Goal: Contribute content: Contribute content

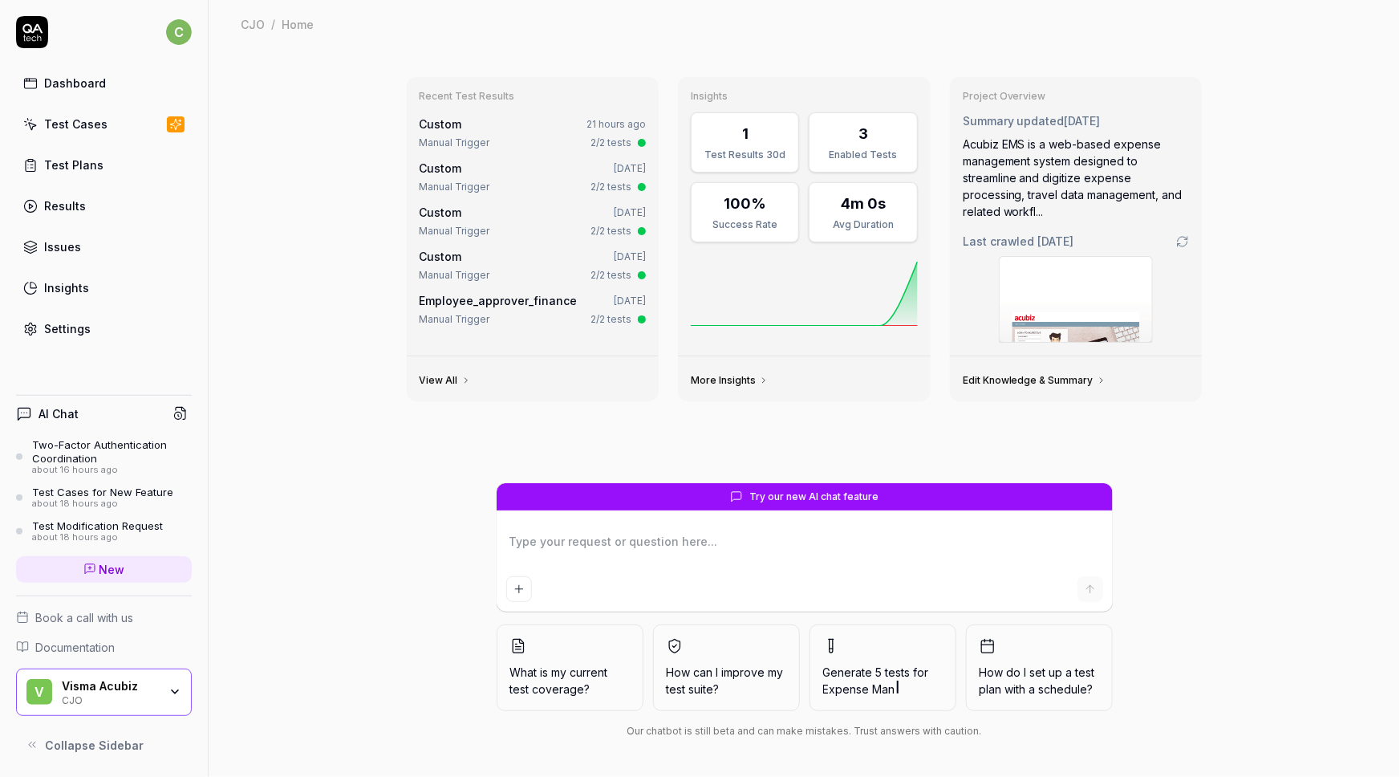
type textarea "*"
click at [81, 125] on div "Test Cases" at bounding box center [75, 124] width 63 height 17
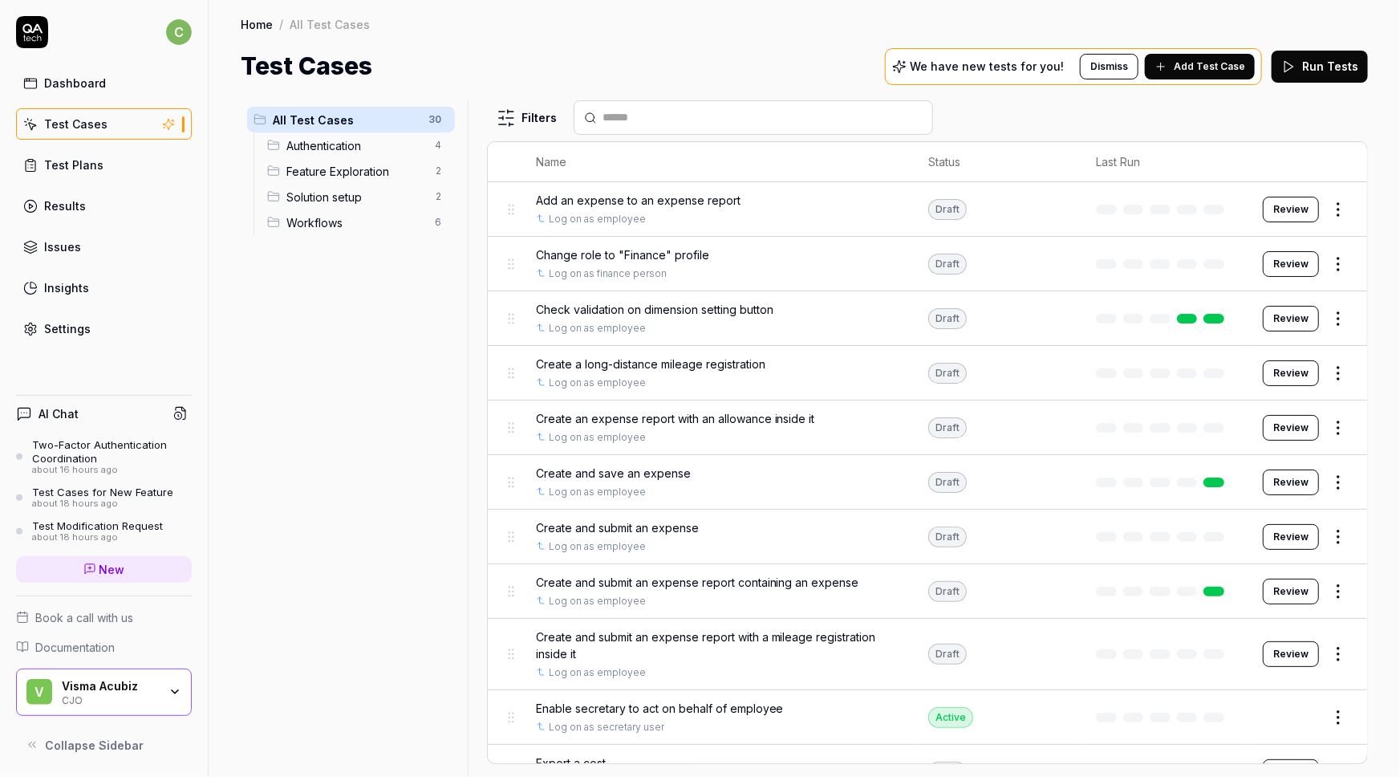
click at [1199, 59] on span "Add Test Case" at bounding box center [1209, 66] width 71 height 14
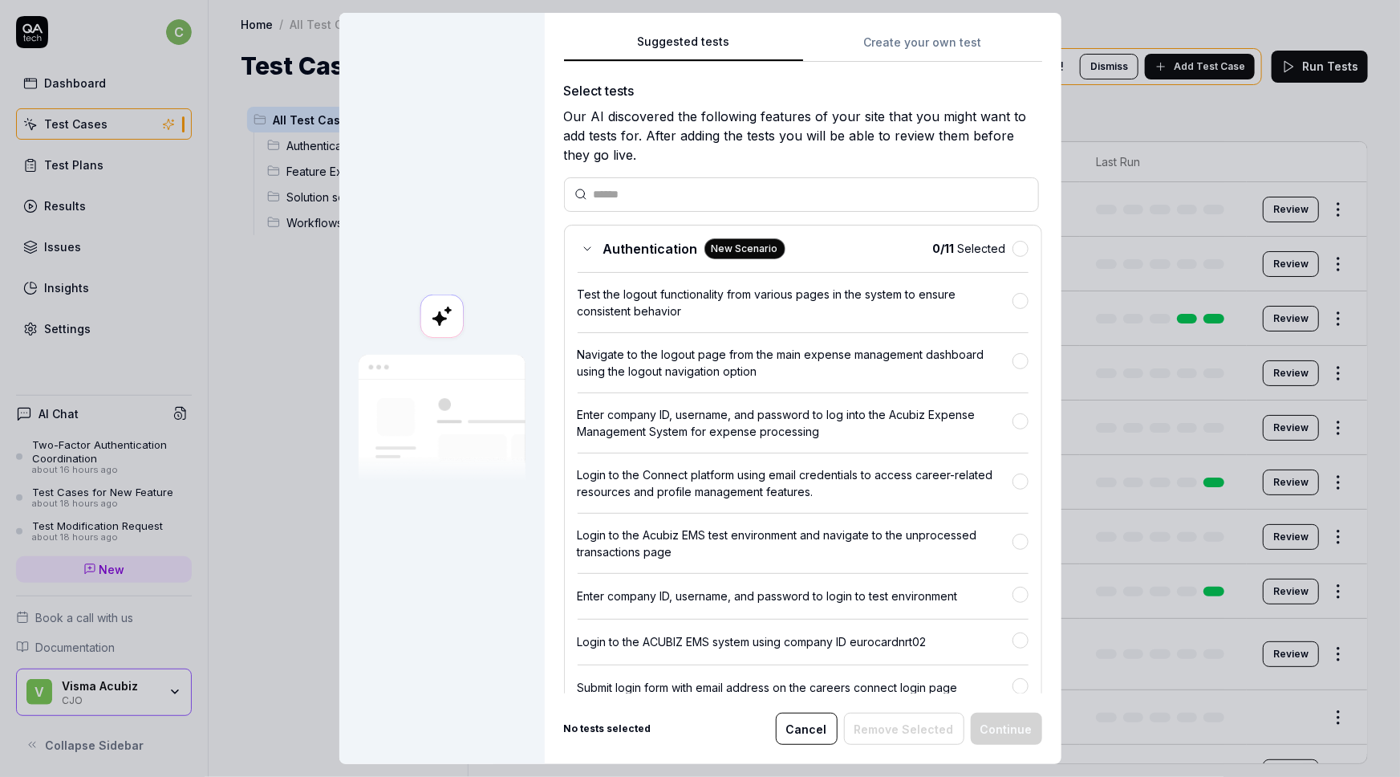
click at [879, 36] on button "Create your own test" at bounding box center [922, 47] width 239 height 29
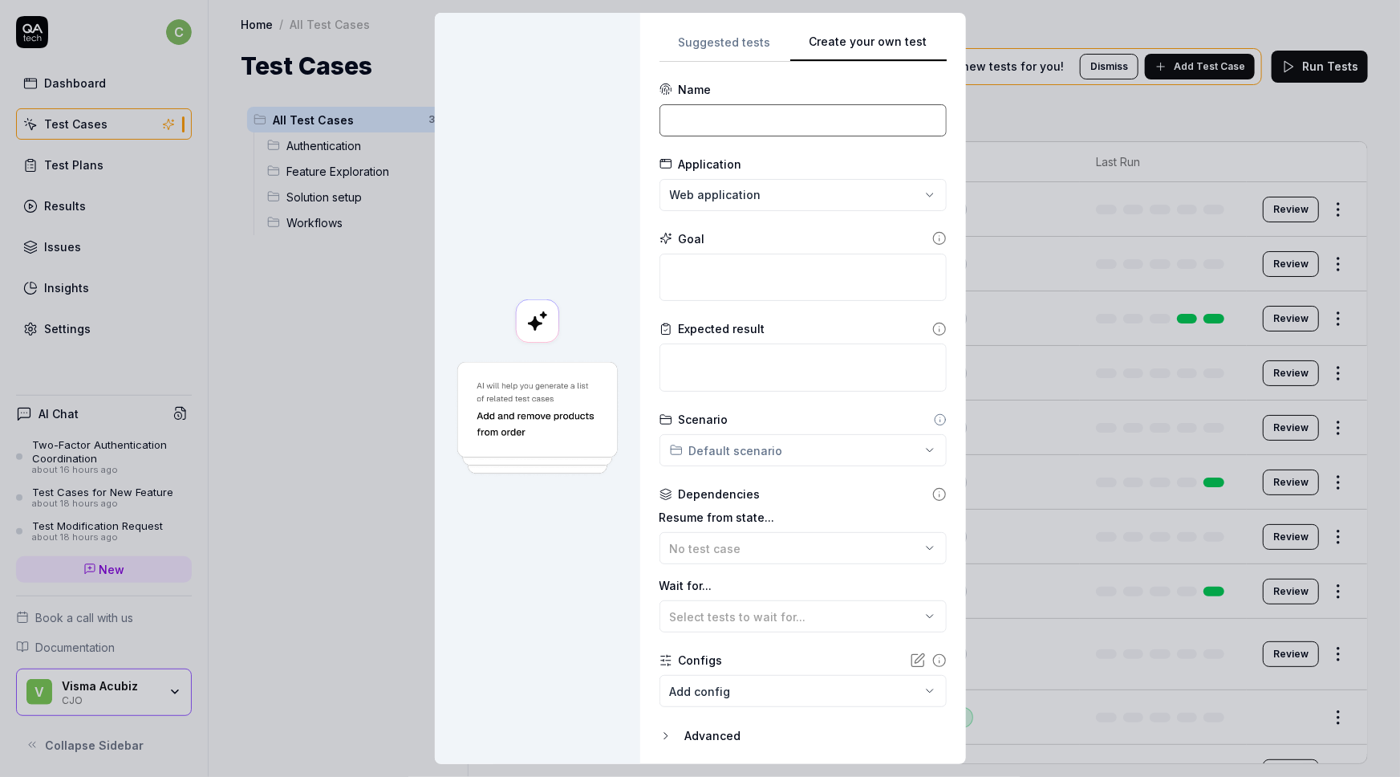
click at [737, 112] on input at bounding box center [803, 120] width 287 height 32
click at [704, 121] on input "Create a unit" at bounding box center [803, 120] width 287 height 32
click at [830, 128] on input "Create and submit a unit" at bounding box center [803, 120] width 287 height 32
type input "Create and submit a unit expense"
click at [729, 273] on textarea at bounding box center [803, 278] width 287 height 48
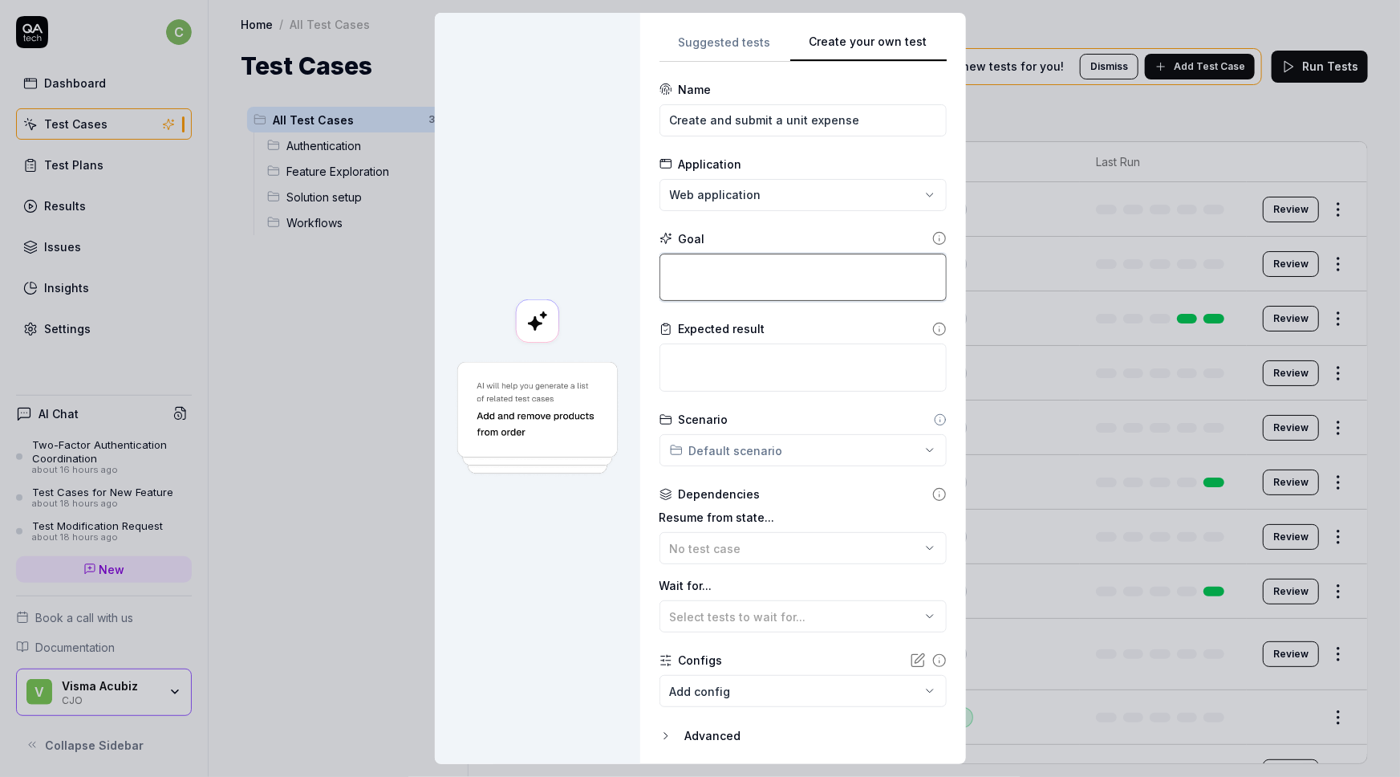
type textarea "*"
type textarea "C"
type textarea "*"
type textarea "C"
type textarea "*"
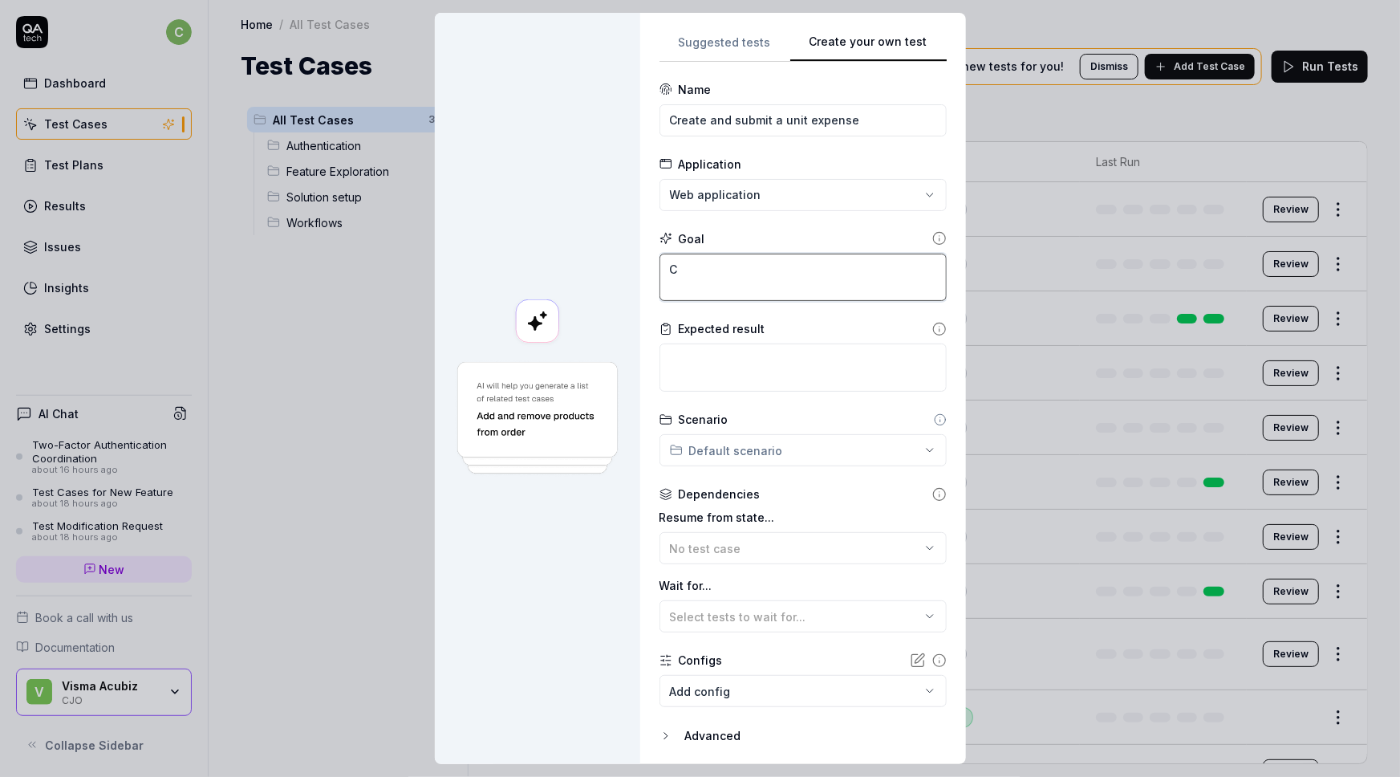
type textarea "Cr"
type textarea "*"
type textarea "Cre"
type textarea "*"
type textarea "Crea"
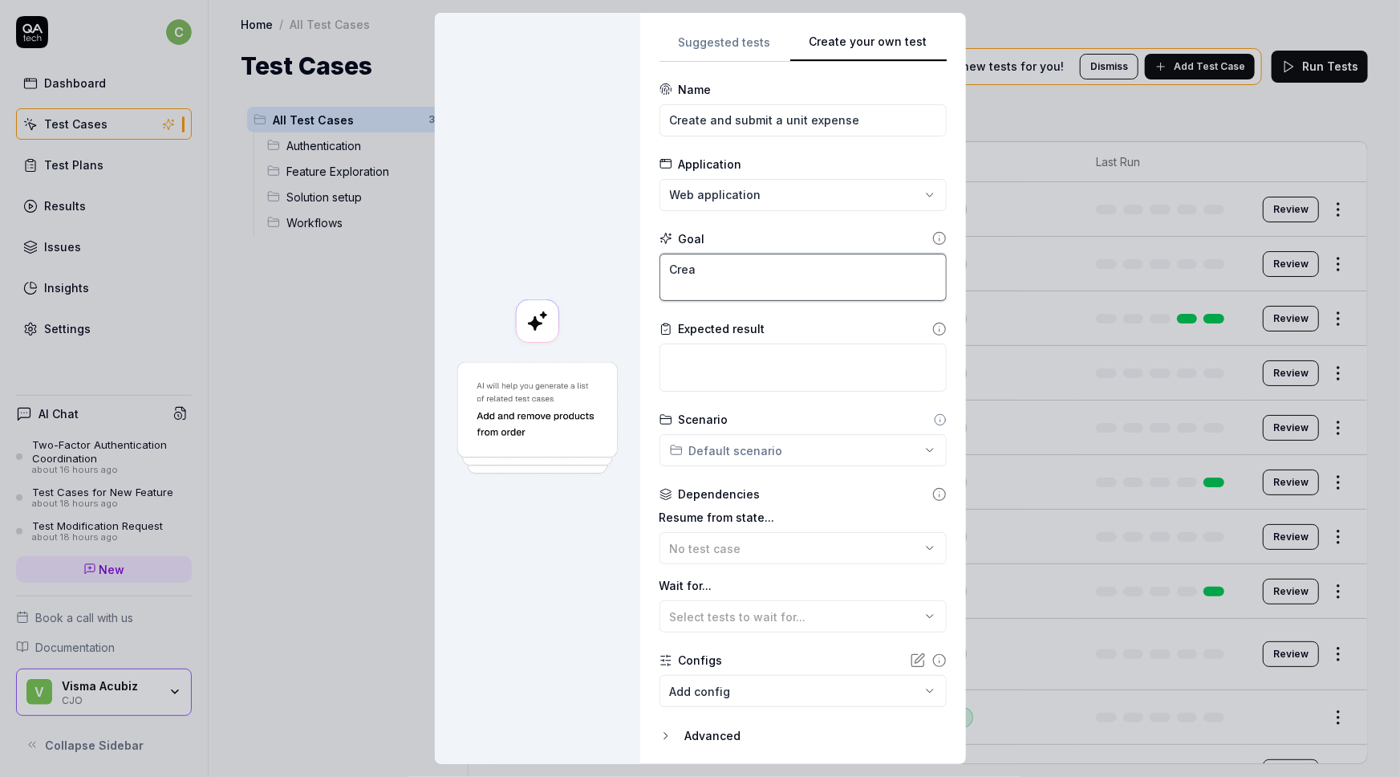
type textarea "*"
type textarea "Creat"
type textarea "*"
type textarea "Create"
type textarea "*"
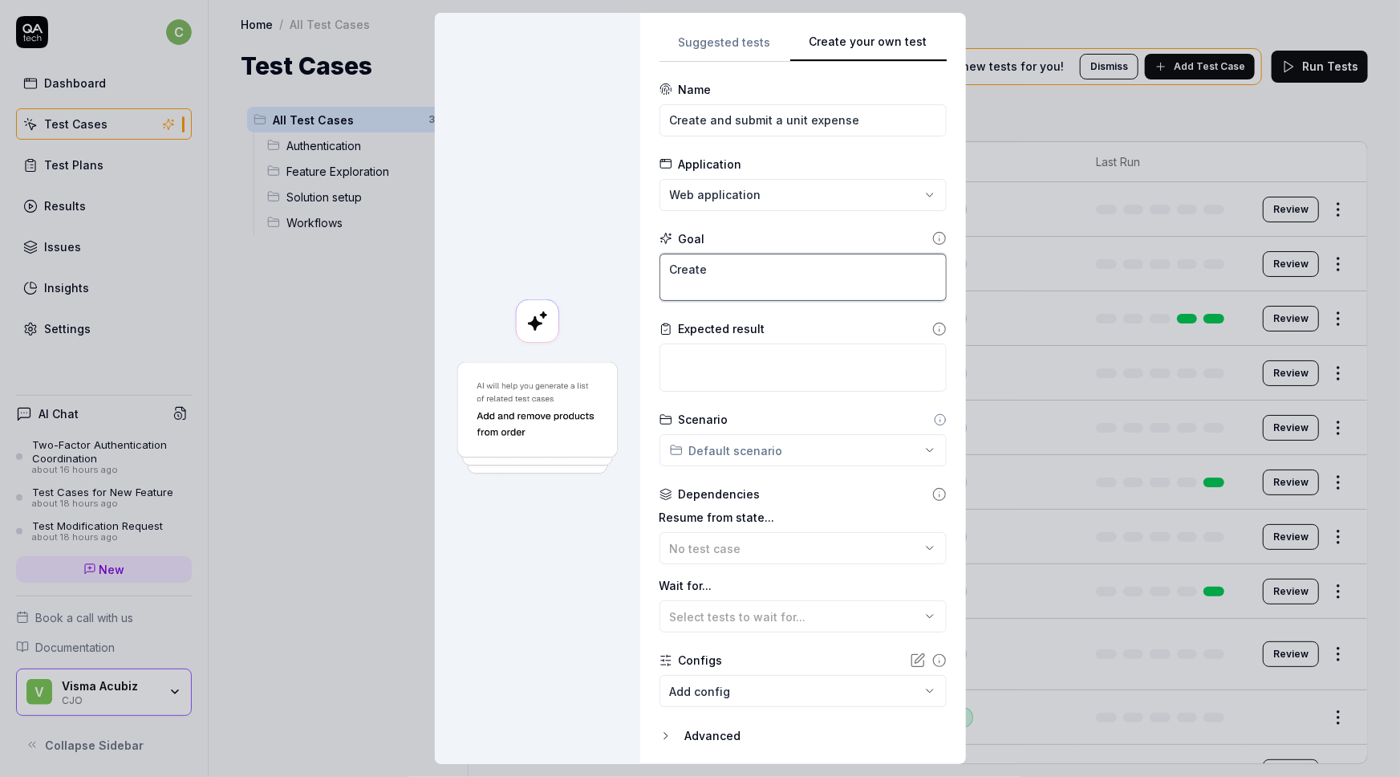
type textarea "Create"
type textarea "*"
type textarea "Create a"
type textarea "*"
type textarea "Create a"
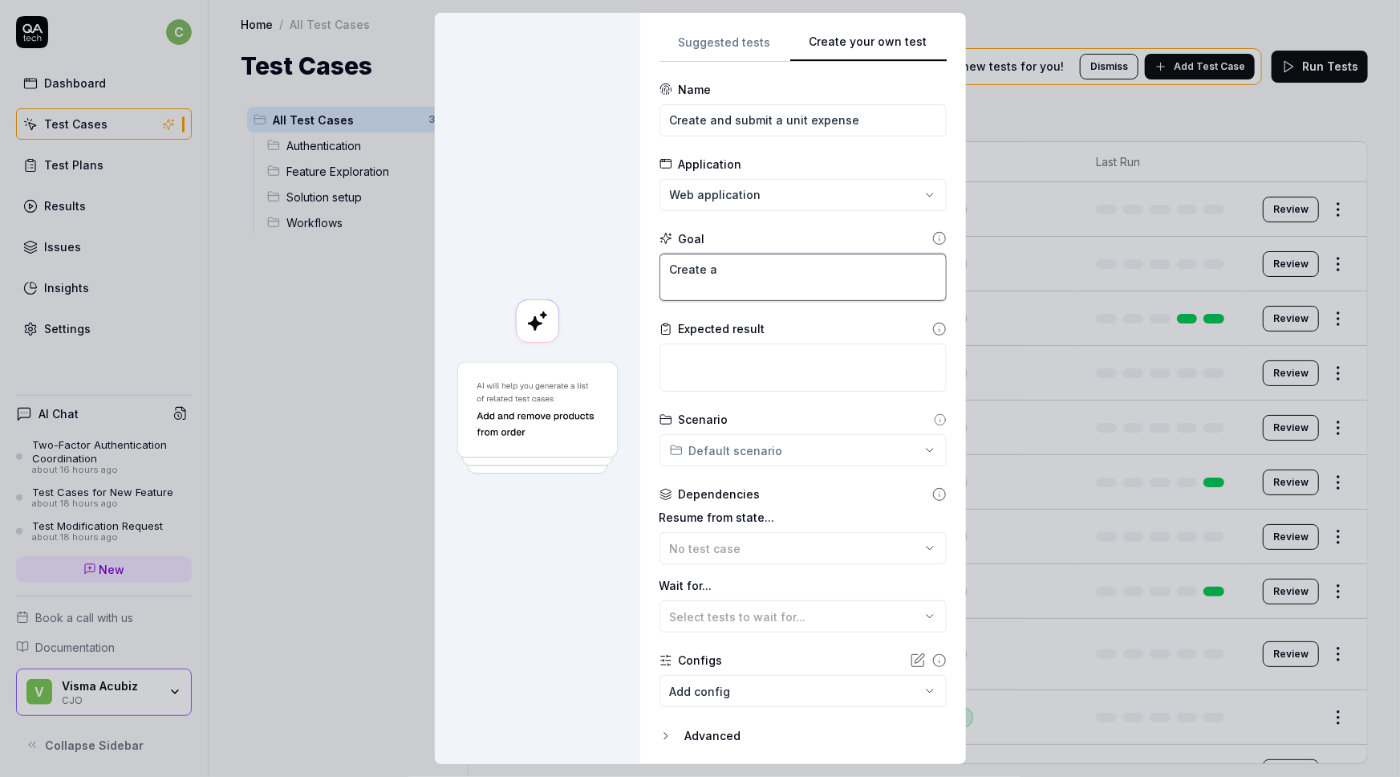
type textarea "*"
type textarea "Create a n"
type textarea "*"
type textarea "Create a ne"
type textarea "*"
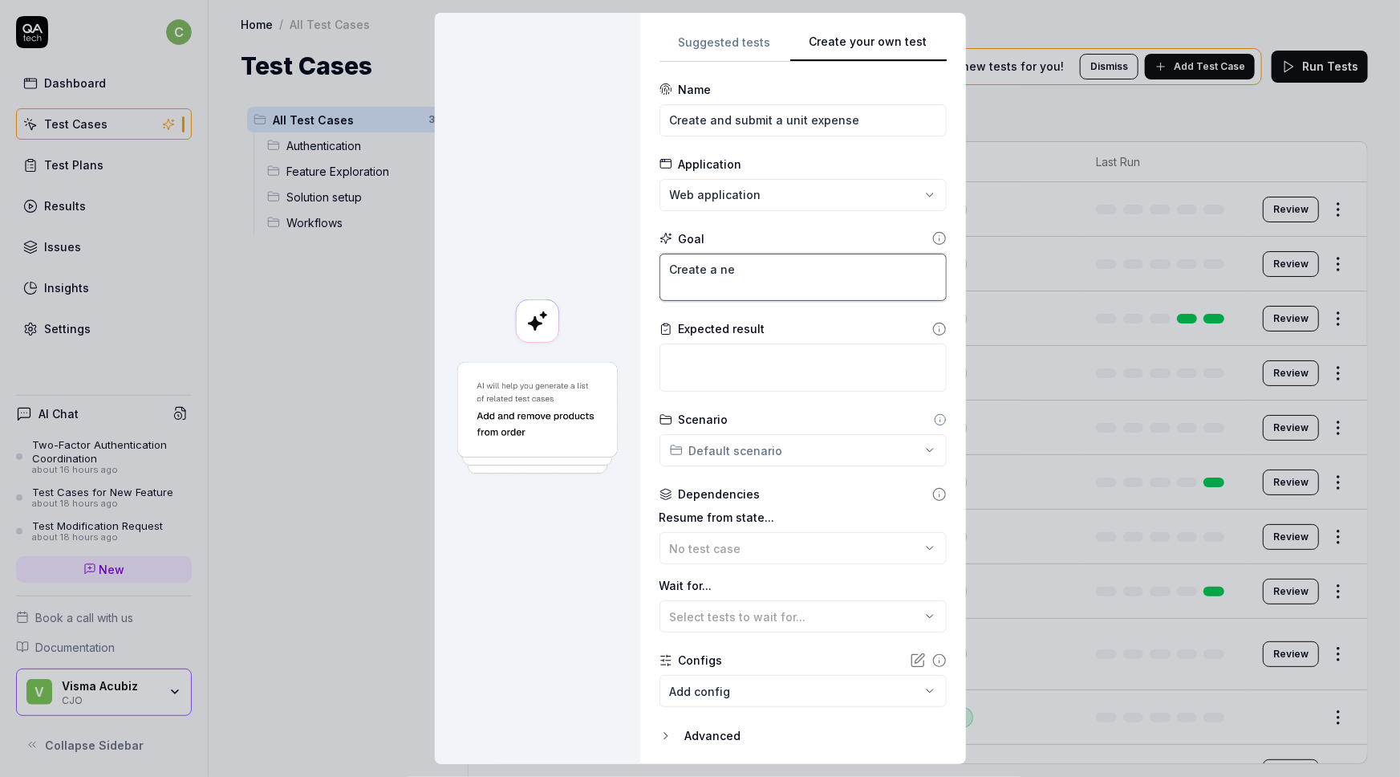
type textarea "Create a new"
type textarea "*"
type textarea "Create a new"
type textarea "*"
type textarea "Create a new u"
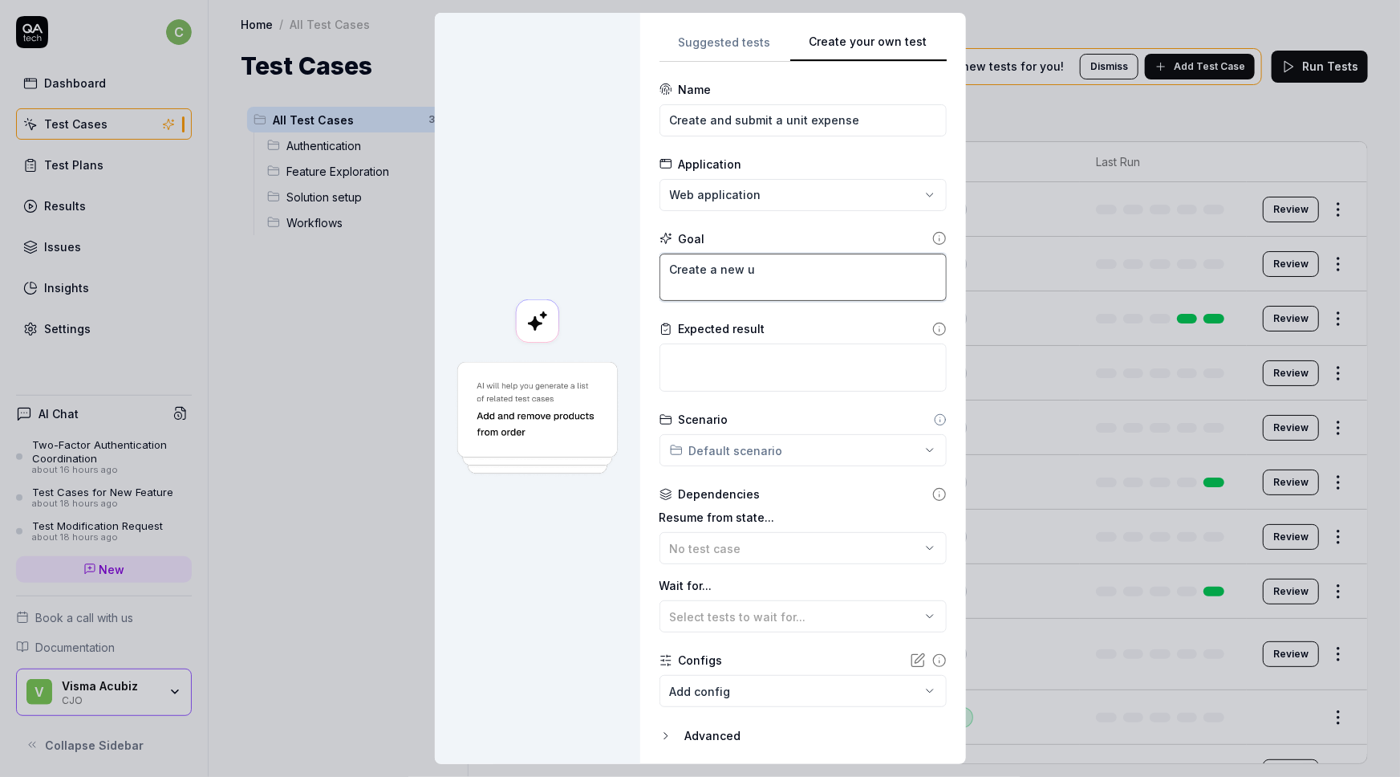
type textarea "*"
type textarea "Create a new un"
type textarea "*"
type textarea "Create a new uni"
type textarea "*"
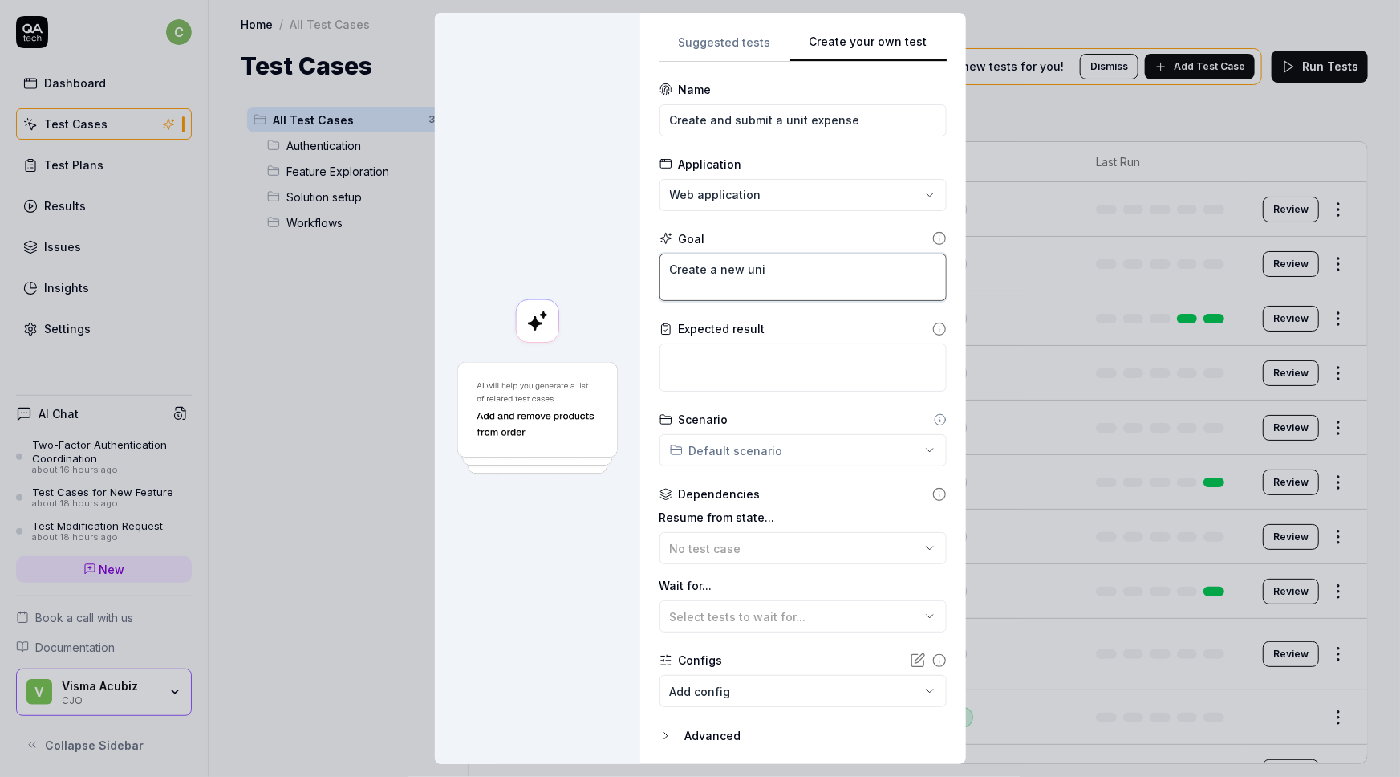
type textarea "Create a new unit"
type textarea "*"
type textarea "Create a new unit"
type textarea "*"
type textarea "Create a new unit e"
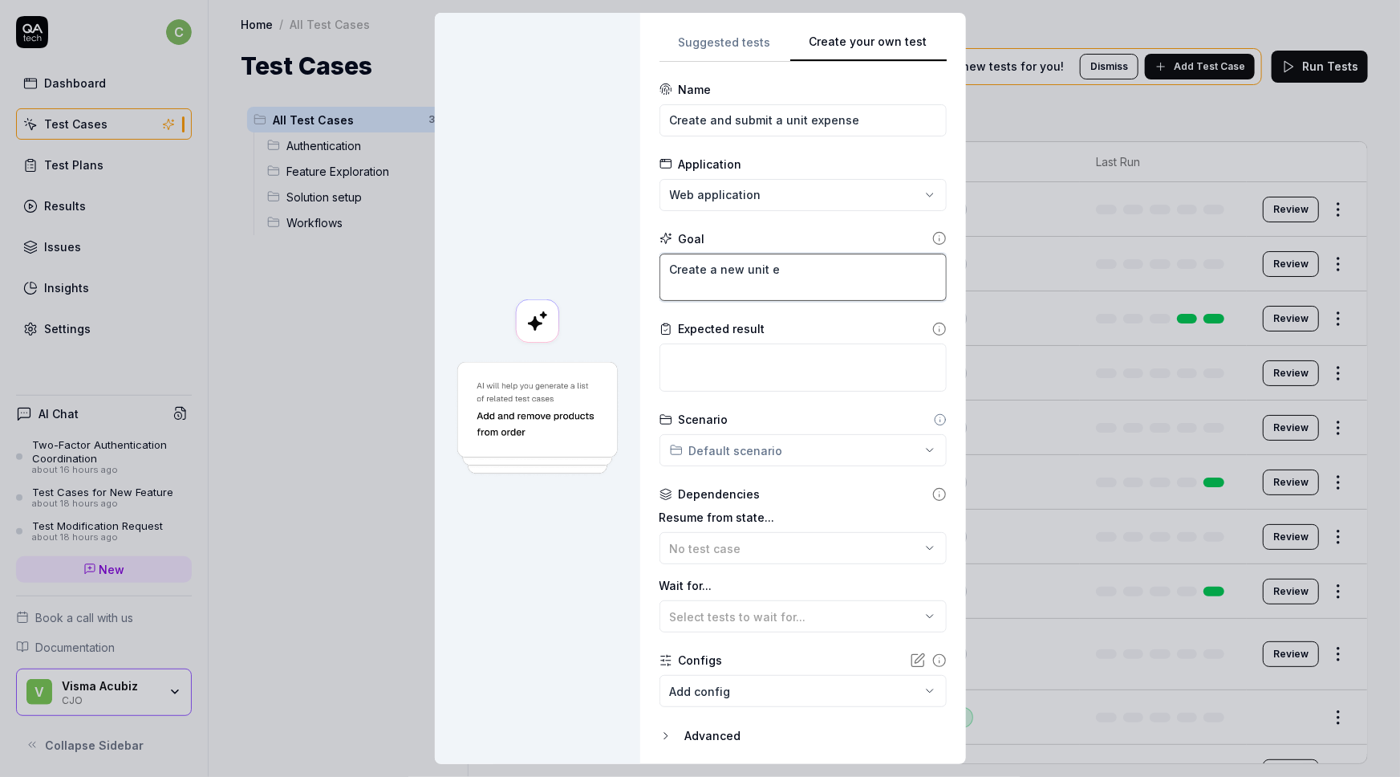
type textarea "*"
type textarea "Create a new unit ex"
type textarea "*"
type textarea "Create a new unit exp"
type textarea "*"
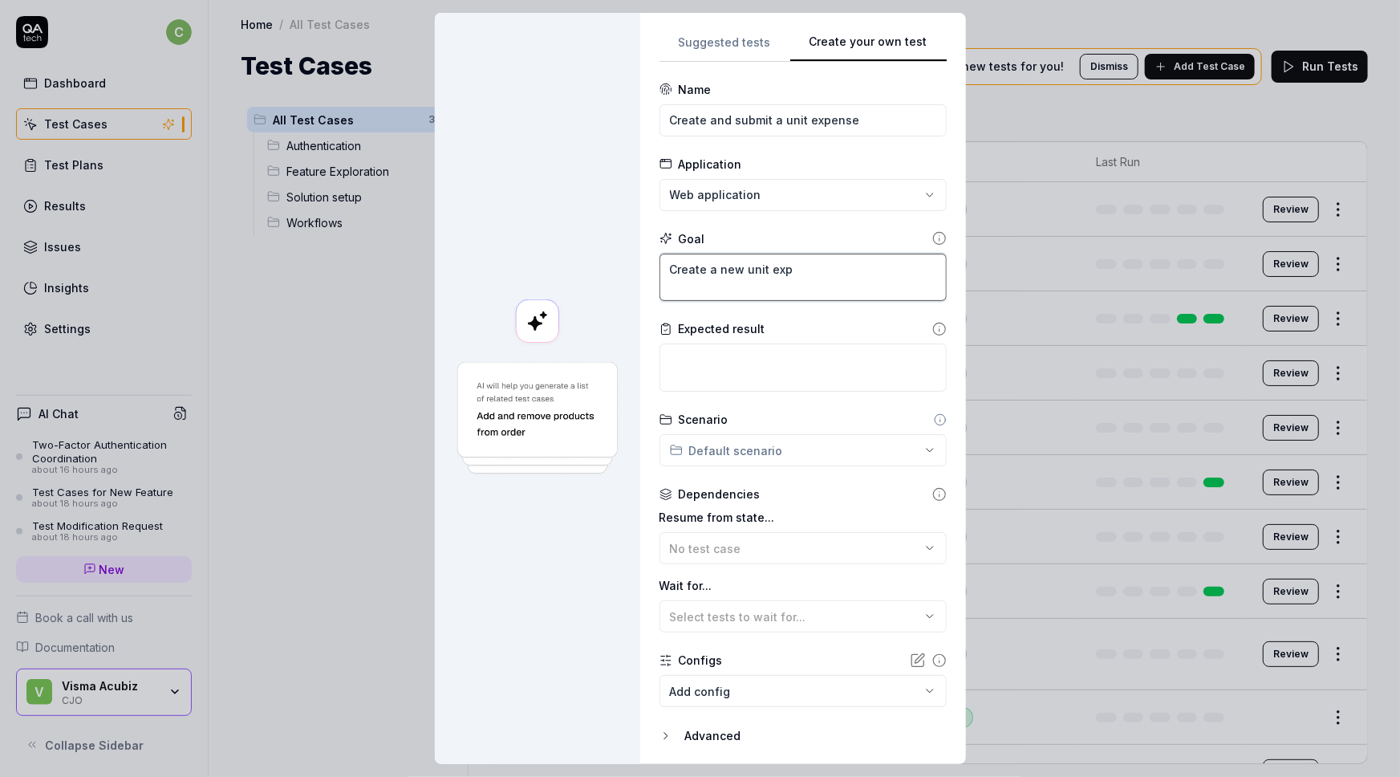
type textarea "Create a new unit expe"
type textarea "*"
type textarea "Create a new unit expen"
type textarea "*"
type textarea "Create a new unit expens"
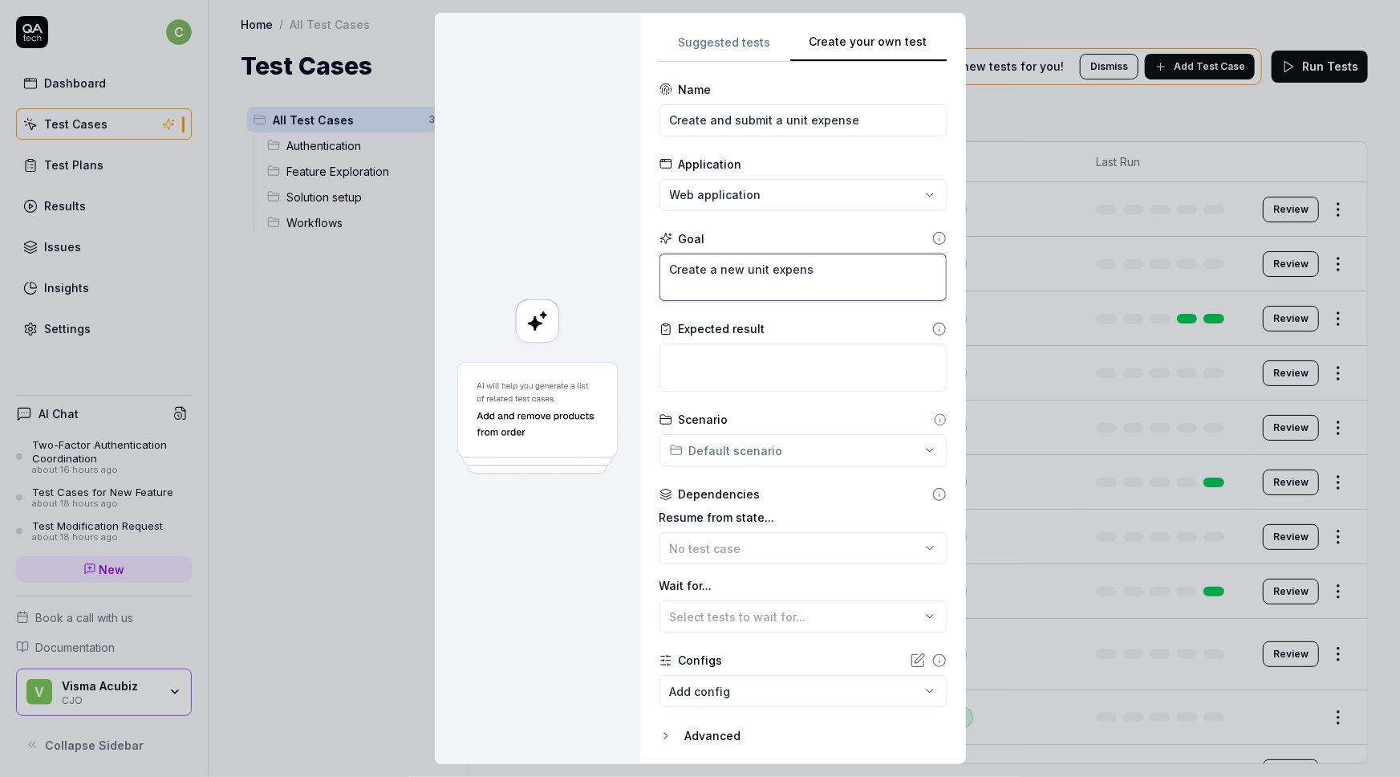
type textarea "*"
type textarea "Create a new unit expense"
type textarea "*"
type textarea "Create a new unit expense"
type textarea "*"
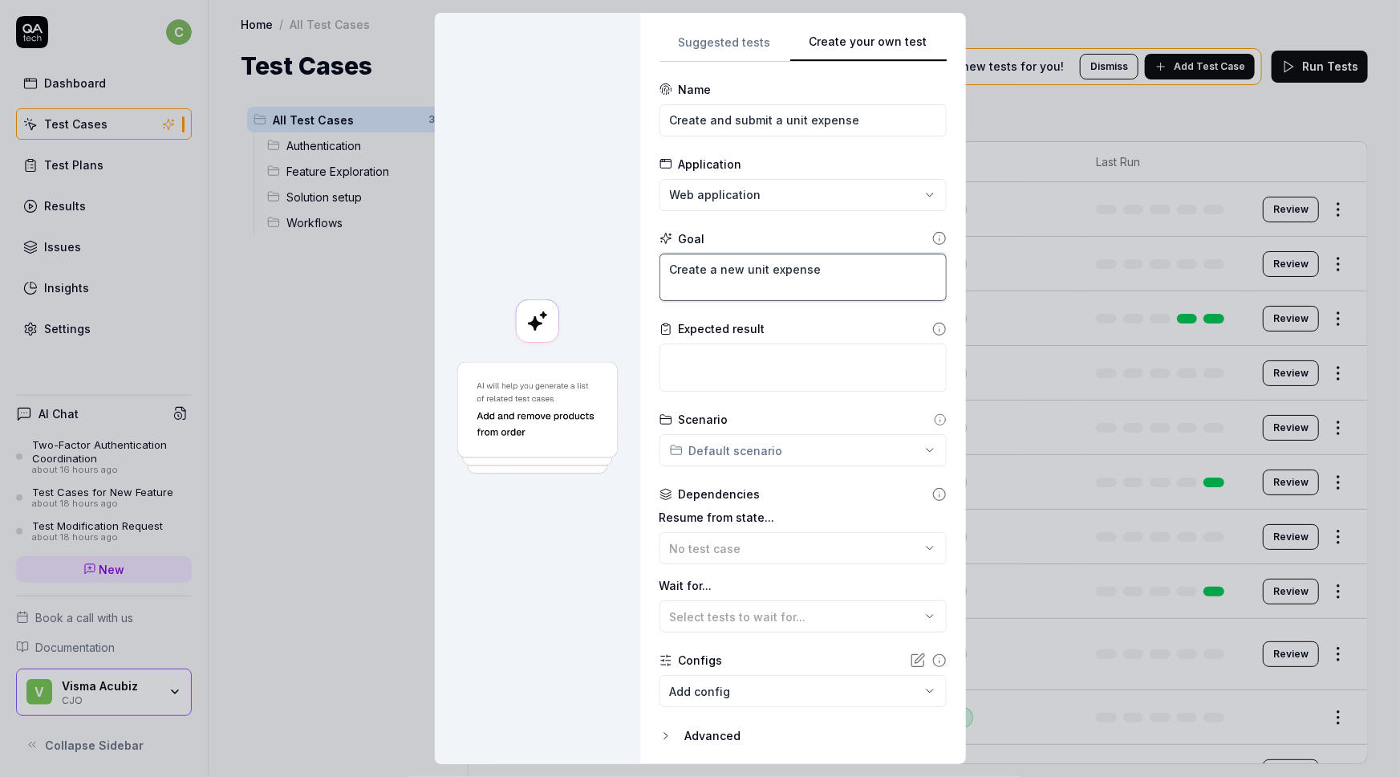
type textarea "Create a new unit expense ("
type textarea "*"
type textarea "Create a new unit expense (En"
type textarea "*"
type textarea "Create a new unit expense (E"
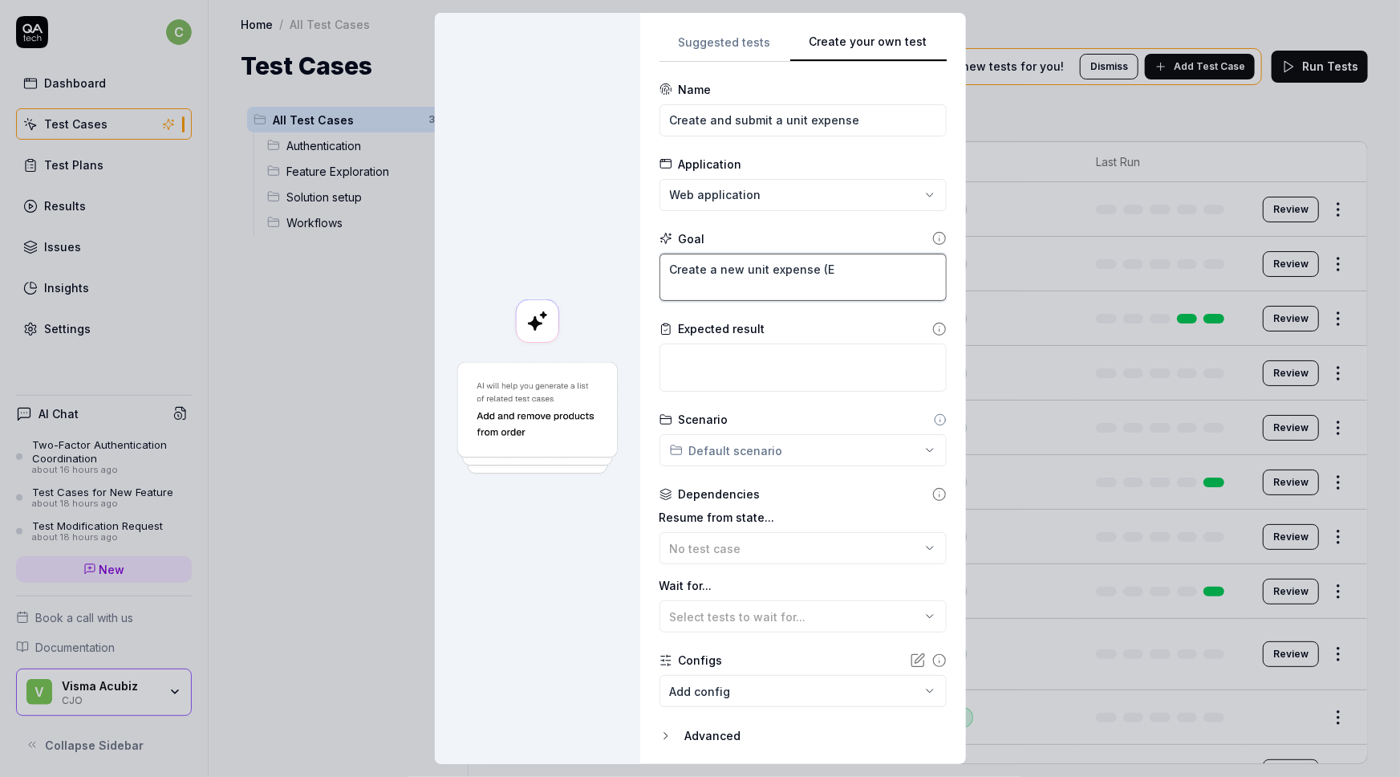
type textarea "*"
type textarea "Create a new unit expense ("
type textarea "*"
type textarea "Create a new unit expense (""
type textarea "*"
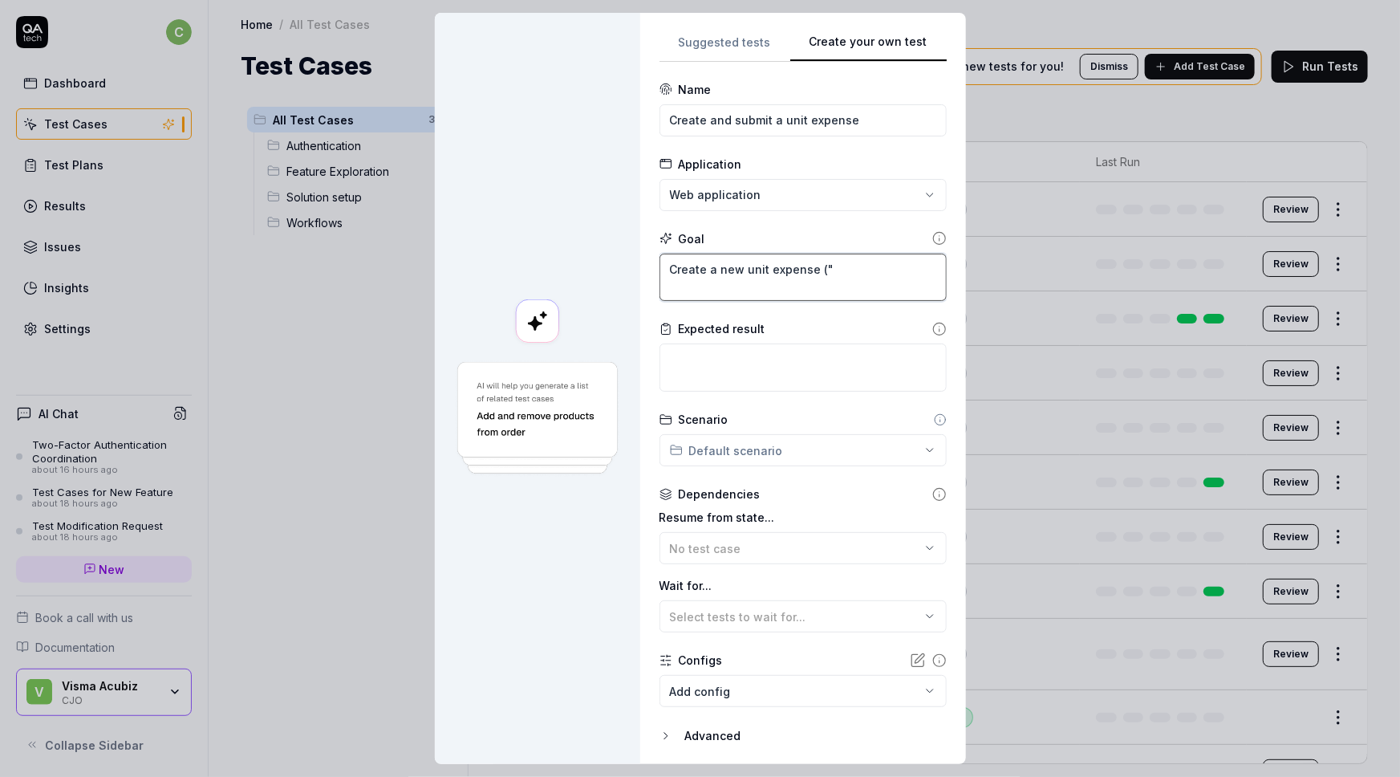
type textarea "Create a new unit expense ("E"
type textarea "*"
type textarea "Create a new unit expense ("En"
type textarea "*"
type textarea "Create a new unit expense ("Enh"
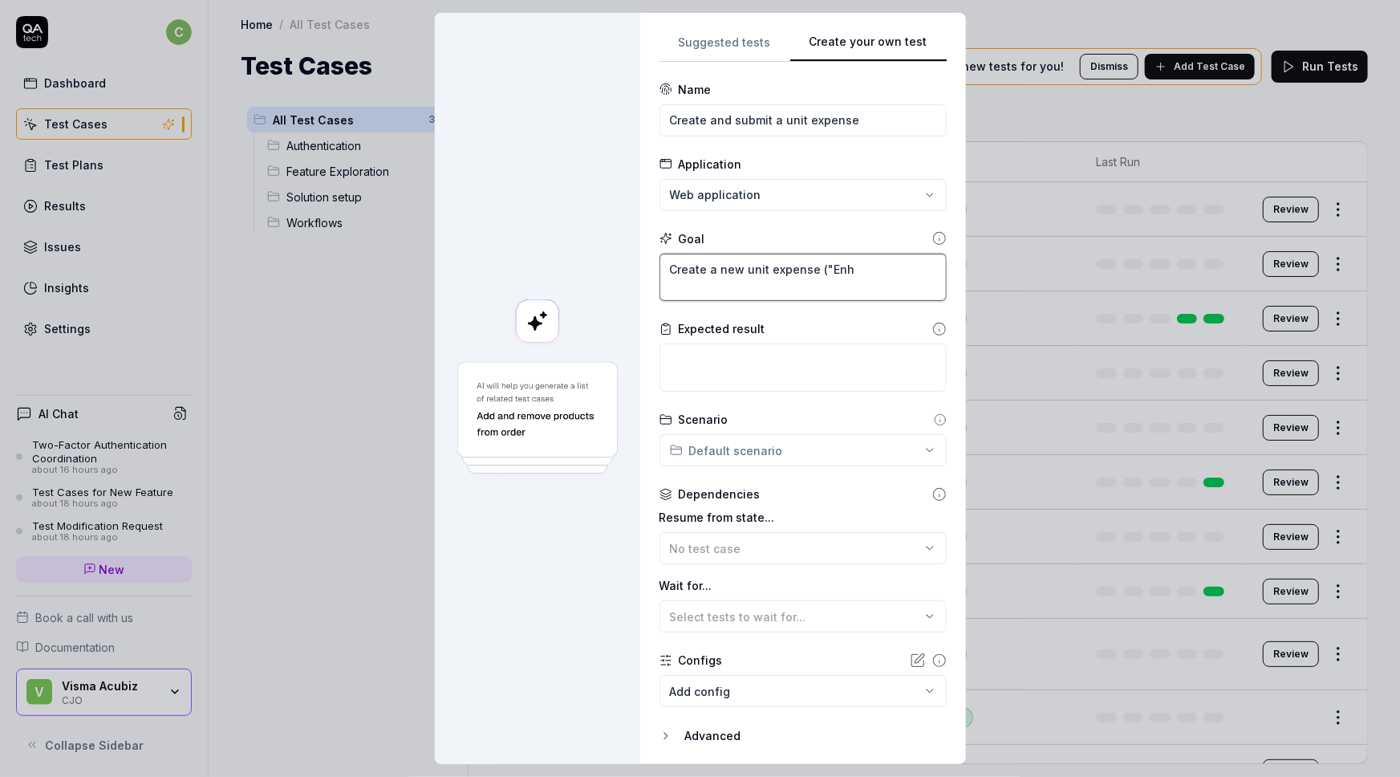
type textarea "*"
type textarea "Create a new unit expense ("Enhe"
type textarea "*"
type textarea "Create a new unit expense ("Enhed"
type textarea "*"
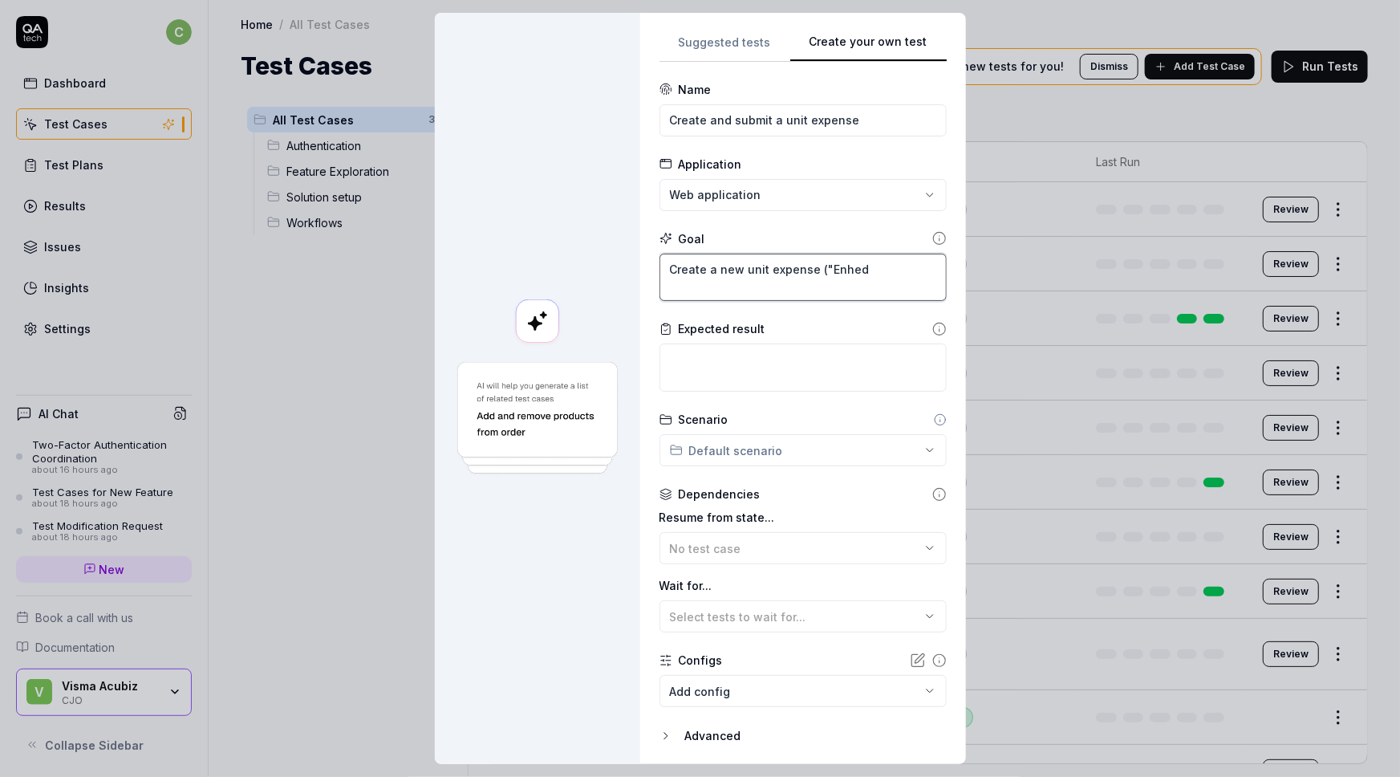
type textarea "Create a new unit expense ("Enhed""
type textarea "*"
type textarea "Create a new unit expense ("Enhed","
type textarea "*"
type textarea "Create a new unit expense ("Enhed","
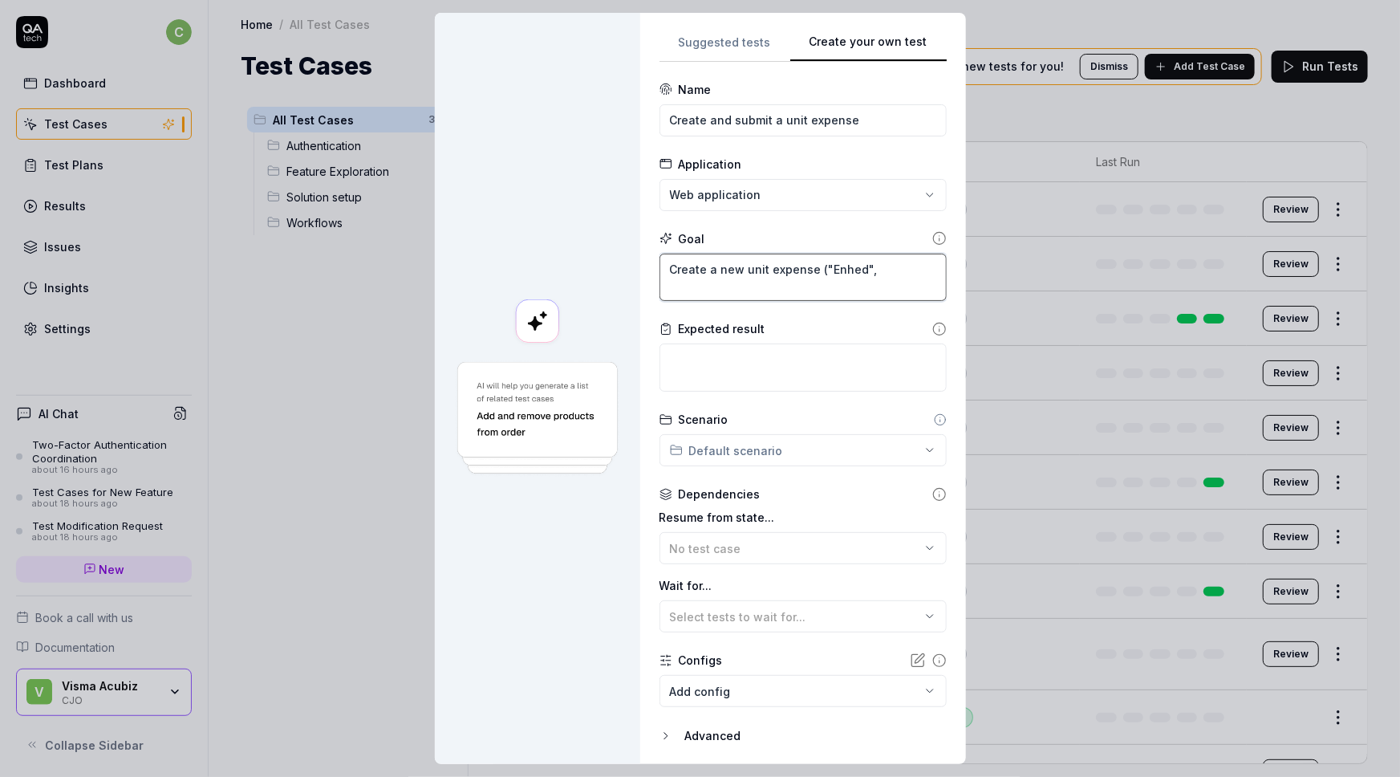
type textarea "*"
type textarea "Create a new unit expense ("Enhed", ""
type textarea "*"
type textarea "Create a new unit expense ("Enhed", "En"
type textarea "*"
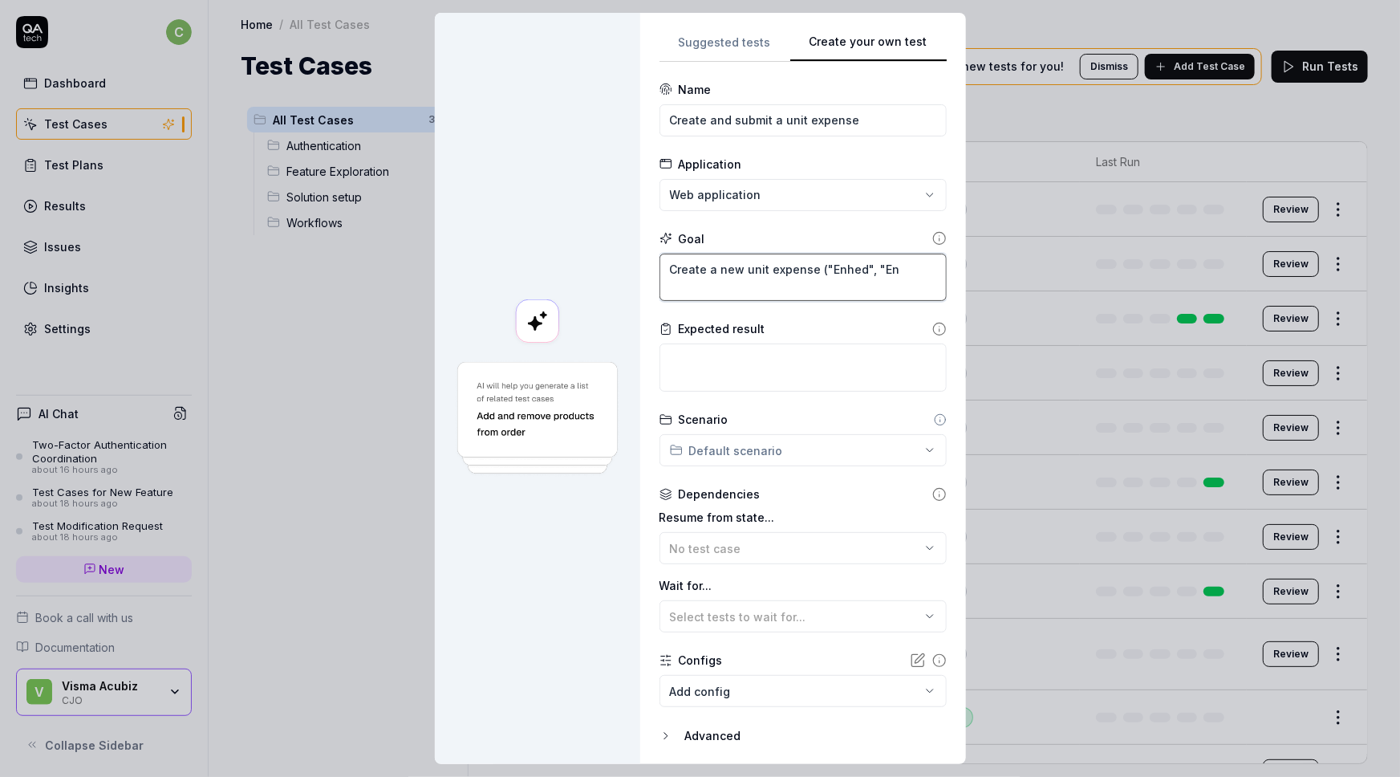
type textarea "Create a new unit expense ("Enhed", "Enh"
type textarea "*"
type textarea "Create a new unit expense ("Enhed", "Enhe"
type textarea "*"
type textarea "Create a new unit expense ("Enhed", "Enhed"
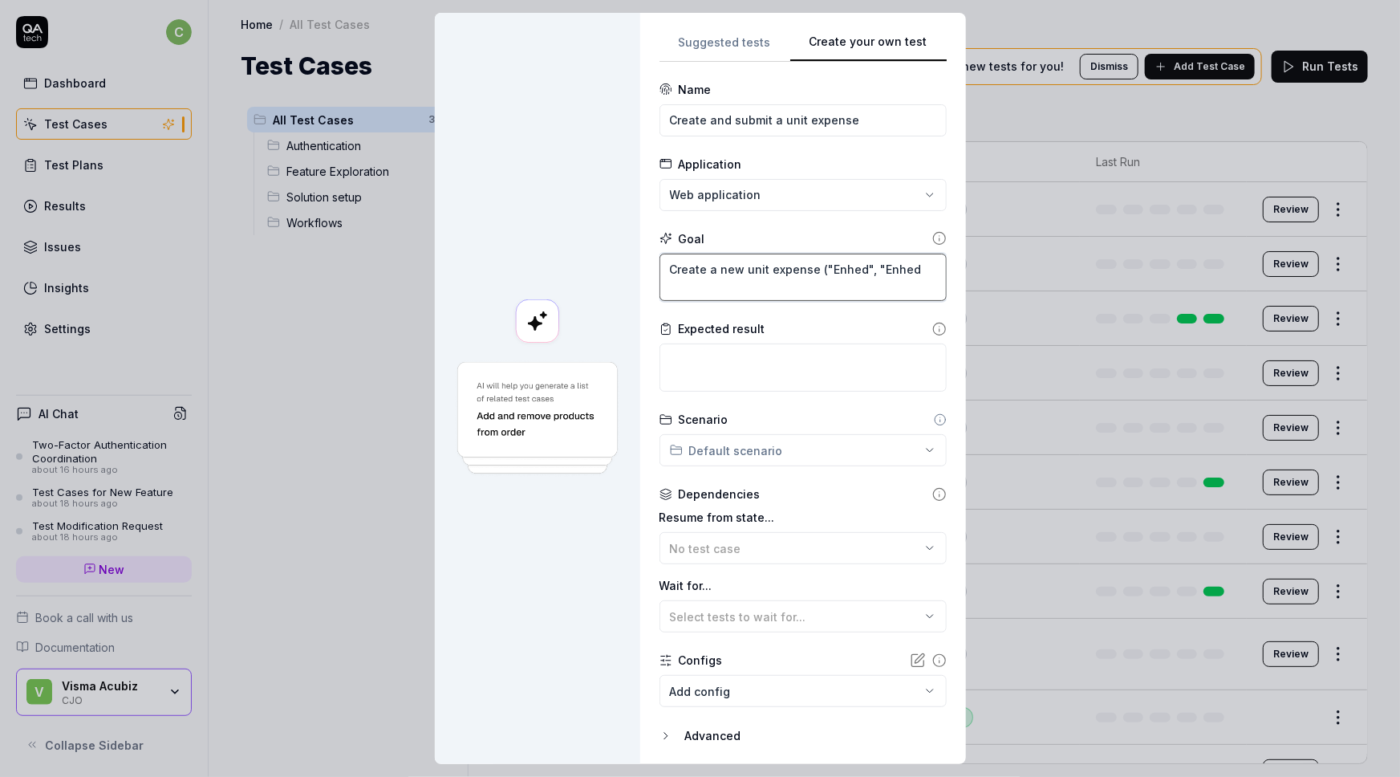
type textarea "*"
type textarea "Create a new unit expense ("Enhed", "Enhedsb"
type textarea "*"
type textarea "Create a new unit expense ("Enhed", "Enhedsbil"
type textarea "*"
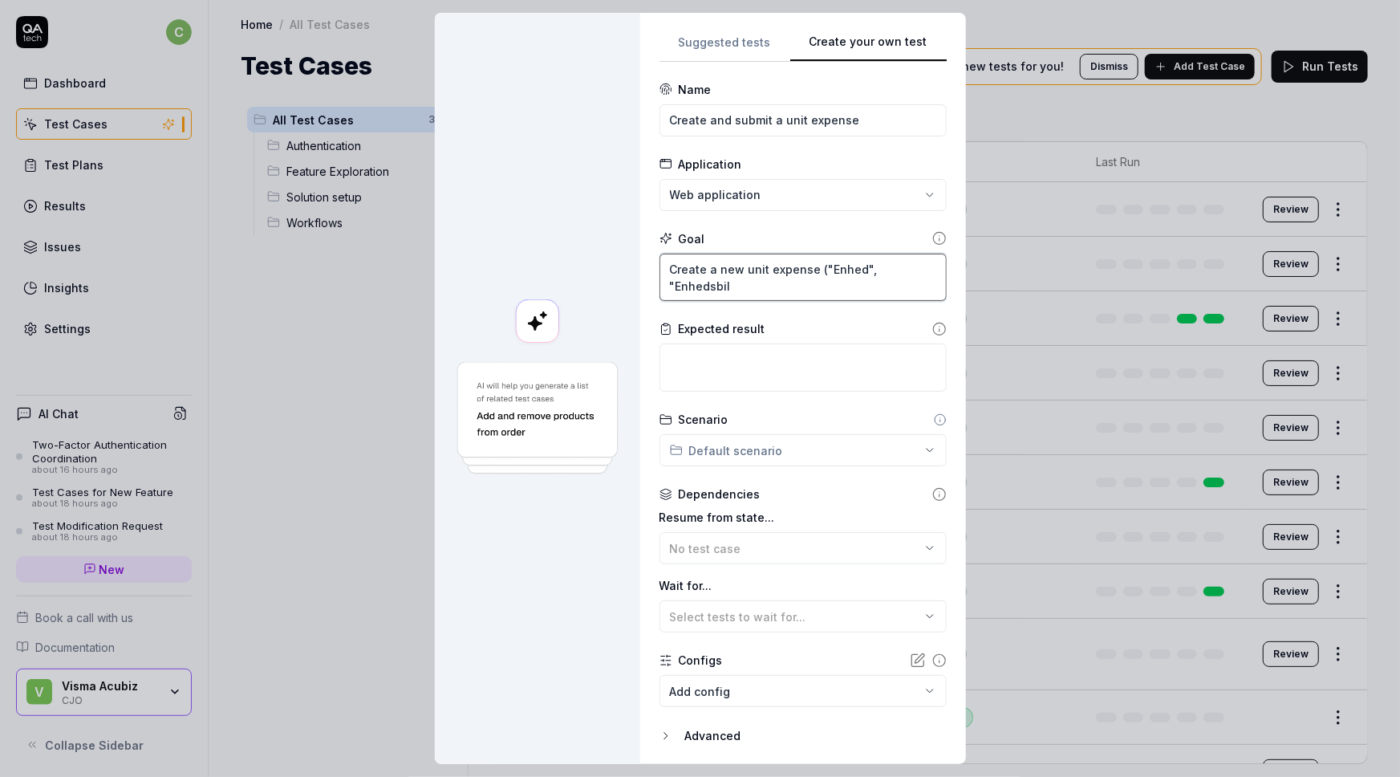
type textarea "Create a new unit expense ("Enhed", "Enhedsbila"
type textarea "*"
type textarea "Create a new unit expense ("Enhed", "Enhedsbilag"
type textarea "*"
type textarea "Create a new unit expense ("Enhed", "Enhedsbilag""
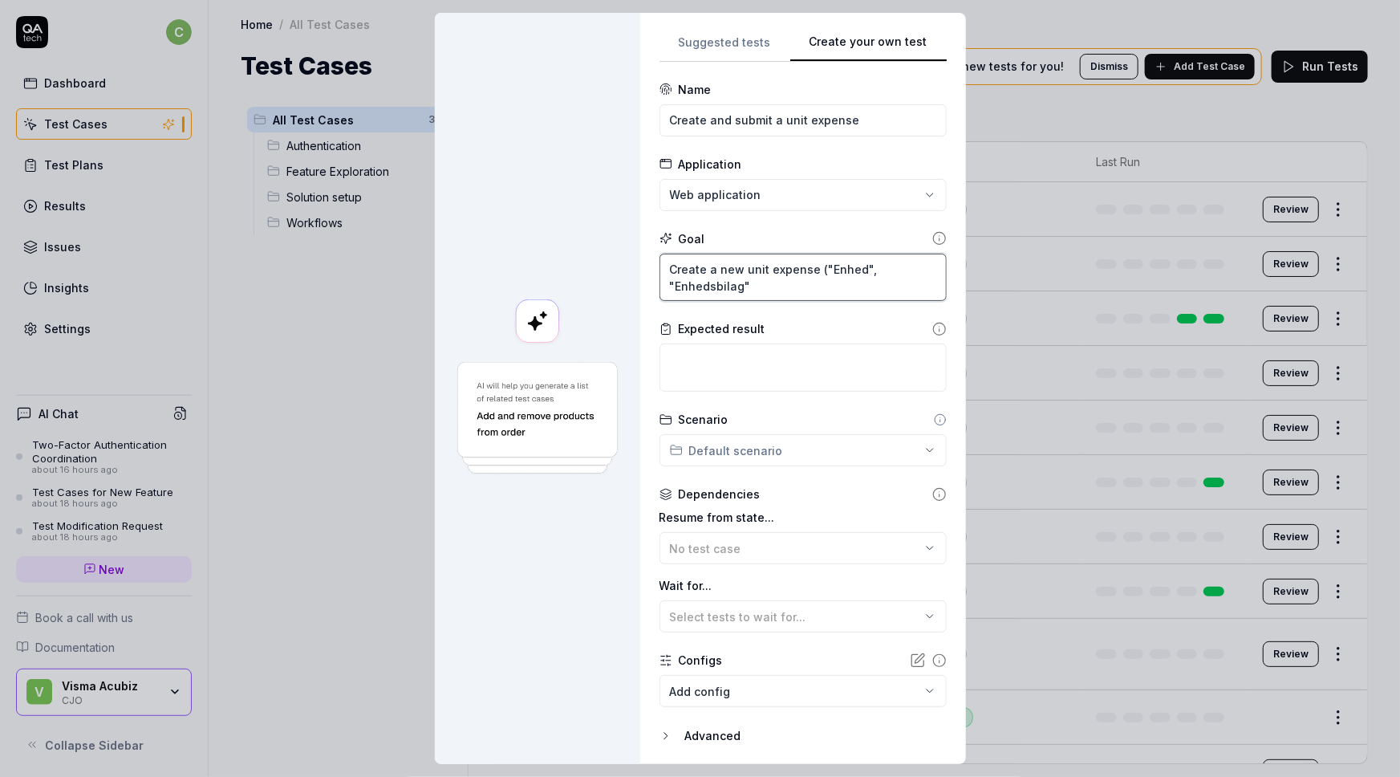
type textarea "*"
type textarea "Create a new unit expense ("Enhed", "Enhedsbilag")"
type textarea "*"
type textarea "Create a new unit expense ("Enhed", "Enhedsbilag")"
type textarea "*"
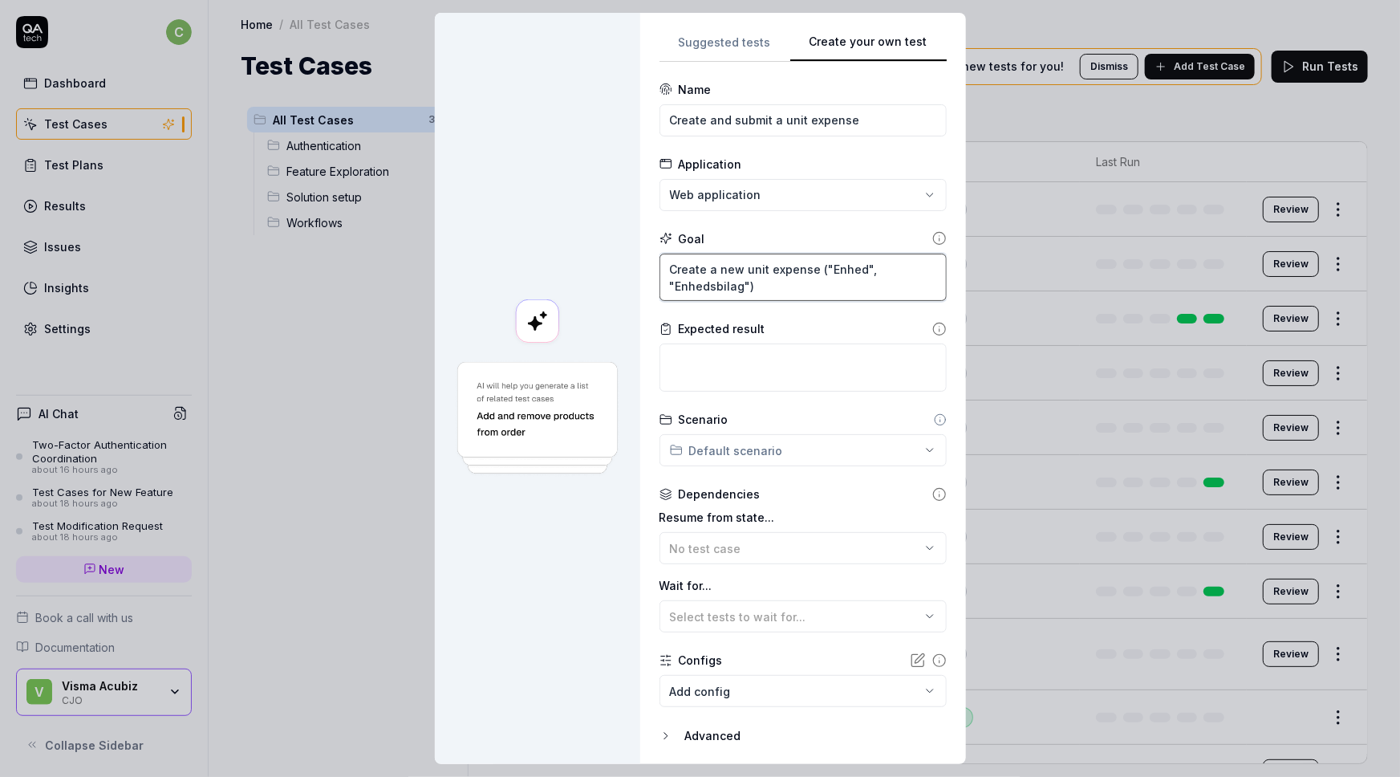
type textarea "Create a new unit expense ("Enhed", "Enhedsbilag") a"
type textarea "*"
type textarea "Create a new unit expense ("Enhed", "Enhedsbilag") an"
type textarea "*"
type textarea "Create a new unit expense ("Enhed", "Enhedsbilag") and"
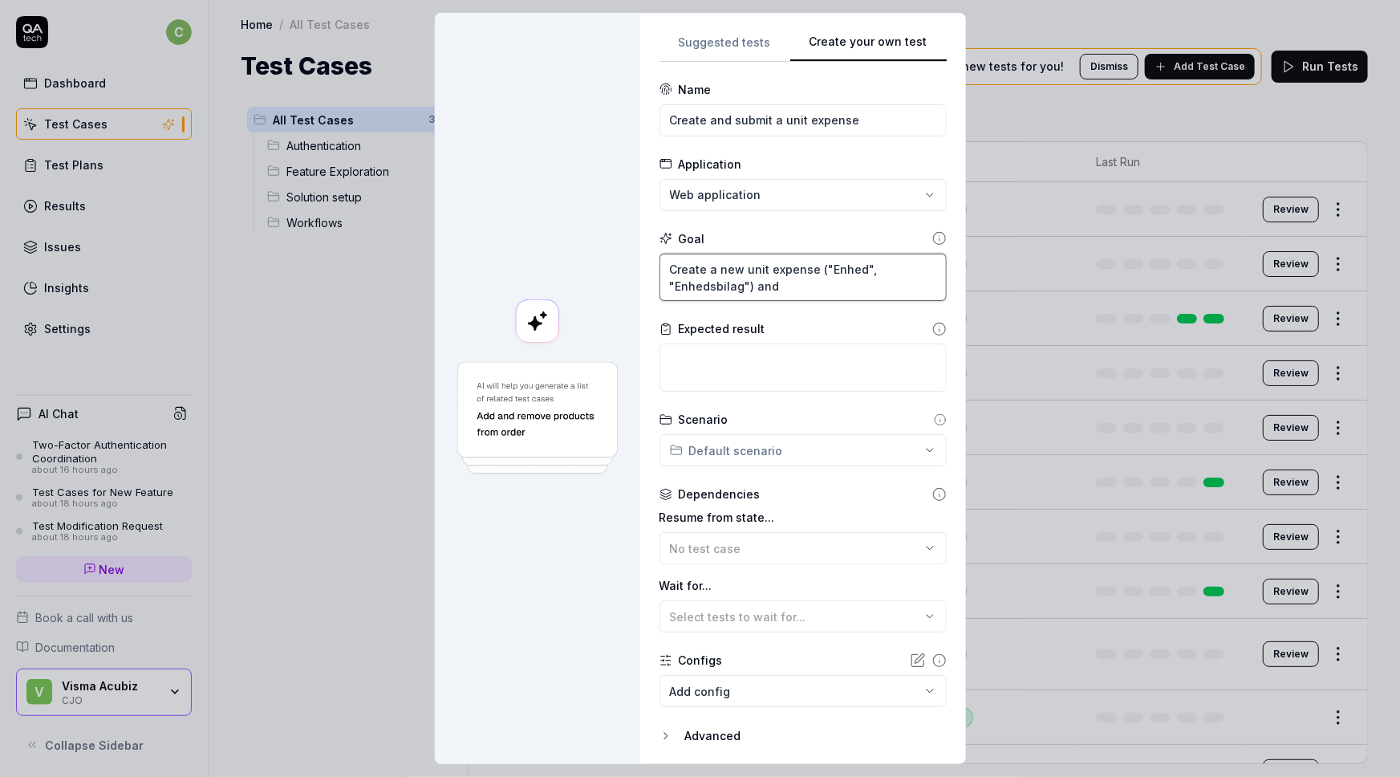
type textarea "*"
type textarea "Create a new unit expense ("Enhed", "Enhedsbilag") and"
type textarea "*"
type textarea "Create a new unit expense ("Enhed", "Enhedsbilag") and s"
type textarea "*"
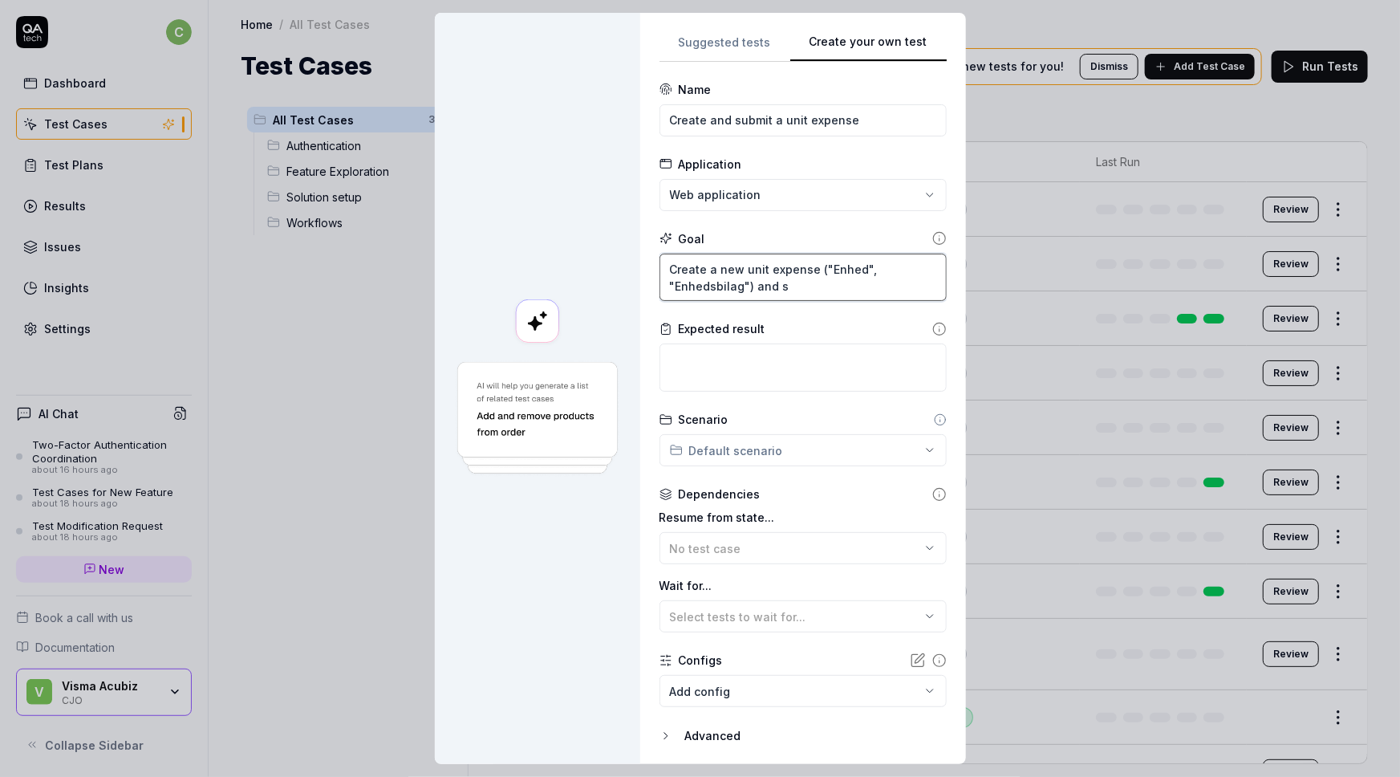
type textarea "Create a new unit expense ("Enhed", "Enhedsbilag") and su"
type textarea "*"
type textarea "Create a new unit expense ("Enhed", "Enhedsbilag") and sub"
type textarea "*"
type textarea "Create a new unit expense ("Enhed", "Enhedsbilag") and subm"
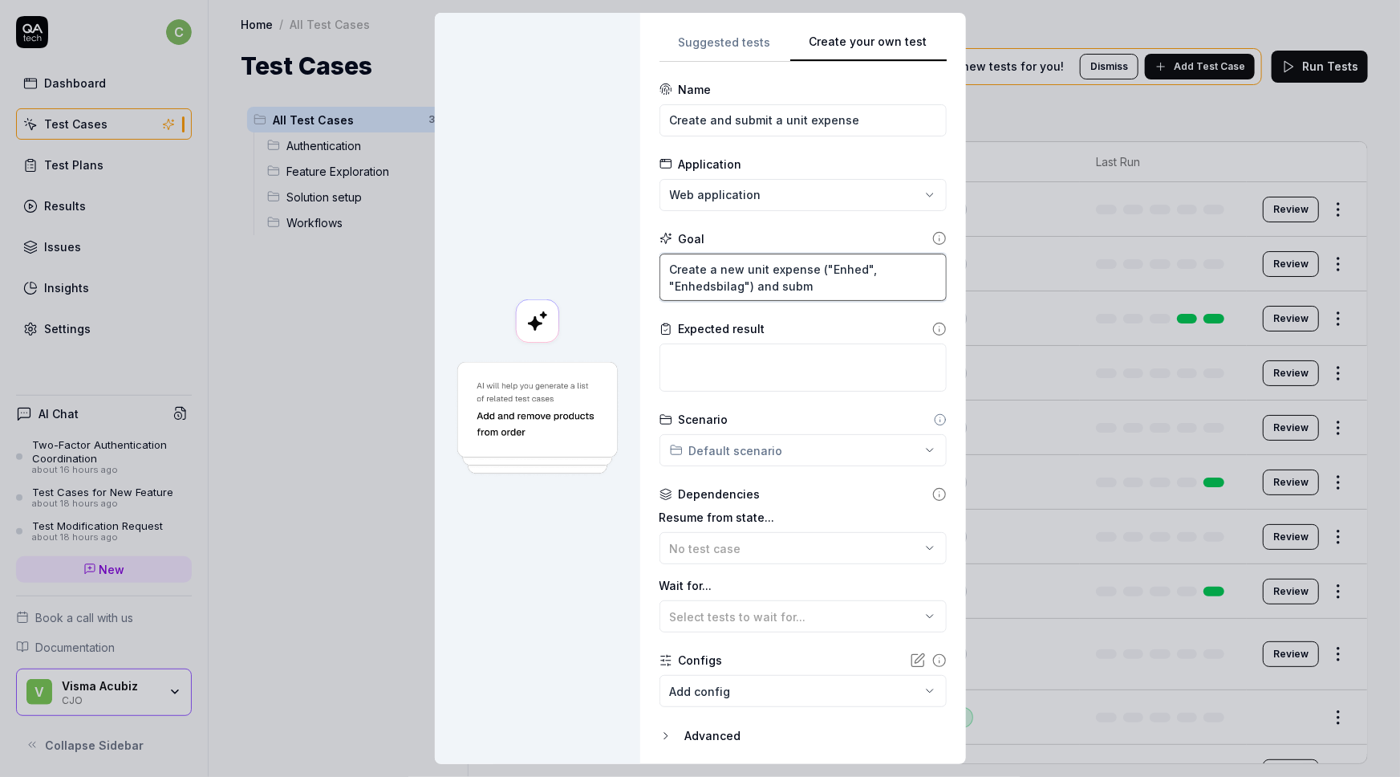
type textarea "*"
type textarea "Create a new unit expense ("Enhed", "Enhedsbilag") and submi"
type textarea "*"
type textarea "Create a new unit expense ("Enhed", "Enhedsbilag") and submit"
type textarea "*"
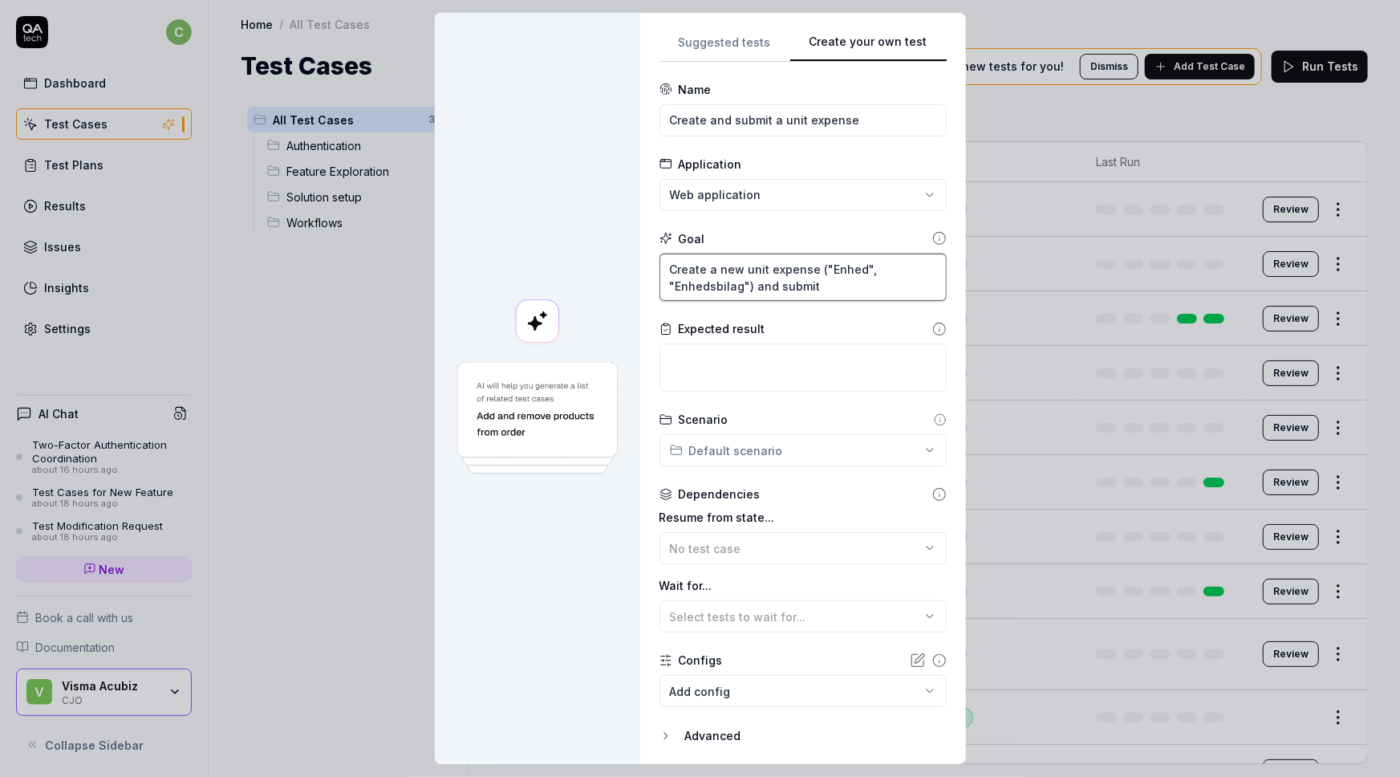
type textarea "Create a new unit expense ("Enhed", "Enhedsbilag") and submit"
type textarea "*"
type textarea "Create a new unit expense ("Enhed", "Enhedsbilag") and submit i"
type textarea "*"
type textarea "Create a new unit expense ("Enhed", "Enhedsbilag") and submit it"
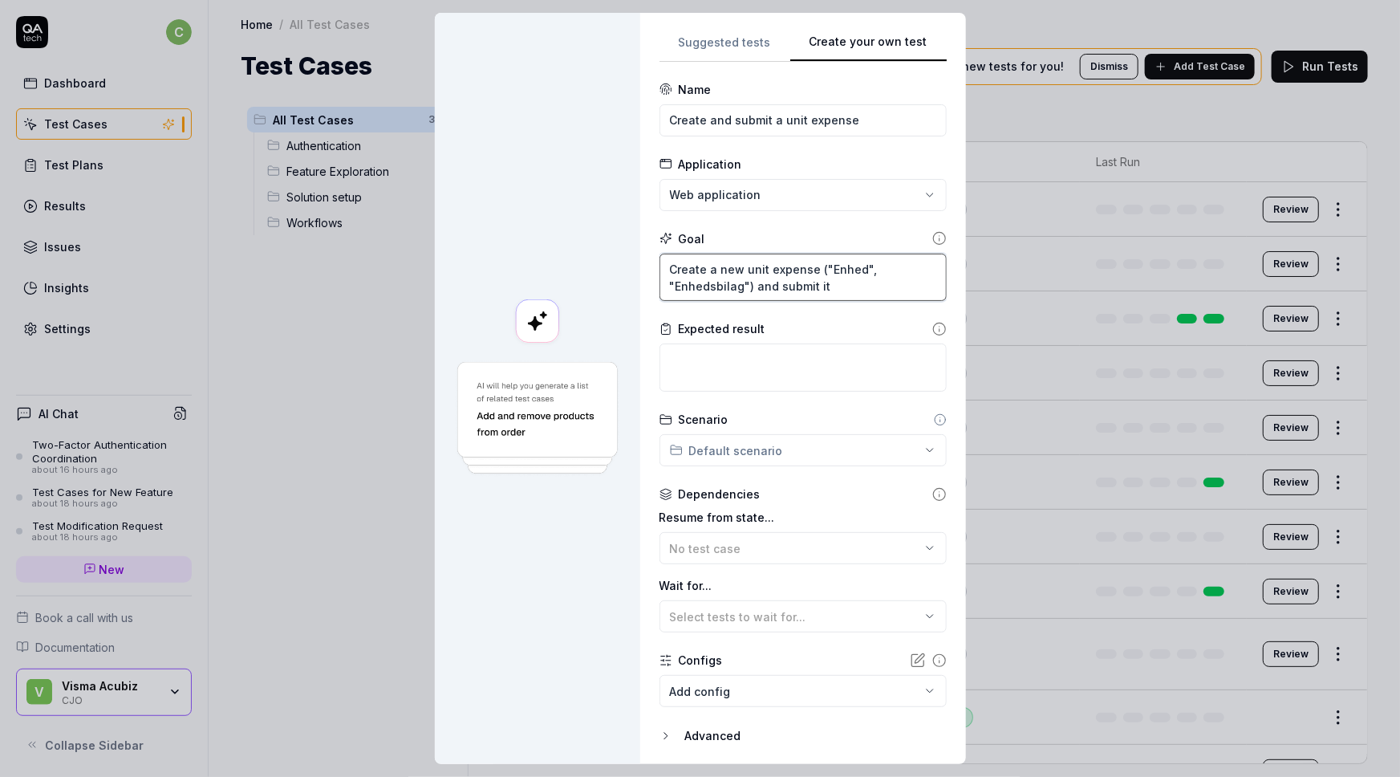
type textarea "*"
type textarea "Create a new unit expense ("Enhed", "Enhedsbilag") and submit it."
click at [746, 356] on textarea at bounding box center [803, 367] width 287 height 48
type textarea "*"
type textarea "L"
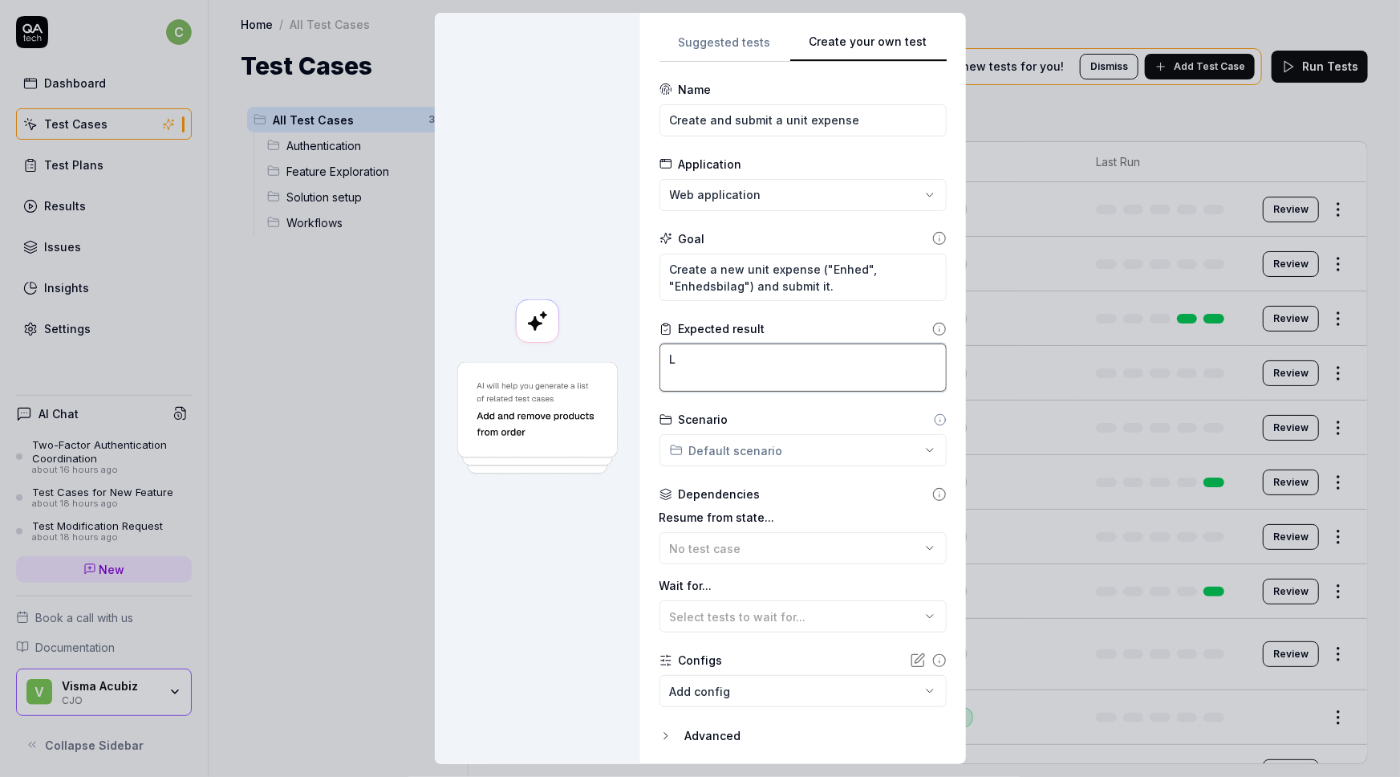
type textarea "*"
type textarea "Lo"
type textarea "*"
type textarea "Log"
type textarea "*"
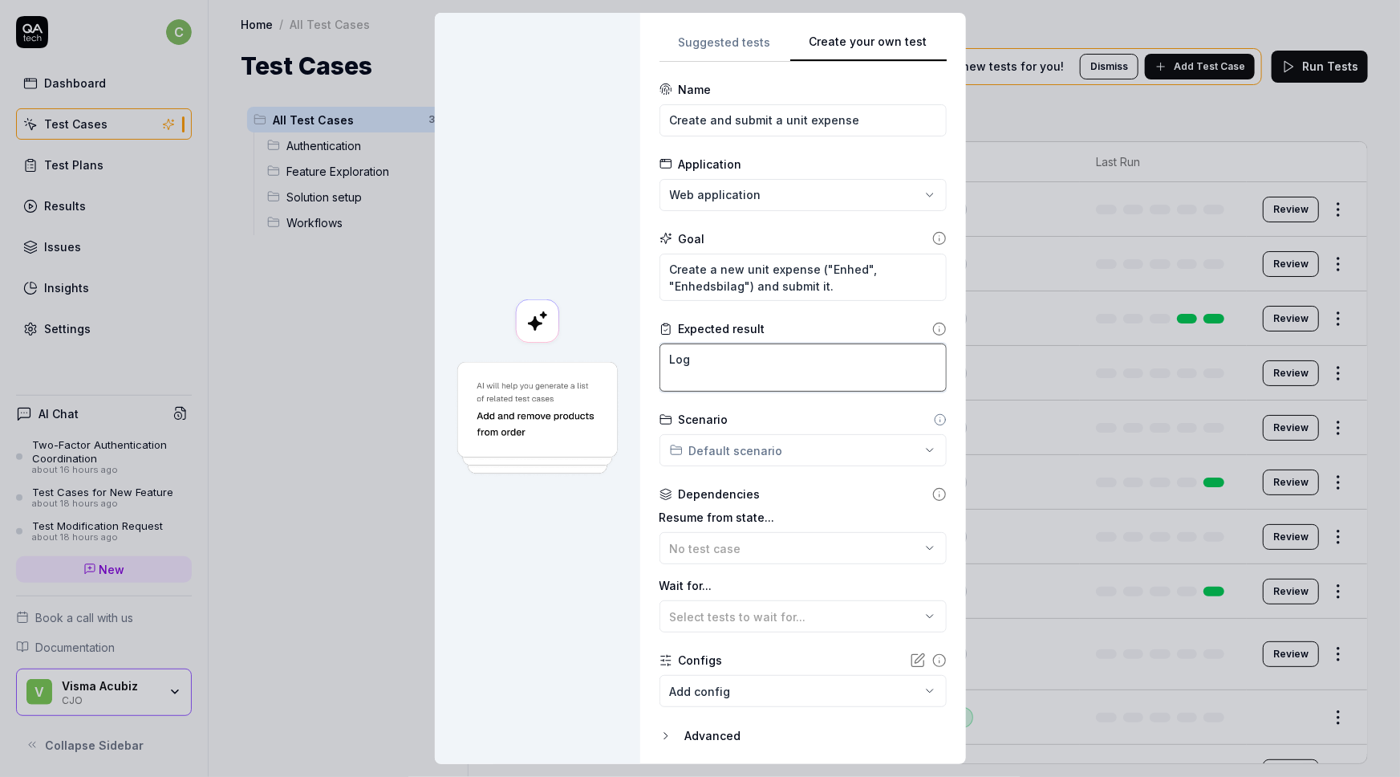
type textarea "Log"
type textarea "*"
type textarea "Log o"
type textarea "*"
type textarea "Log on"
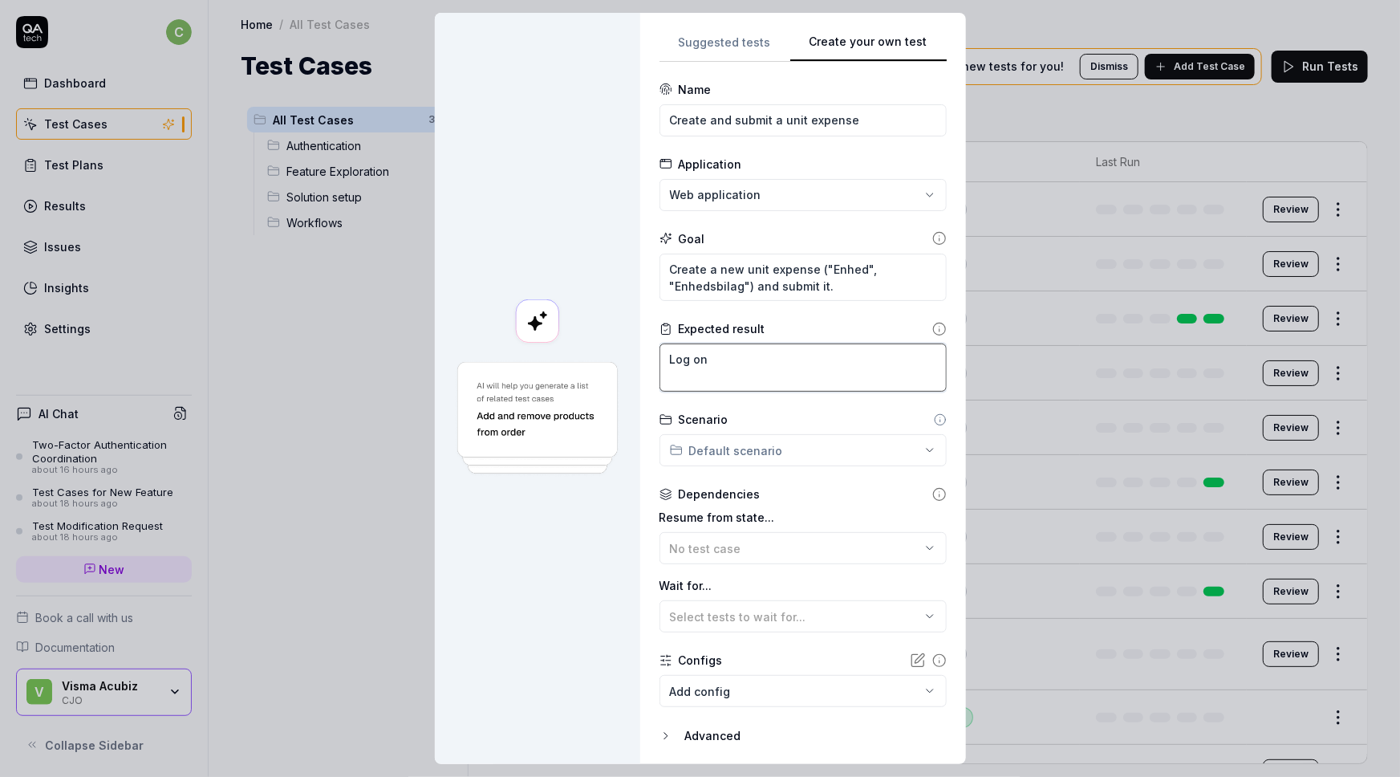
type textarea "*"
type textarea "Log on"
type textarea "*"
type textarea "Log on a"
type textarea "*"
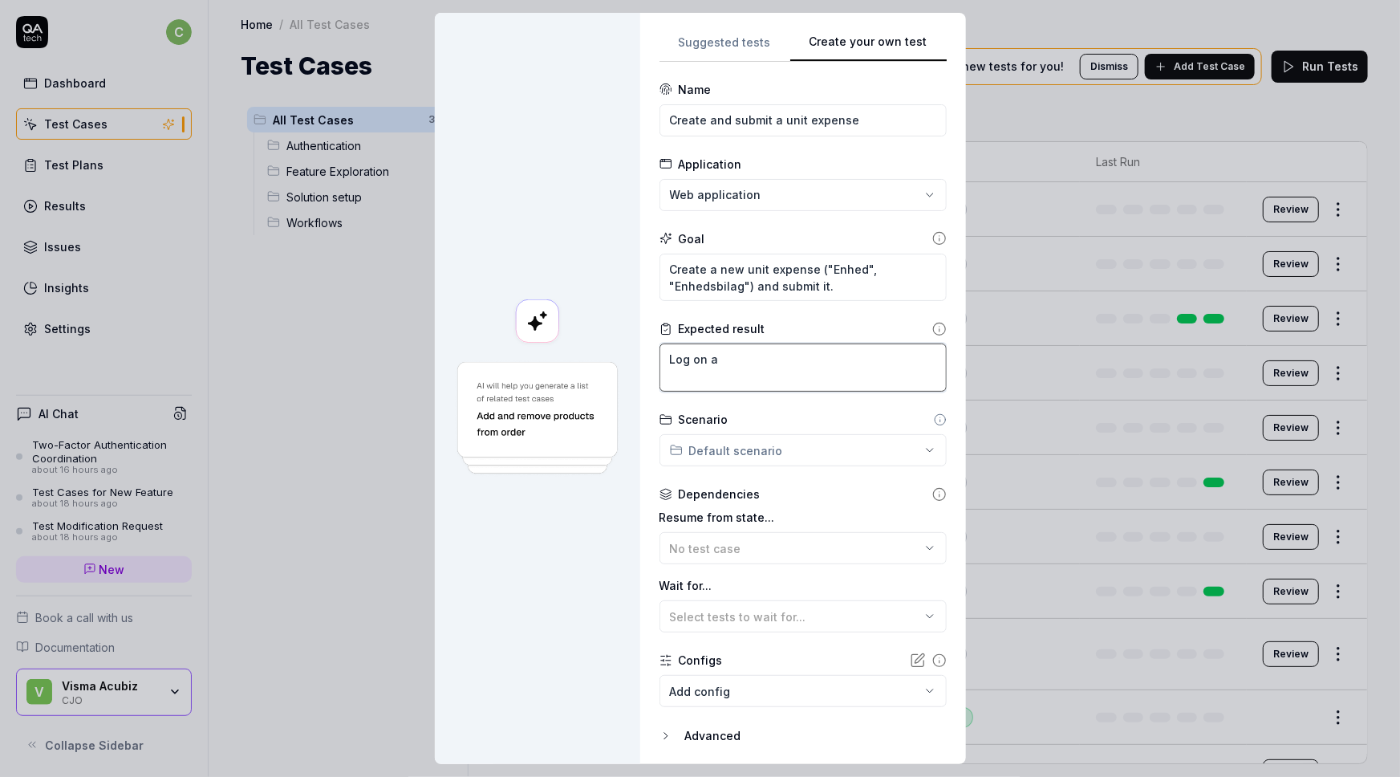
type textarea "Log on an"
type textarea "*"
type textarea "Log on a"
type textarea "*"
type textarea "Log on as"
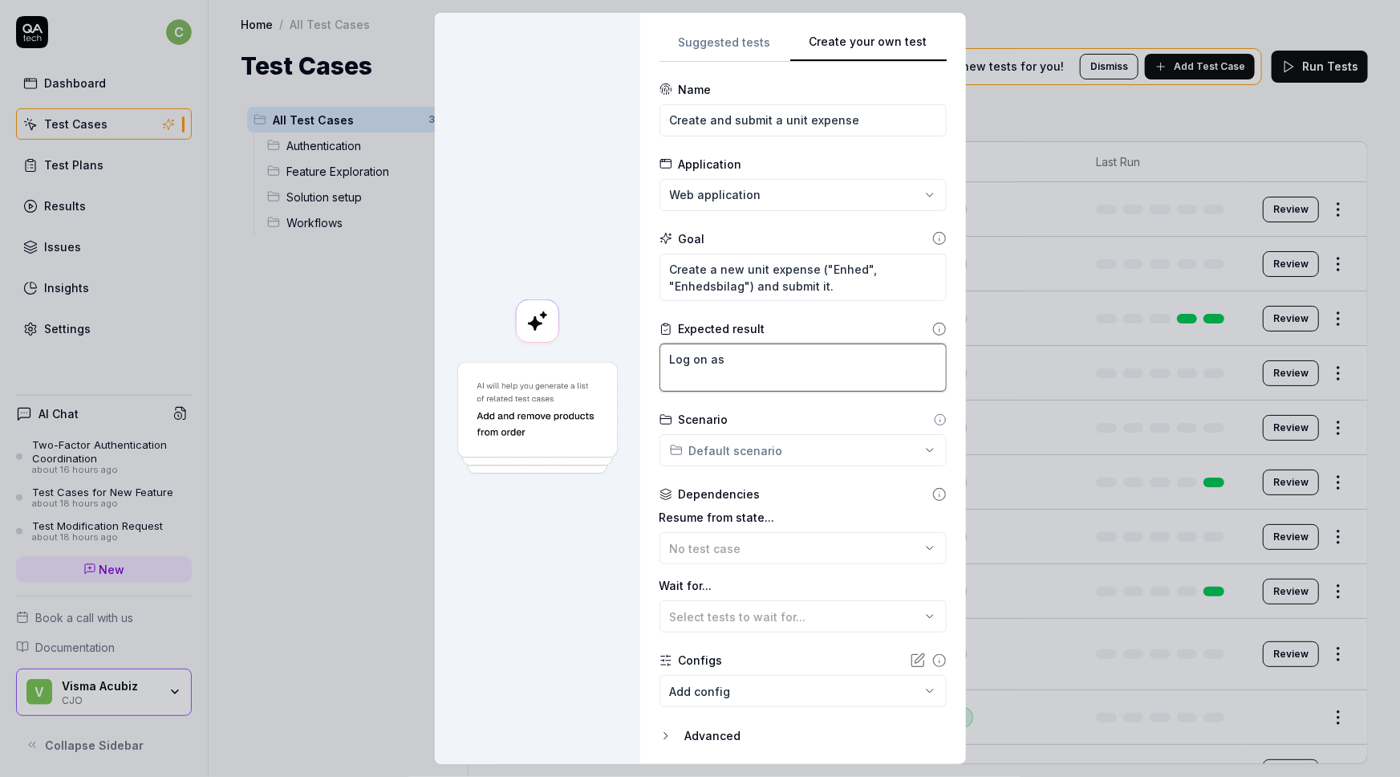
type textarea "*"
type textarea "Log on as"
type textarea "*"
type textarea "Log on as a"
type textarea "*"
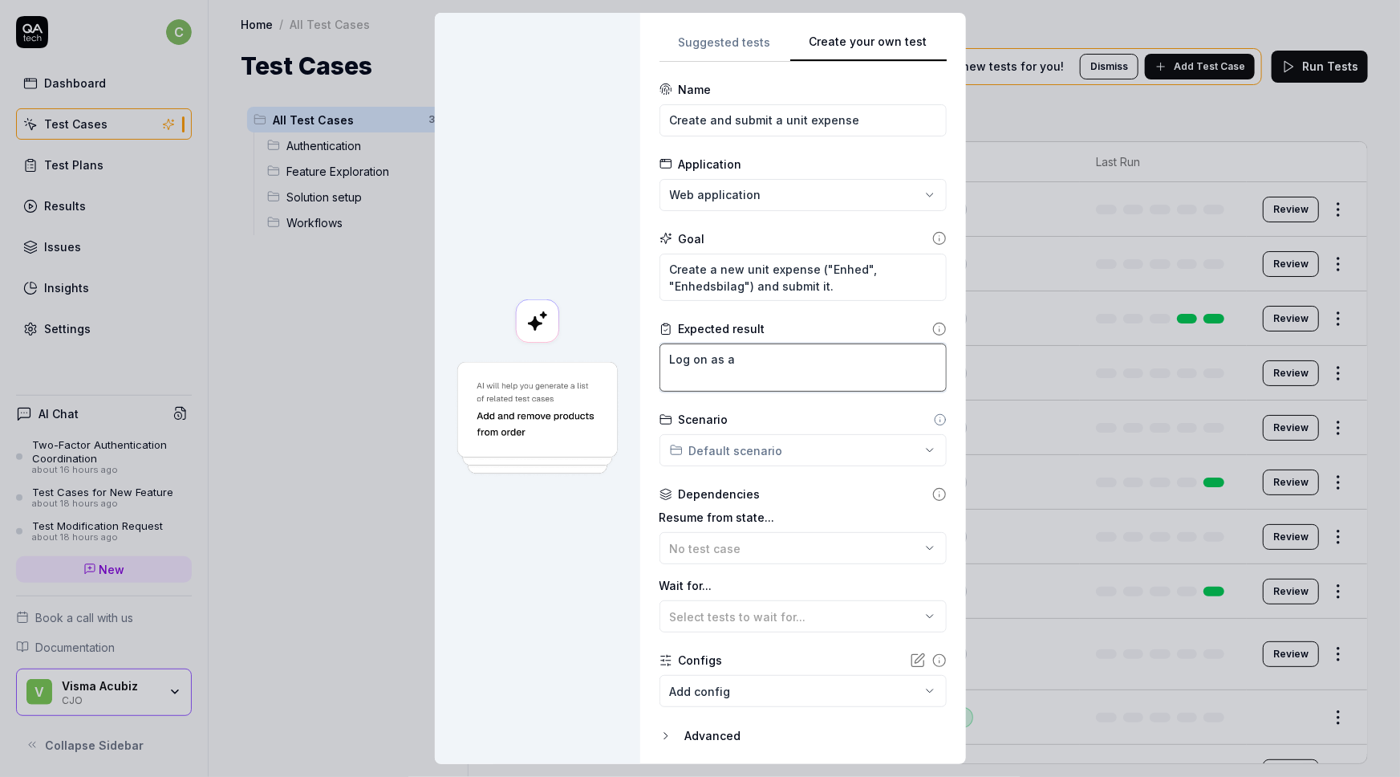
type textarea "Log on as ap"
type textarea "*"
type textarea "Log on as app"
type textarea "*"
type textarea "Log on as ap"
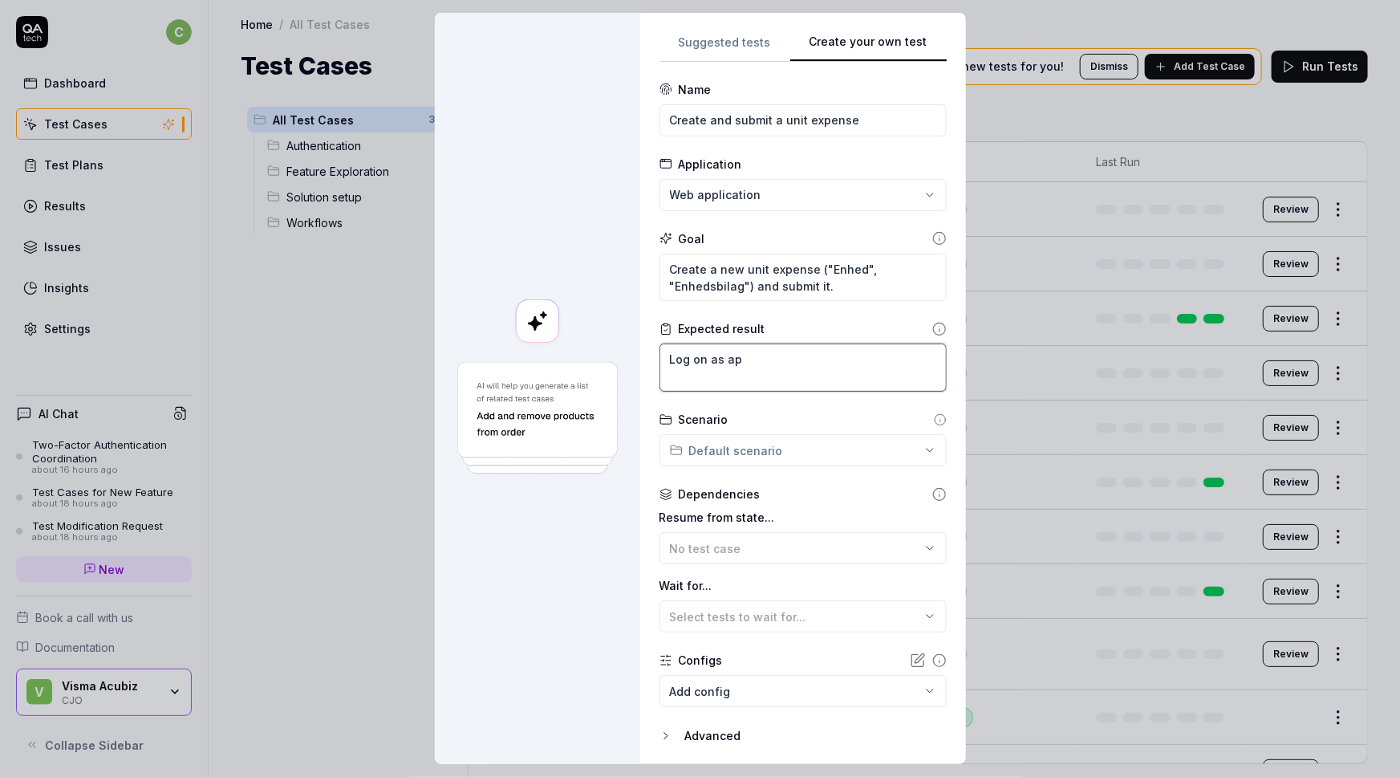
type textarea "*"
type textarea "Log on as a"
type textarea "*"
type textarea "Log on as ap"
type textarea "*"
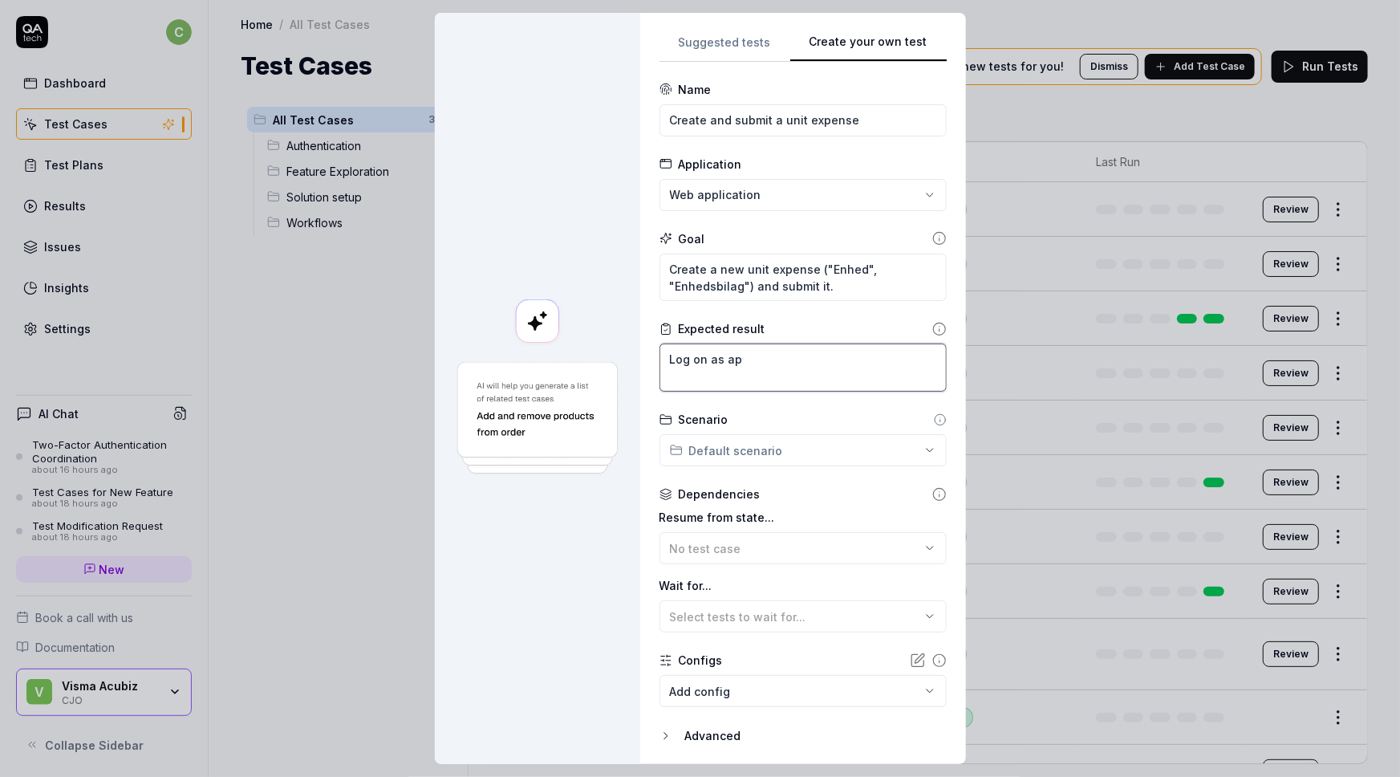
type textarea "Log on as app"
type textarea "*"
type textarea "Log on as appro"
type textarea "*"
type textarea "Log on as approv"
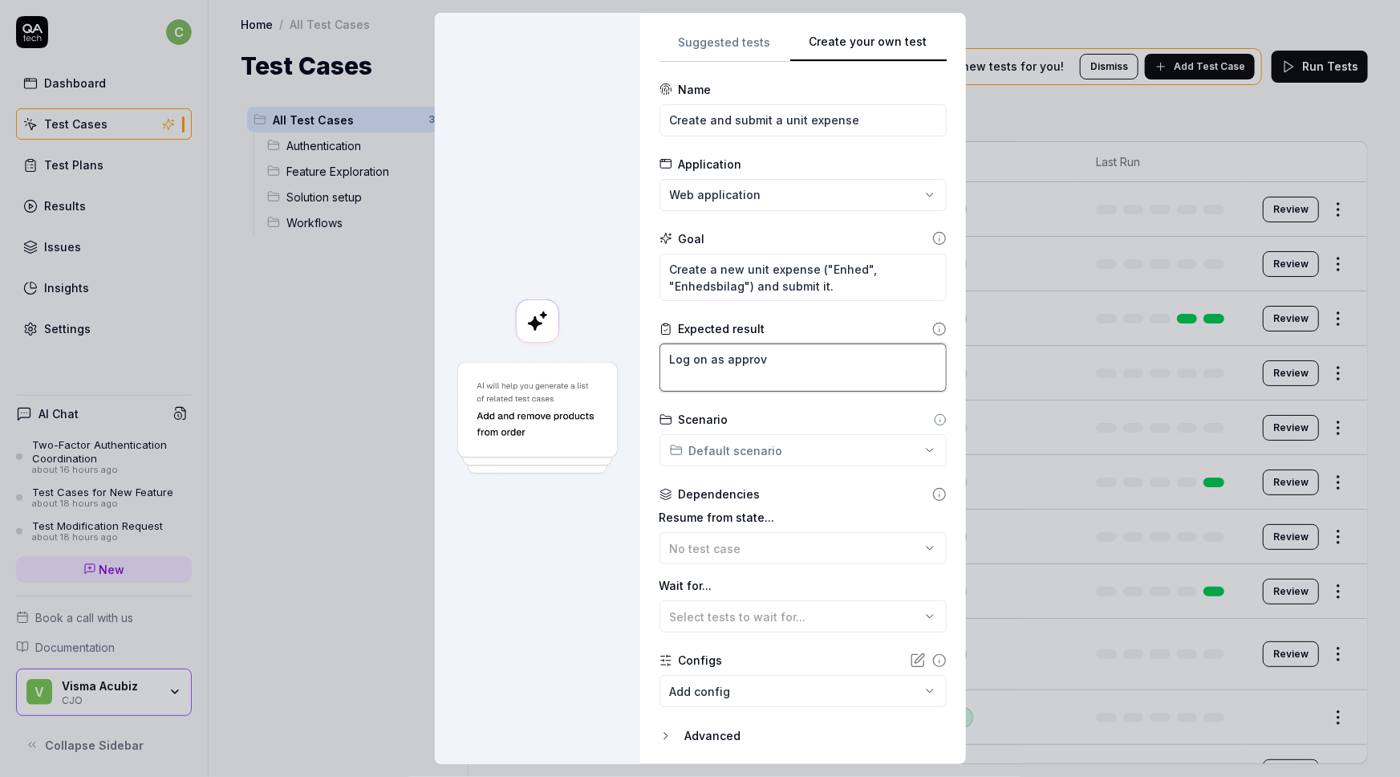
type textarea "*"
type textarea "Log on as approve"
type textarea "*"
type textarea "Log on as approver"
type textarea "*"
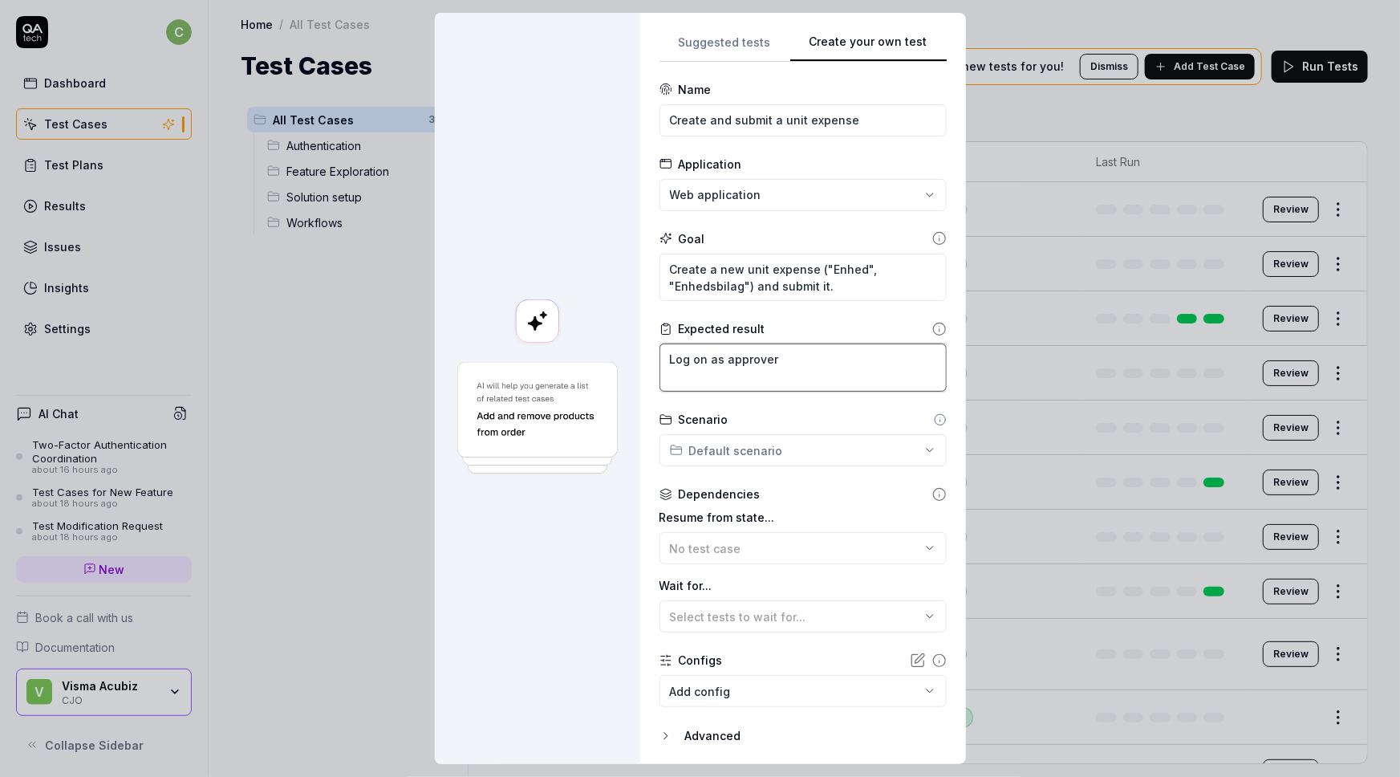
type textarea "Log on as approver"
type textarea "*"
type textarea "Log on as approver ("
type textarea "*"
type textarea "Log on as approver (t"
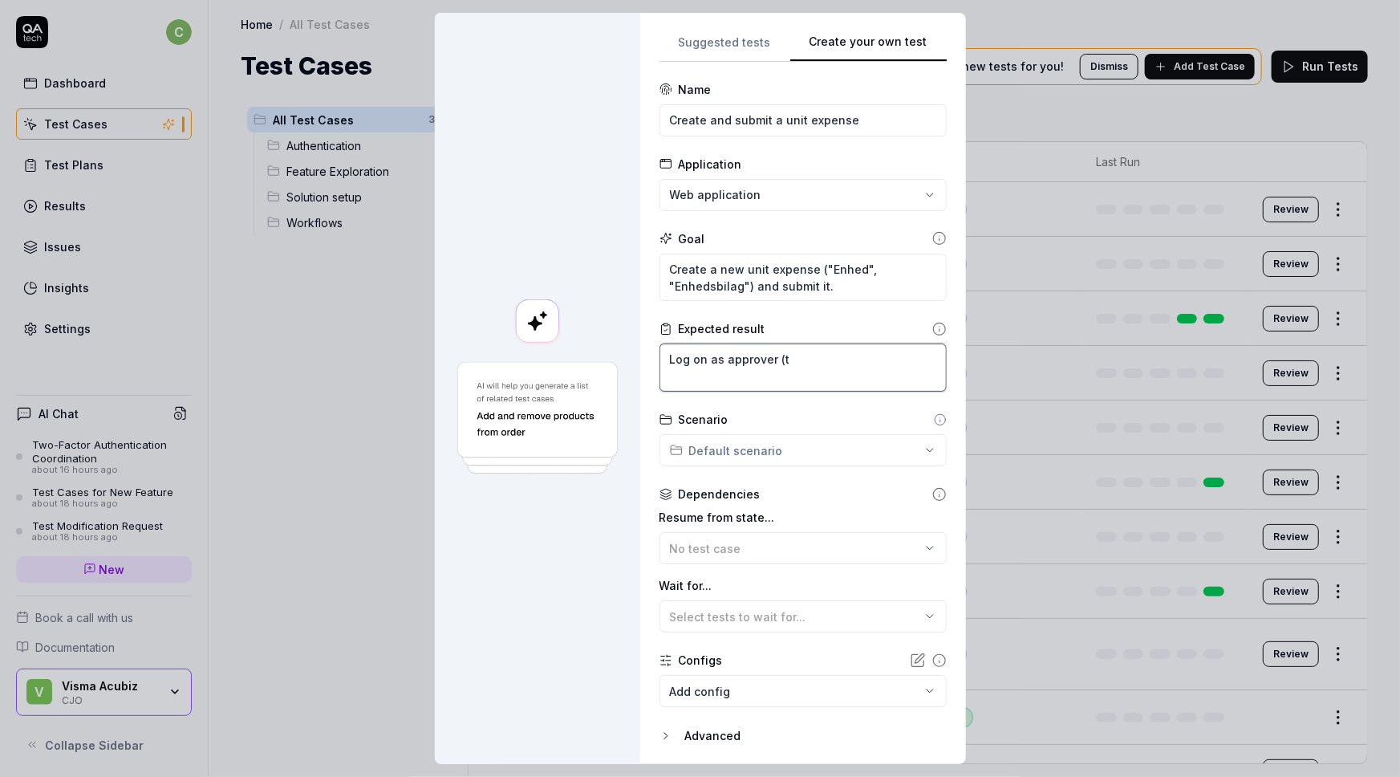
type textarea "*"
type textarea "Log on as approver (th"
type textarea "*"
type textarea "Log on as approver (the"
type textarea "*"
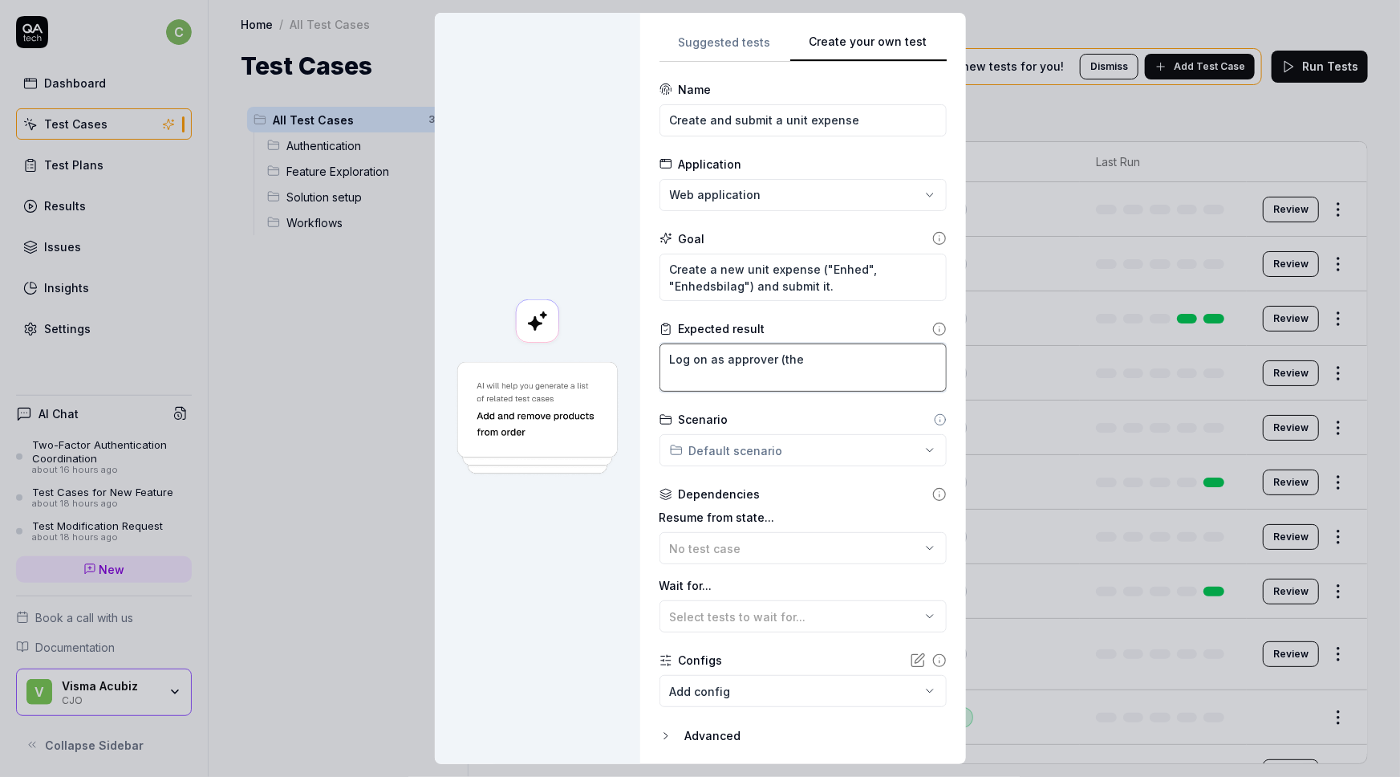
type textarea "Log on as approver (the"
type textarea "*"
type textarea "Log on as approver (the u"
type textarea "*"
type textarea "Log on as approver (the us"
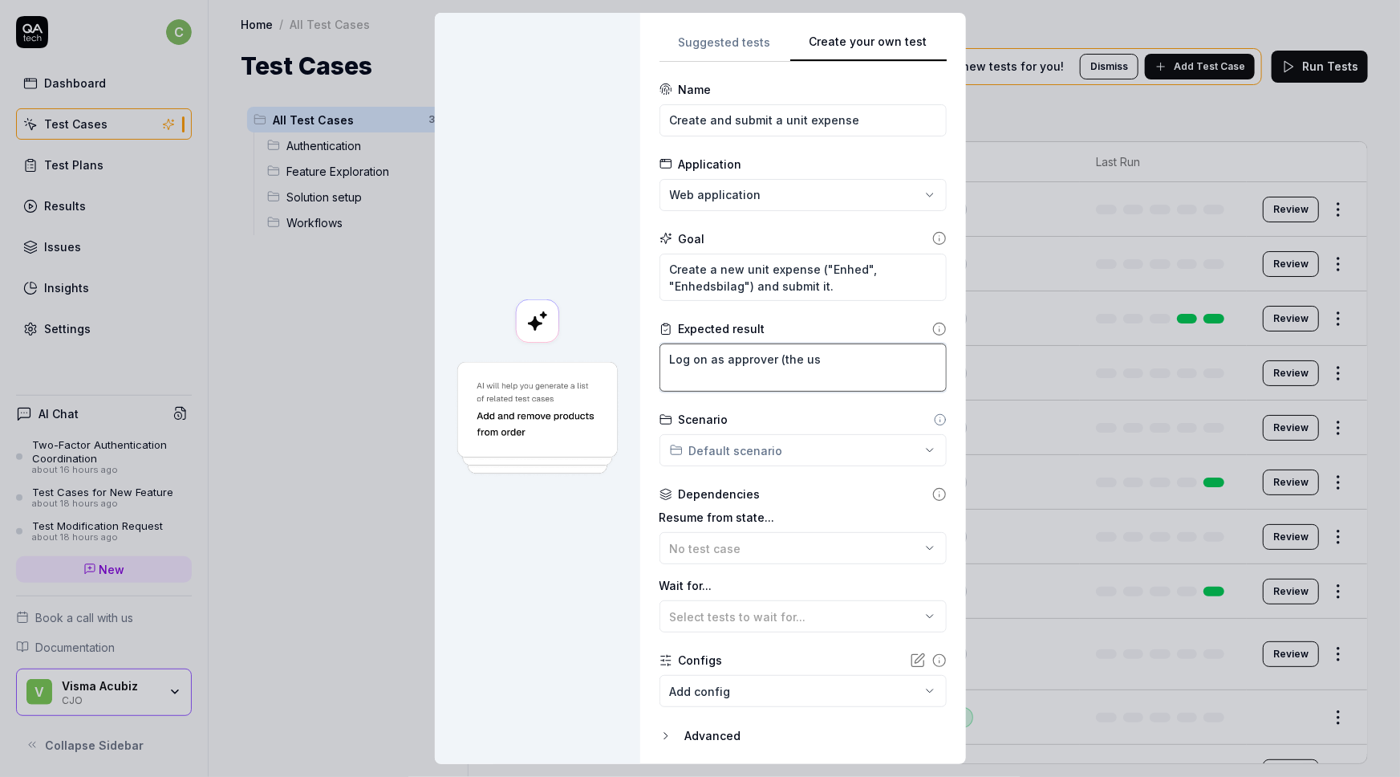
type textarea "*"
type textarea "Log on as approver (the use"
type textarea "*"
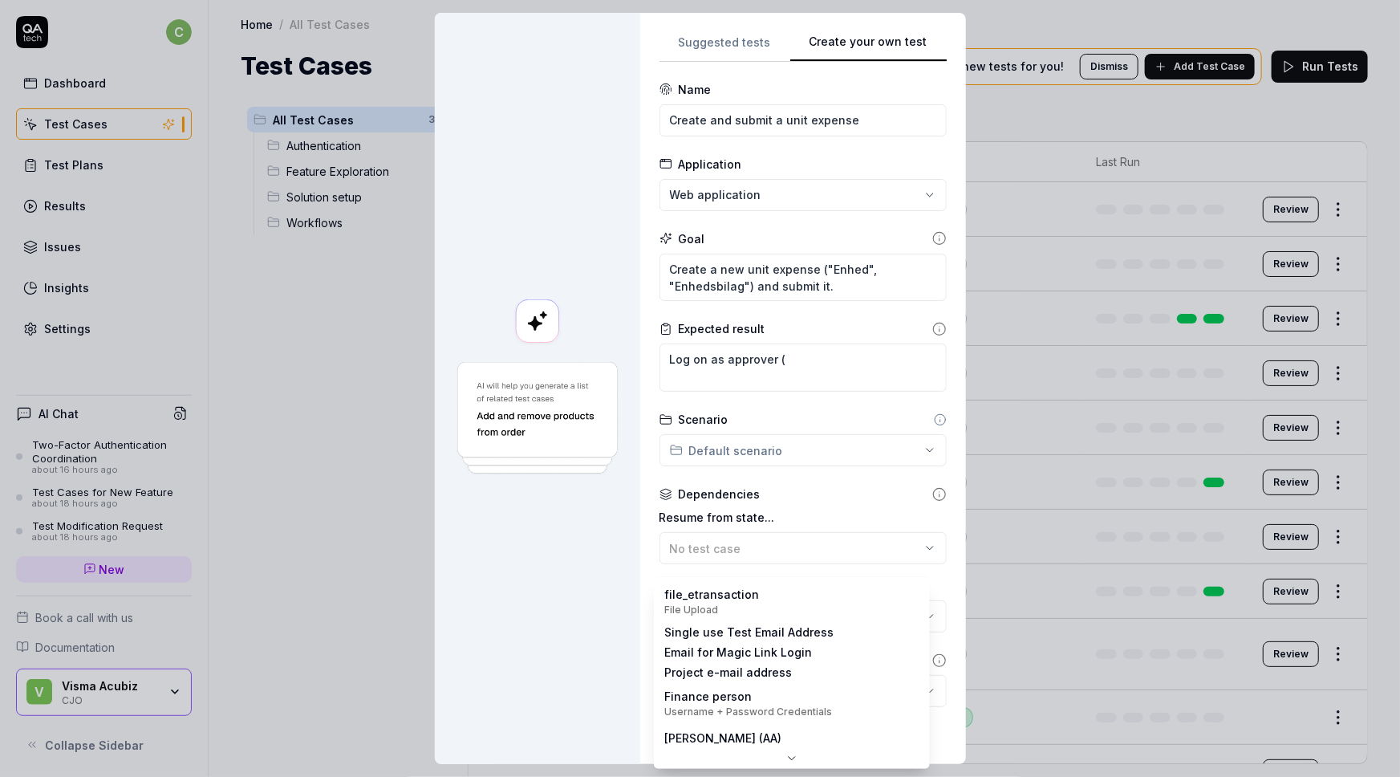
click at [763, 688] on body "c Dashboard Test Cases Test Plans Results Issues Insights Settings AI Chat Two-…" at bounding box center [700, 388] width 1400 height 777
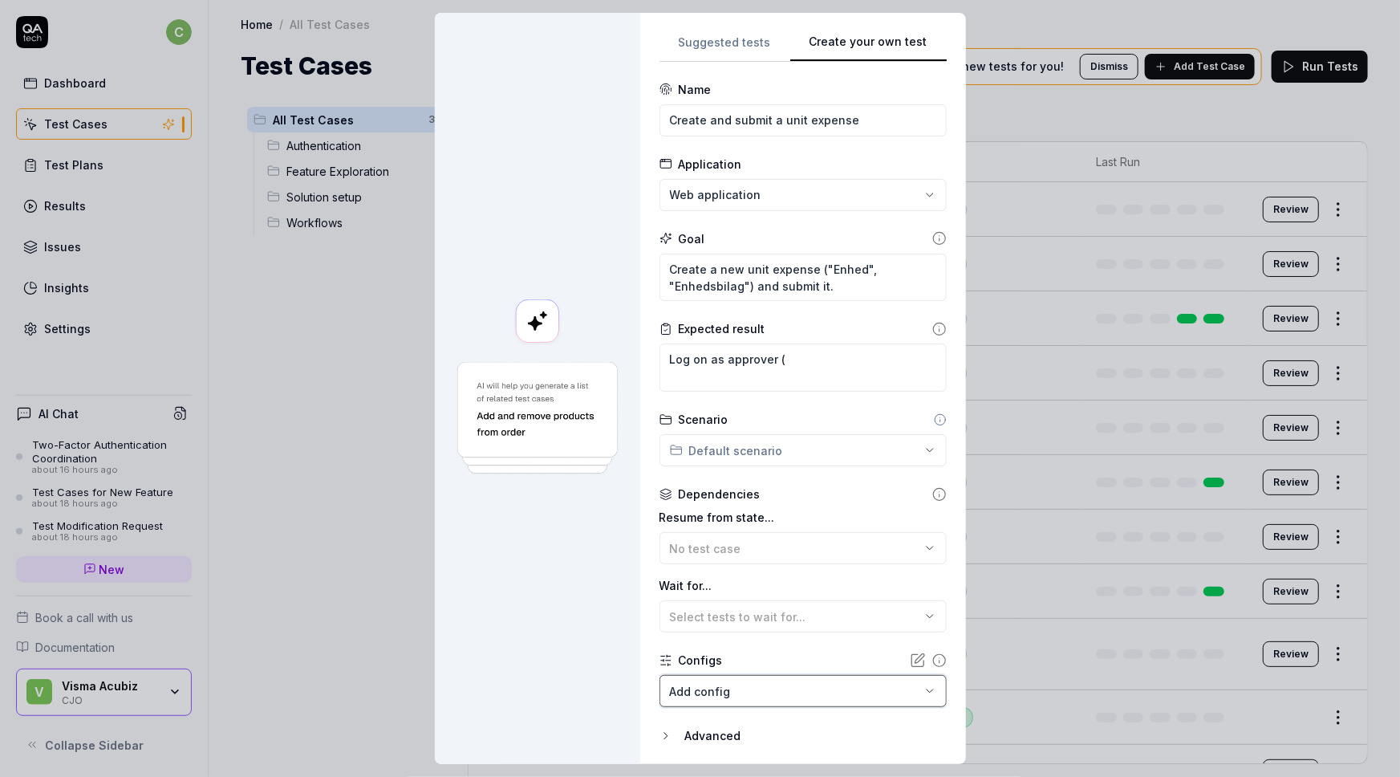
click at [566, 602] on div "**********" at bounding box center [700, 388] width 1400 height 777
drag, startPoint x: 783, startPoint y: 360, endPoint x: 628, endPoint y: 360, distance: 154.9
click at [628, 360] on div "**********" at bounding box center [700, 388] width 531 height 751
click at [777, 366] on textarea "Log on as approver (" at bounding box center [803, 367] width 287 height 48
click at [785, 359] on textarea "Log on as approver (" at bounding box center [803, 367] width 287 height 48
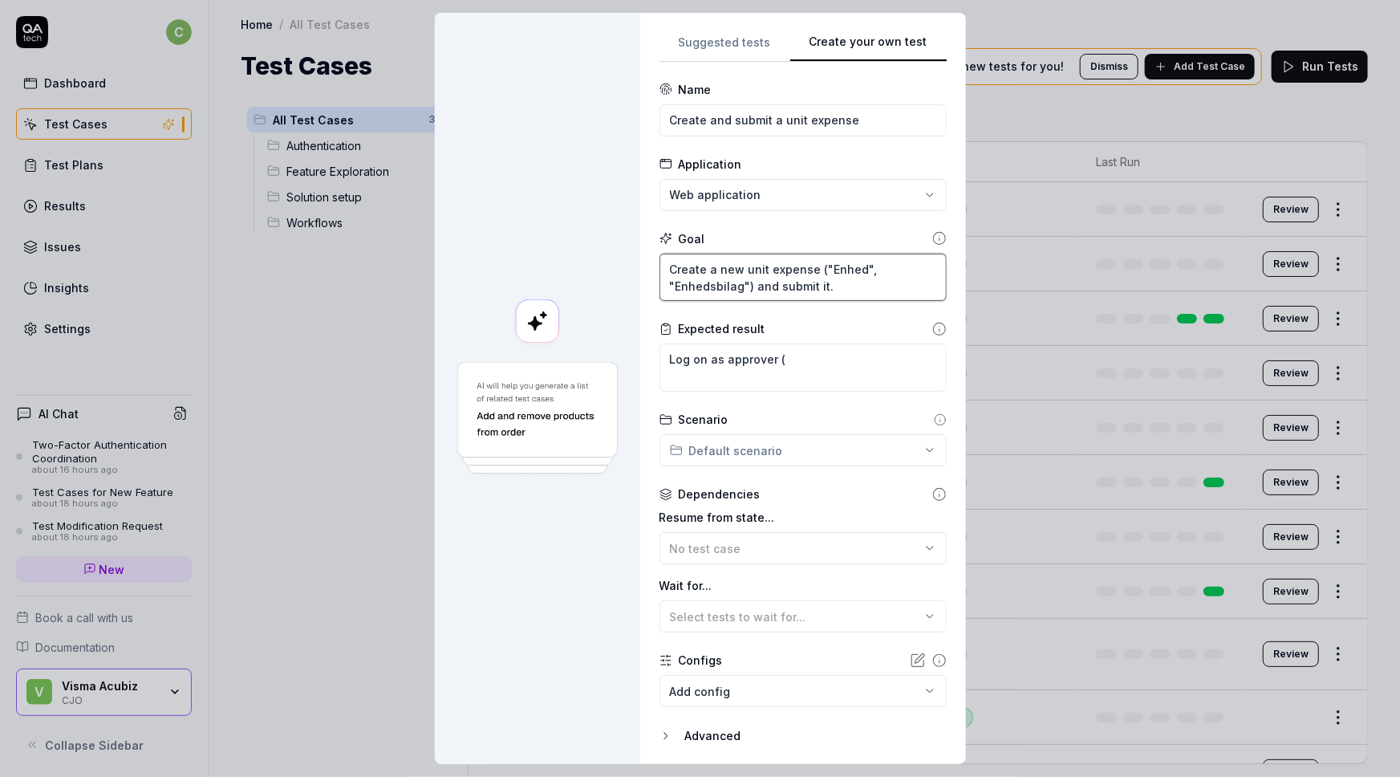
click at [845, 288] on textarea "Create a new unit expense ("Enhed", "Enhedsbilag") and submit it." at bounding box center [803, 278] width 287 height 48
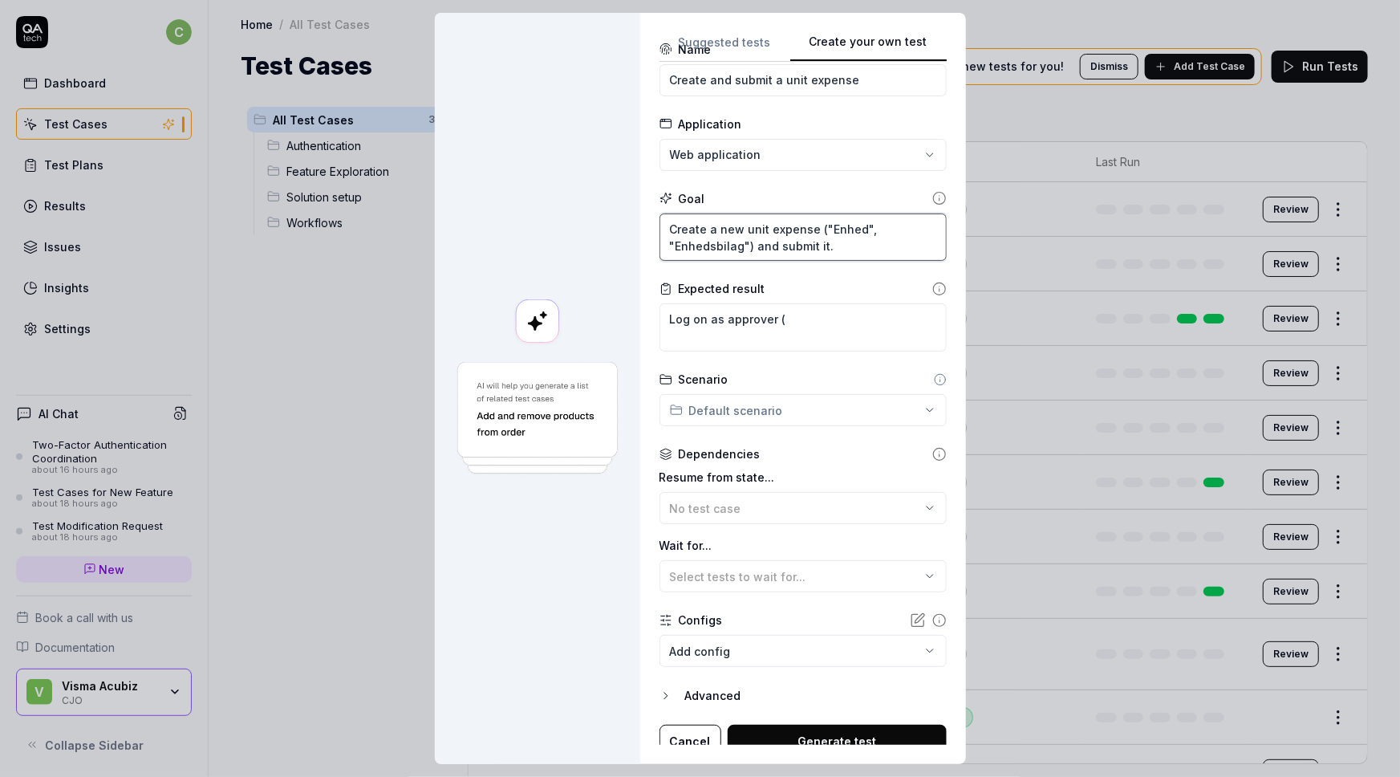
scroll to position [51, 0]
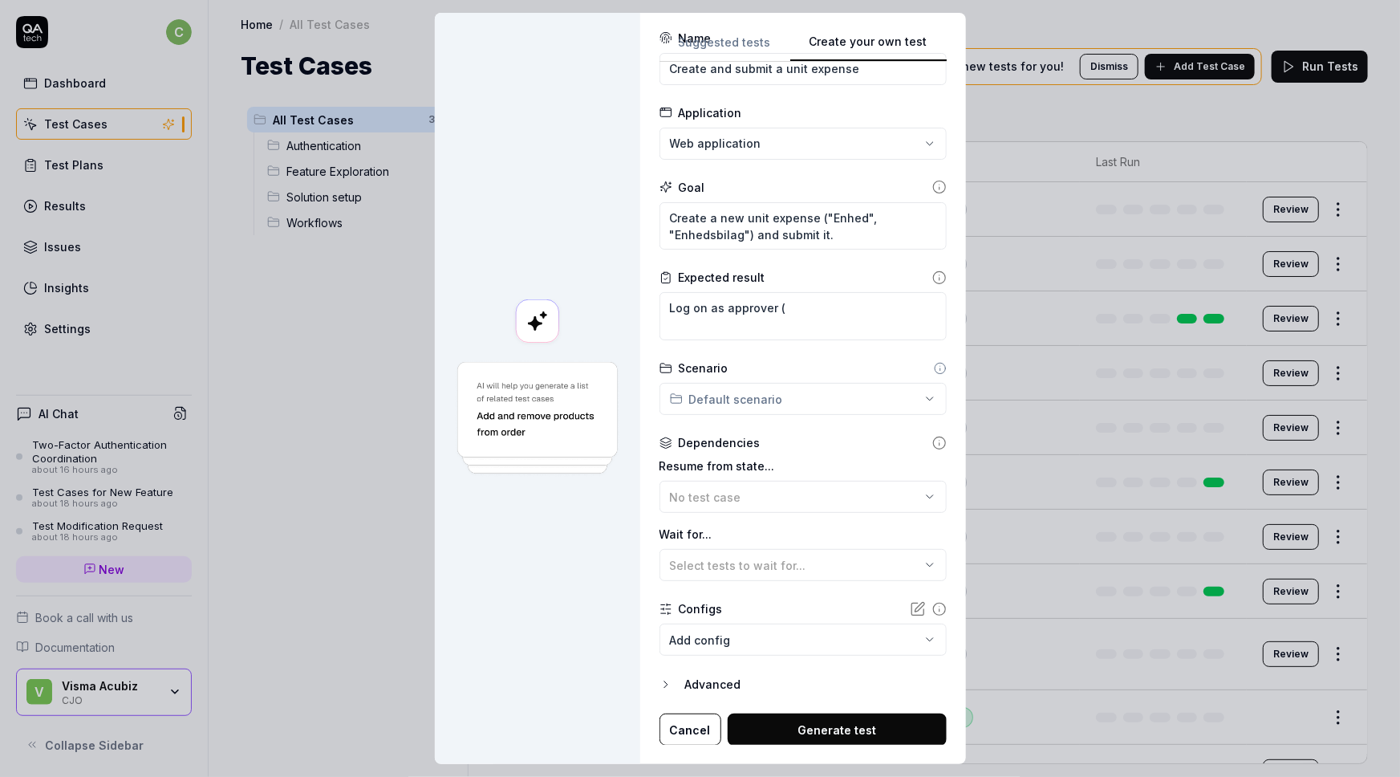
click at [699, 639] on body "c Dashboard Test Cases Test Plans Results Issues Insights Settings AI Chat Two-…" at bounding box center [700, 388] width 1400 height 777
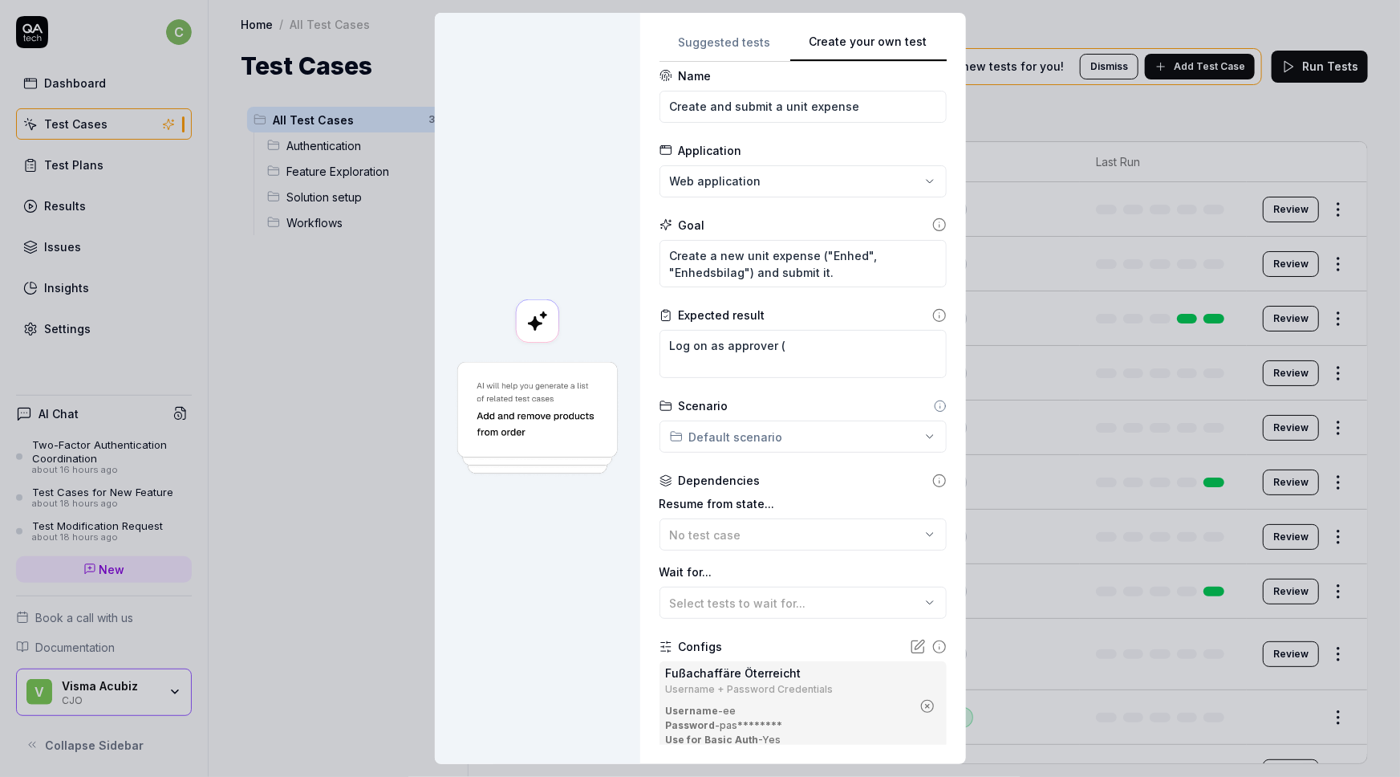
scroll to position [0, 0]
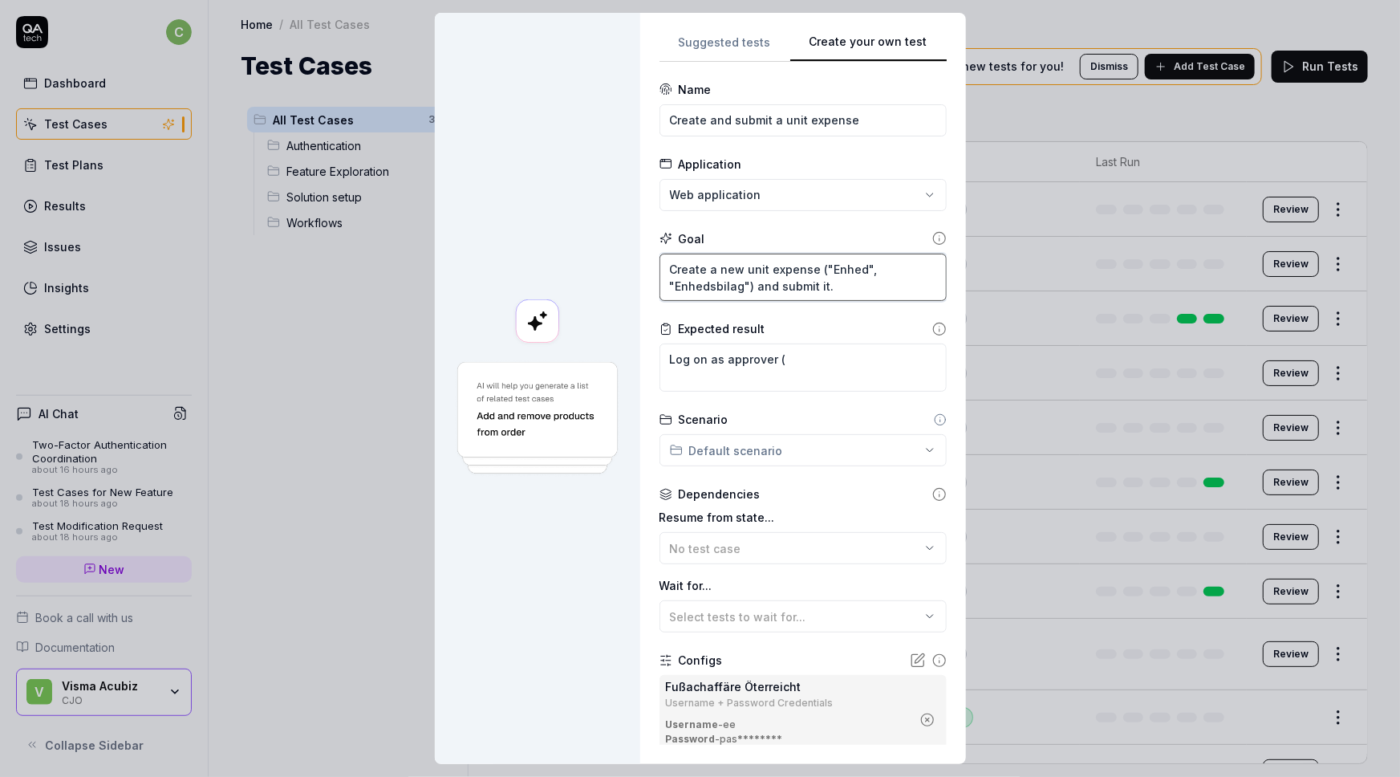
click at [847, 285] on textarea "Create a new unit expense ("Enhed", "Enhedsbilag") and submit it." at bounding box center [803, 278] width 287 height 48
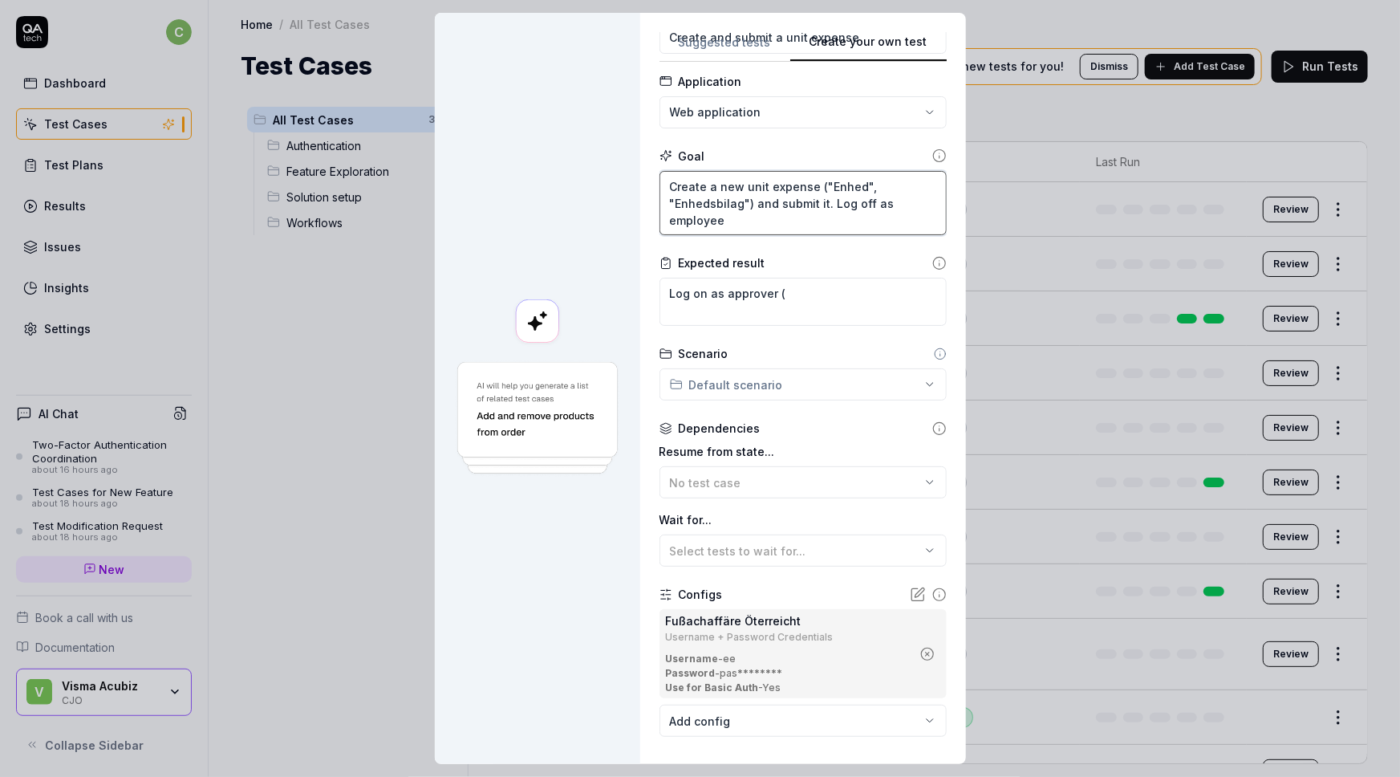
scroll to position [72, 0]
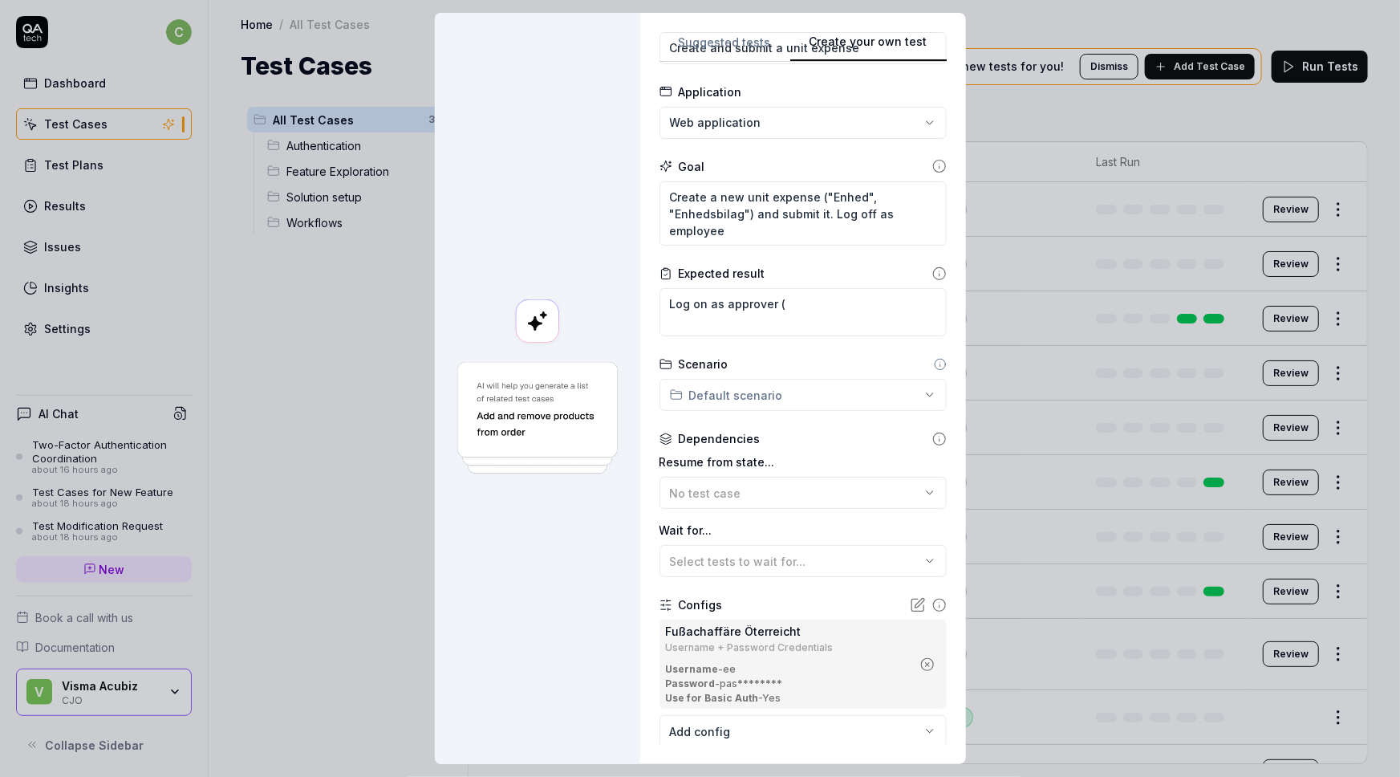
drag, startPoint x: 790, startPoint y: 630, endPoint x: 661, endPoint y: 630, distance: 129.2
click at [666, 630] on div "Fußachaffäre Öterreicht" at bounding box center [789, 631] width 246 height 17
copy div "Fußachaffäre Öterreicht"
click at [762, 237] on textarea "Create a new unit expense ("Enhed", "Enhedsbilag") and submit it. Log off as em…" at bounding box center [803, 213] width 287 height 65
paste textarea "Fußachaffäre Öterreicht"
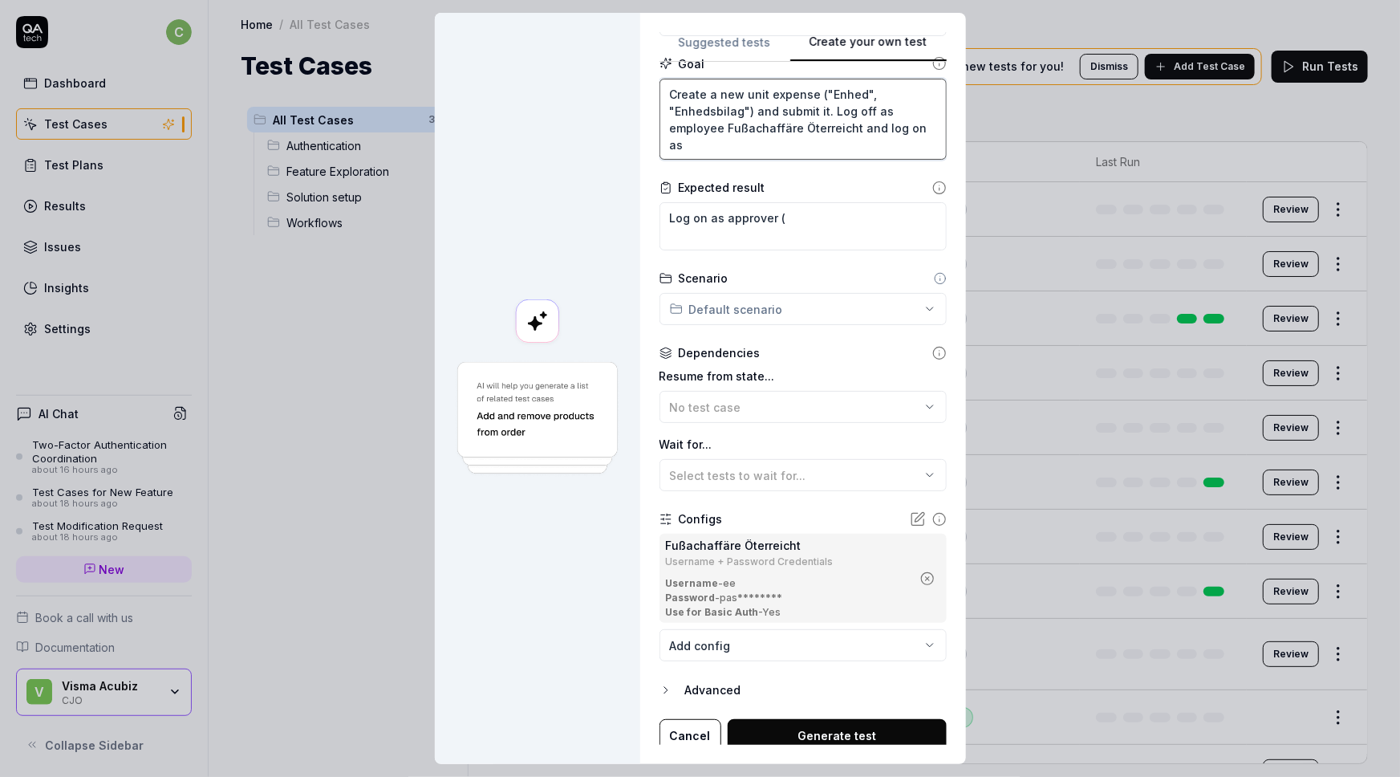
scroll to position [181, 0]
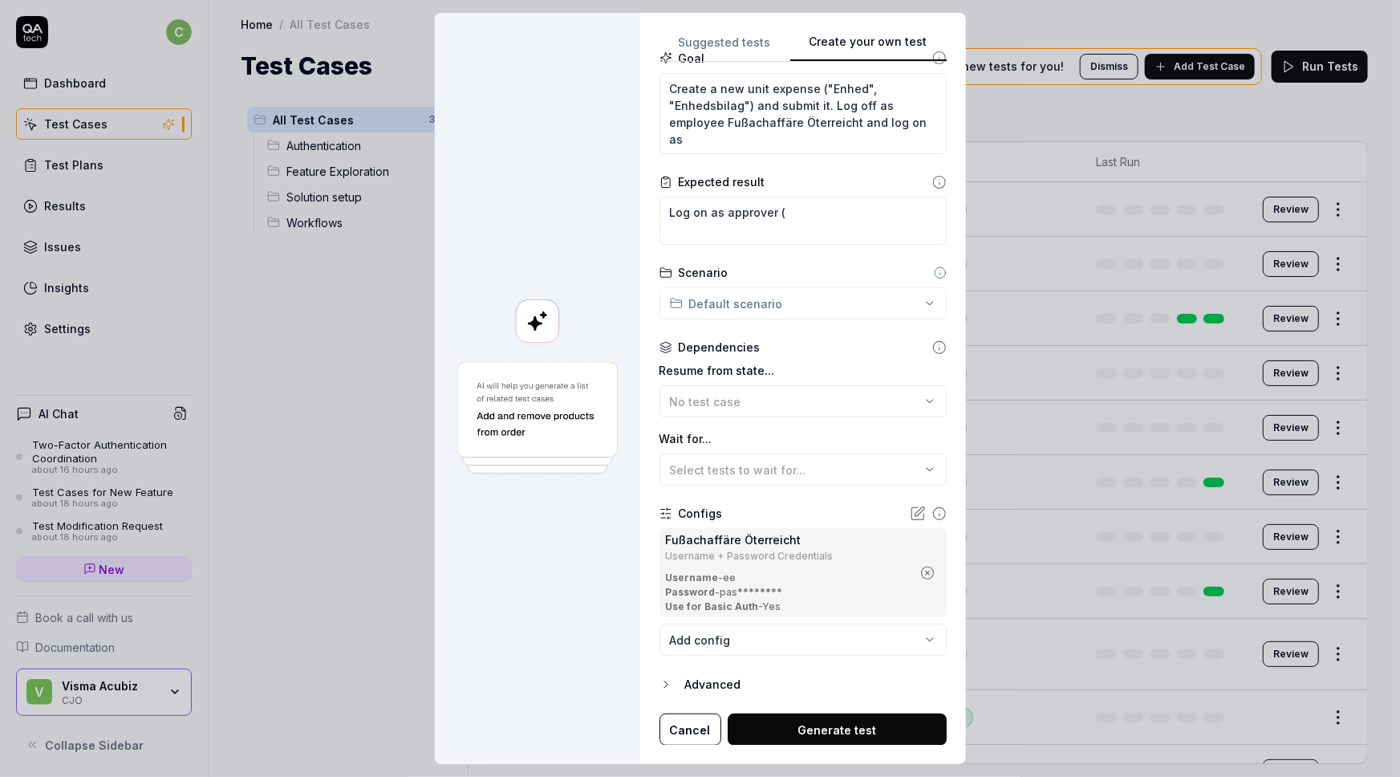
click at [717, 641] on body "c Dashboard Test Cases Test Plans Results Issues Insights Settings AI Chat Two-…" at bounding box center [700, 388] width 1400 height 777
drag, startPoint x: 523, startPoint y: 646, endPoint x: 536, endPoint y: 642, distance: 13.4
click at [524, 646] on div "**********" at bounding box center [700, 388] width 1400 height 777
click at [925, 572] on icon "button" at bounding box center [927, 572] width 4 height 4
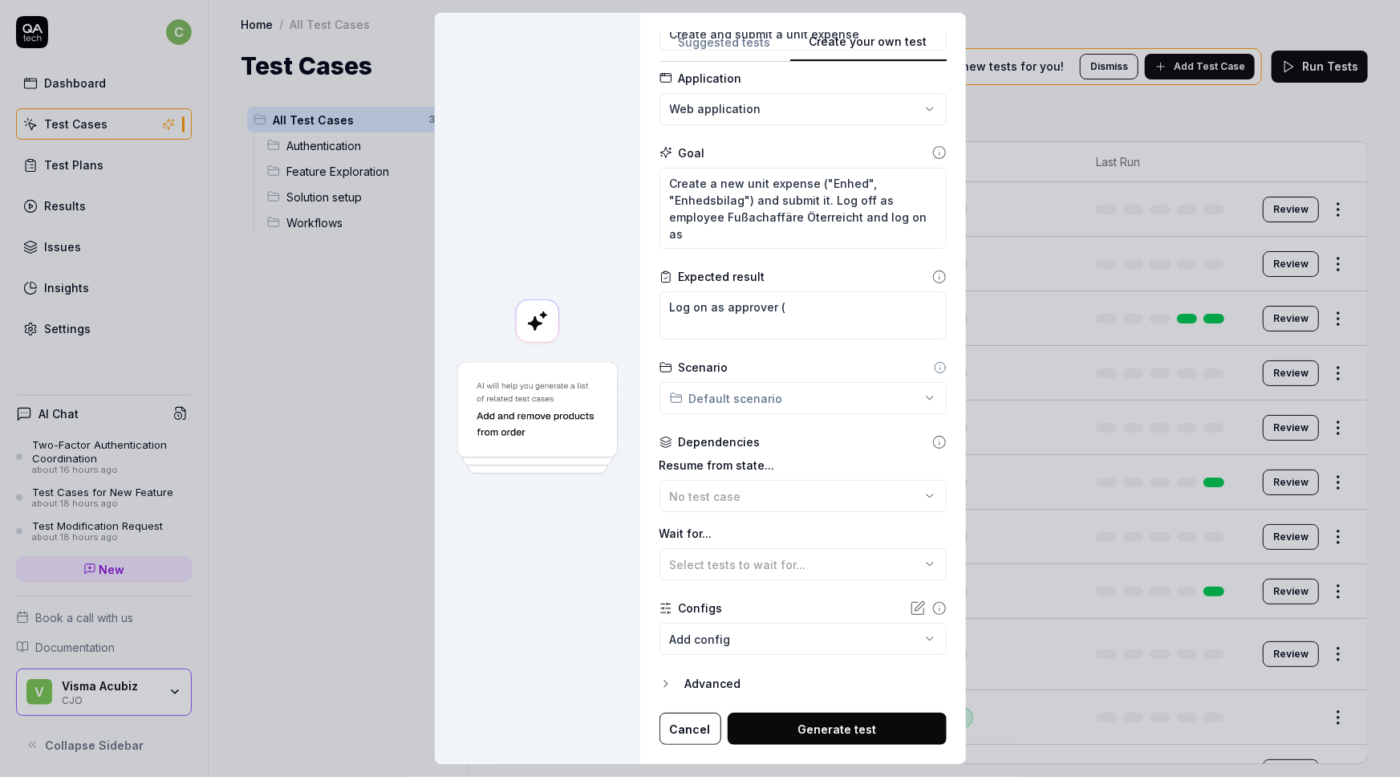
scroll to position [85, 0]
click at [737, 638] on body "c Dashboard Test Cases Test Plans Results Issues Insights Settings AI Chat Two-…" at bounding box center [700, 388] width 1400 height 777
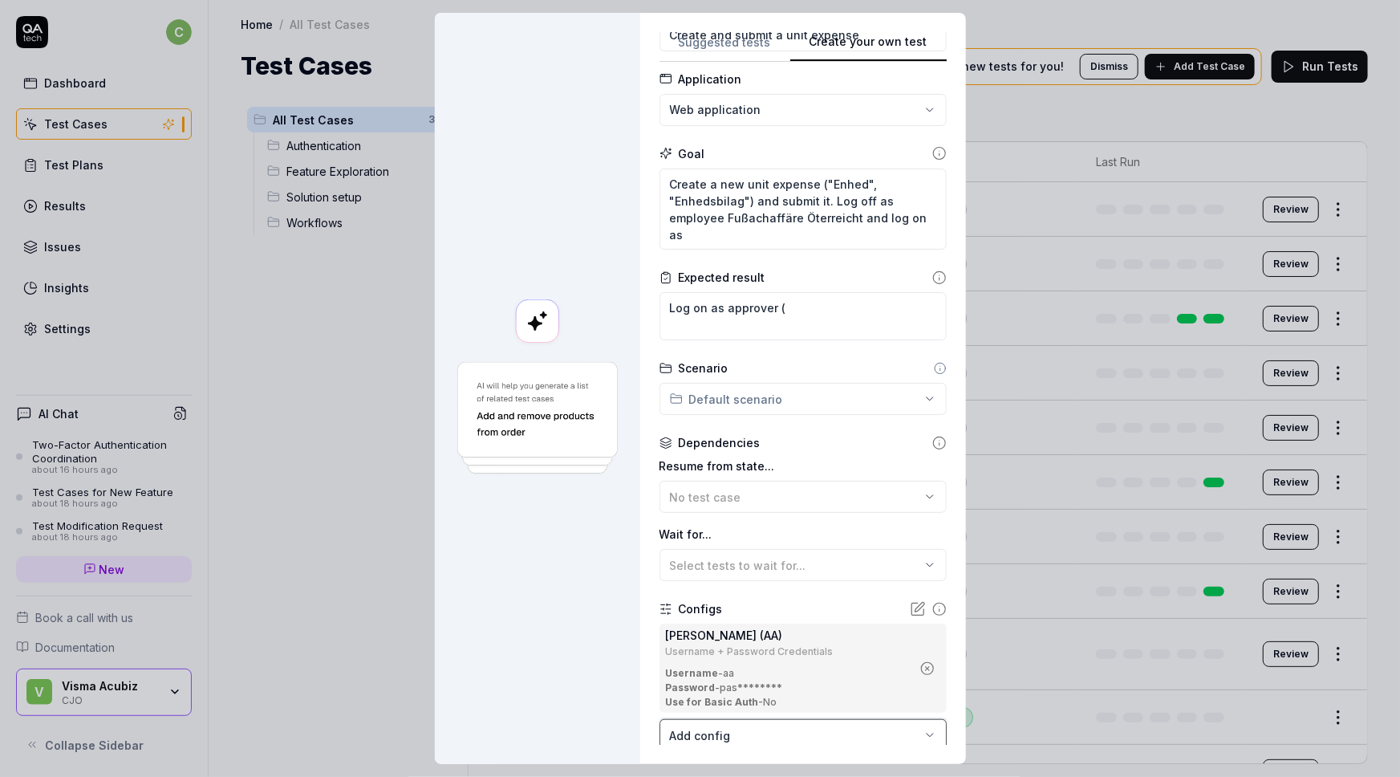
scroll to position [181, 0]
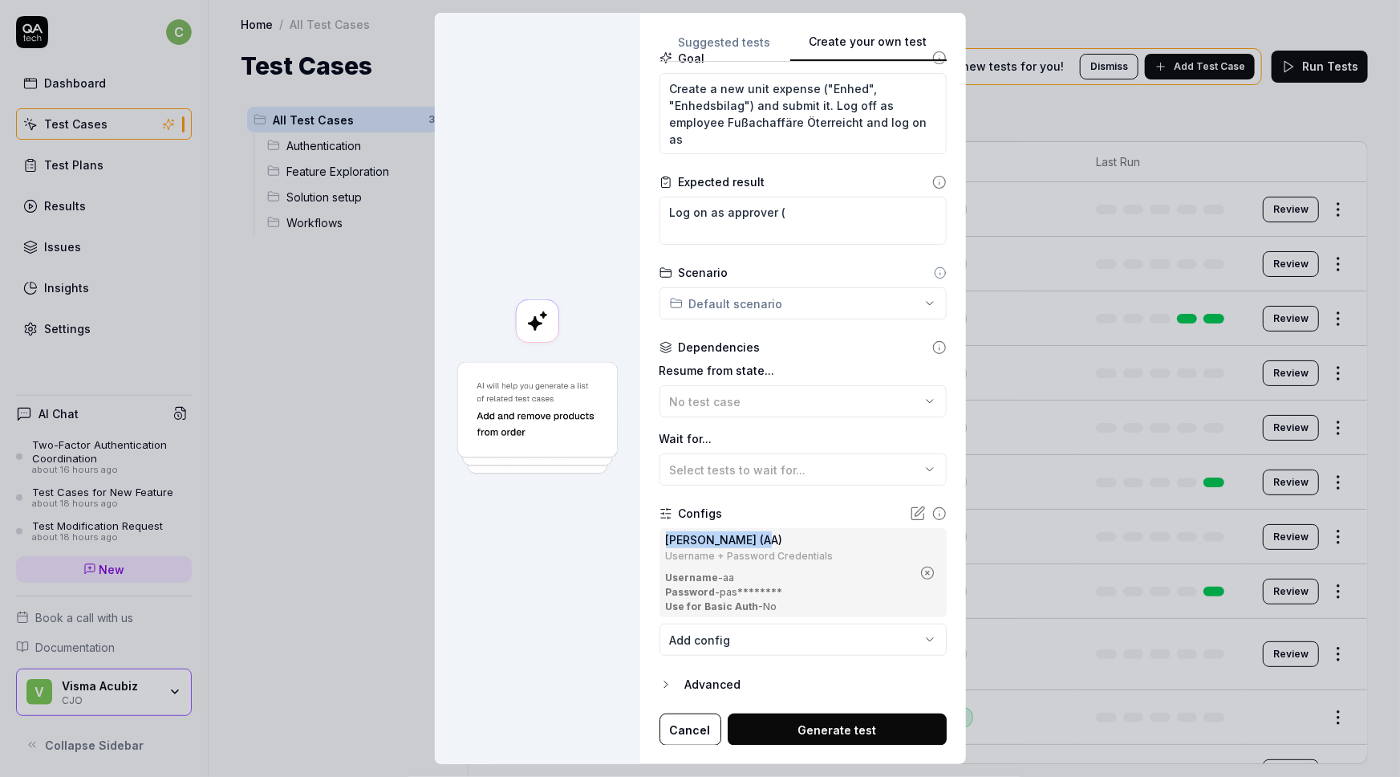
drag, startPoint x: 761, startPoint y: 531, endPoint x: 660, endPoint y: 535, distance: 101.2
click at [666, 535] on div "[PERSON_NAME] (AA)" at bounding box center [789, 539] width 246 height 17
copy div "[PERSON_NAME] (AA)"
click at [925, 572] on icon "button" at bounding box center [927, 572] width 4 height 4
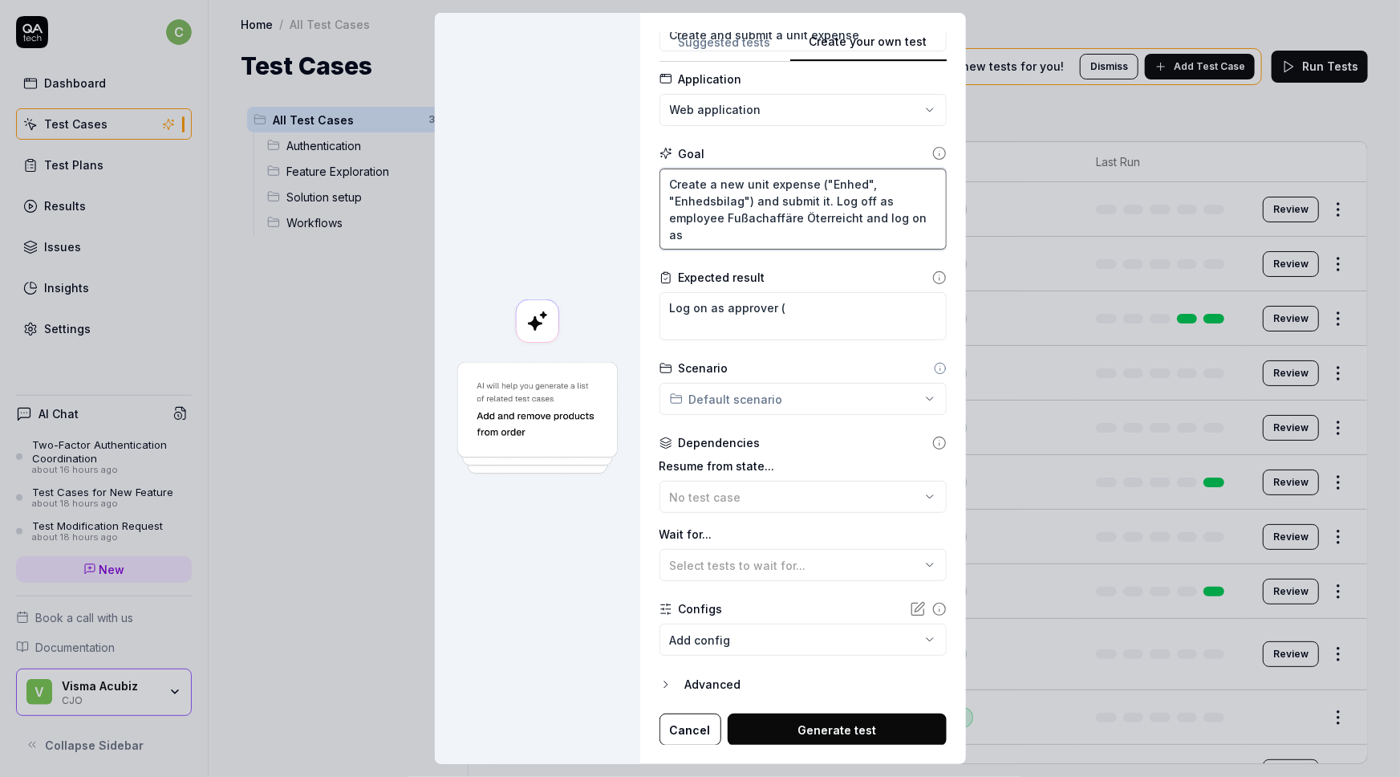
click at [733, 236] on textarea "Create a new unit expense ("Enhed", "Enhedsbilag") and submit it. Log off as em…" at bounding box center [803, 209] width 287 height 82
paste textarea "[PERSON_NAME] (AA)"
drag, startPoint x: 800, startPoint y: 315, endPoint x: 586, endPoint y: 308, distance: 214.3
click at [586, 308] on div "**********" at bounding box center [700, 388] width 531 height 751
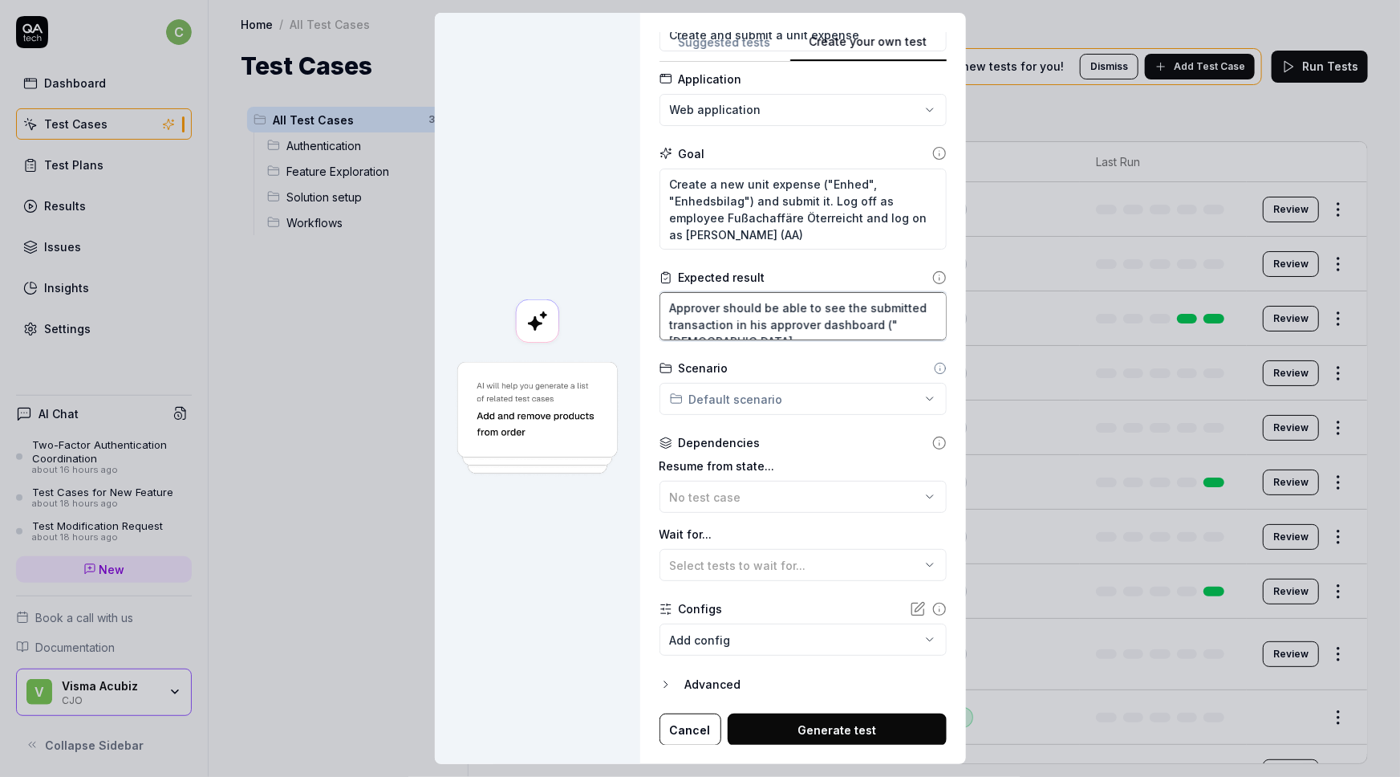
click at [891, 321] on textarea "Approver should be able to see the submitted transaction in his approver dashbo…" at bounding box center [803, 316] width 287 height 48
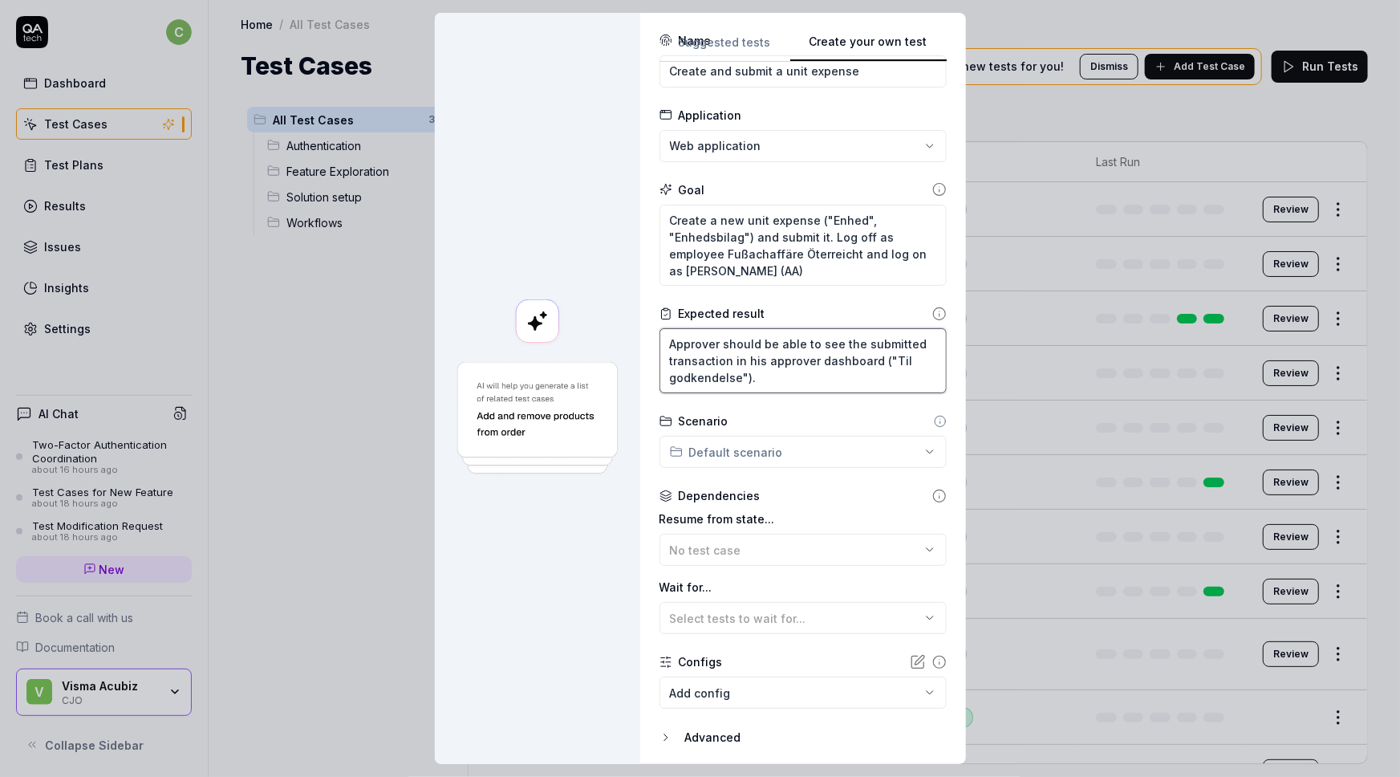
scroll to position [0, 0]
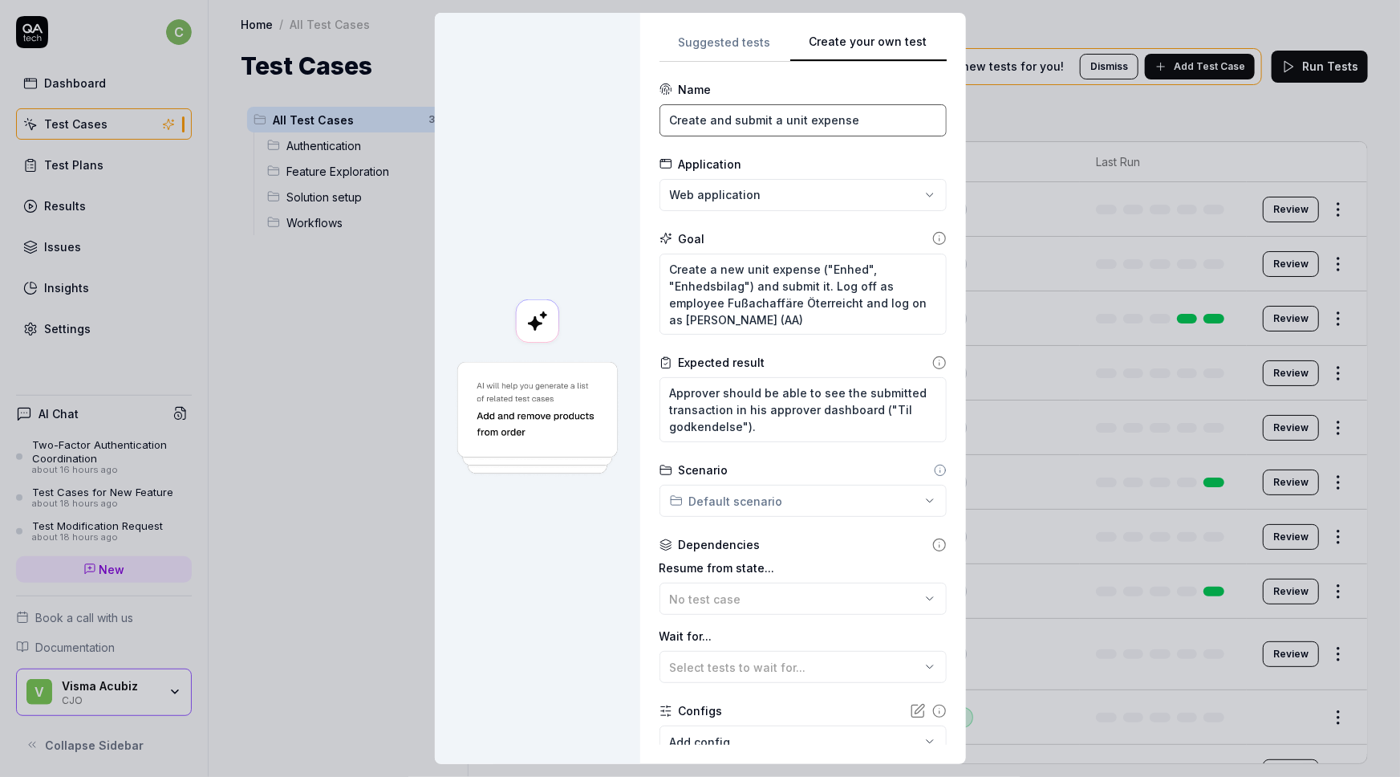
click at [856, 120] on input "Create and submit a unit expense" at bounding box center [803, 120] width 287 height 32
click at [790, 321] on textarea "Create a new unit expense ("Enhed", "Enhedsbilag") and submit it. Log off as em…" at bounding box center [803, 295] width 287 height 82
click at [874, 304] on textarea "Create a new unit expense ("Enhed", "Enhedsbilag") and submit it. Log off as em…" at bounding box center [803, 295] width 287 height 82
click at [793, 323] on textarea "Create a new unit expense ("Enhed", "Enhedsbilag") and submit it. Log off as em…" at bounding box center [803, 295] width 287 height 82
click at [698, 319] on textarea "Create a new unit expense ("Enhed", "Enhedsbilag") and submit it. Log off as em…" at bounding box center [803, 295] width 287 height 82
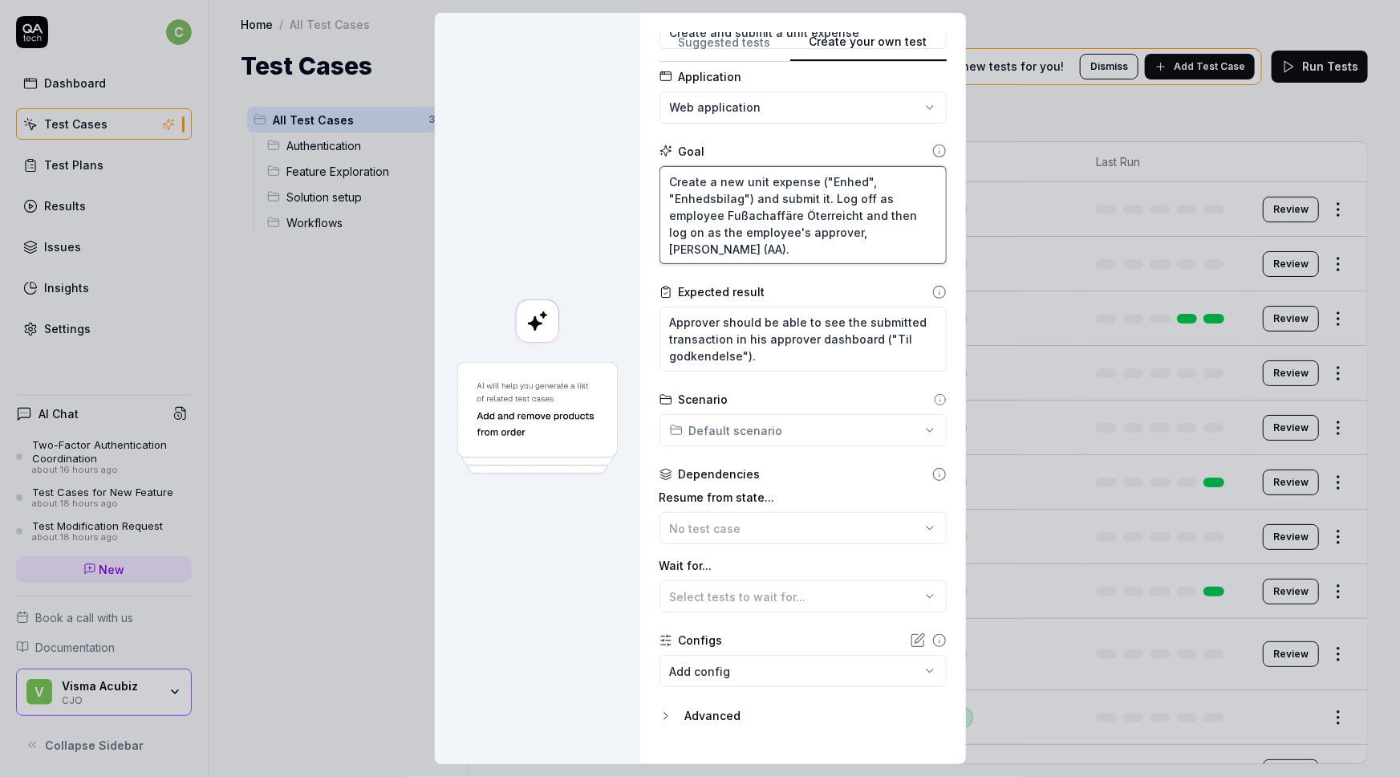
scroll to position [120, 0]
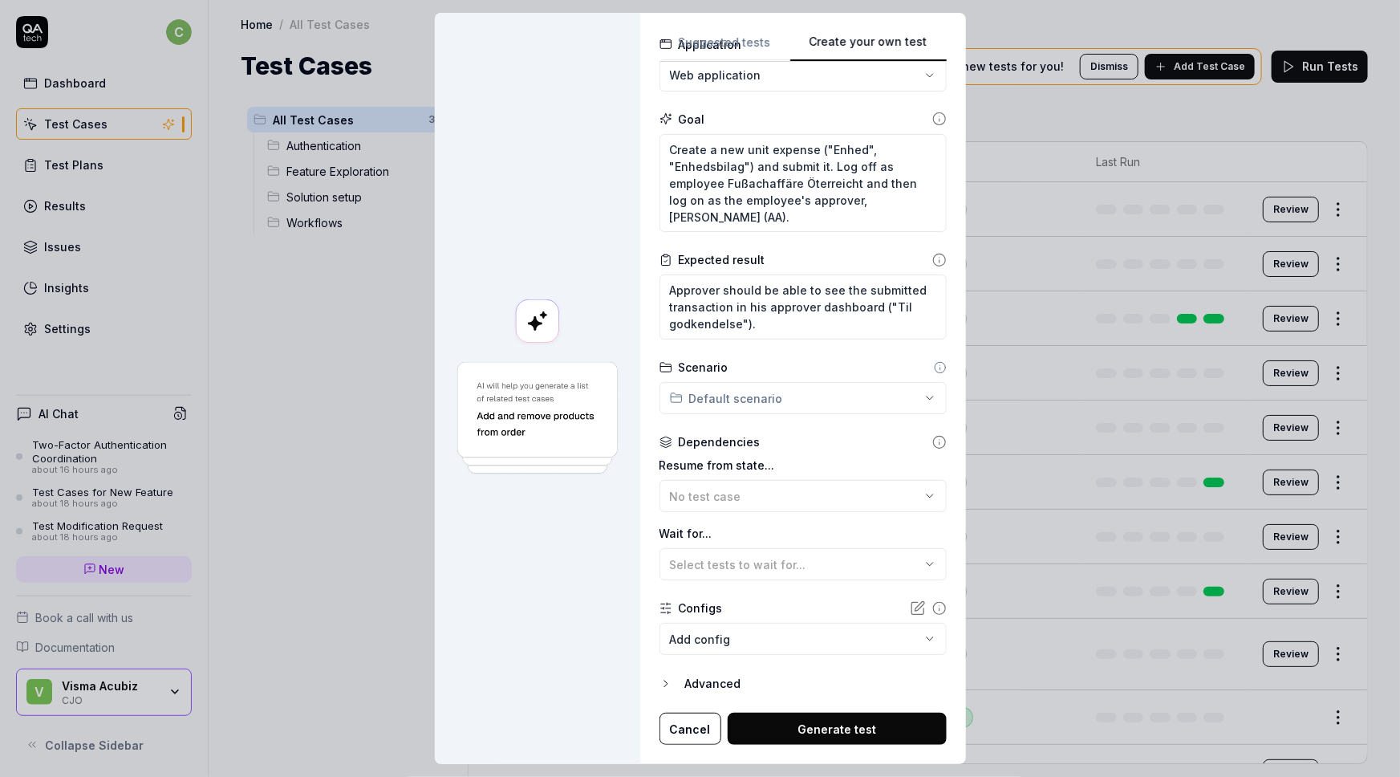
click at [781, 730] on button "Generate test" at bounding box center [837, 728] width 219 height 32
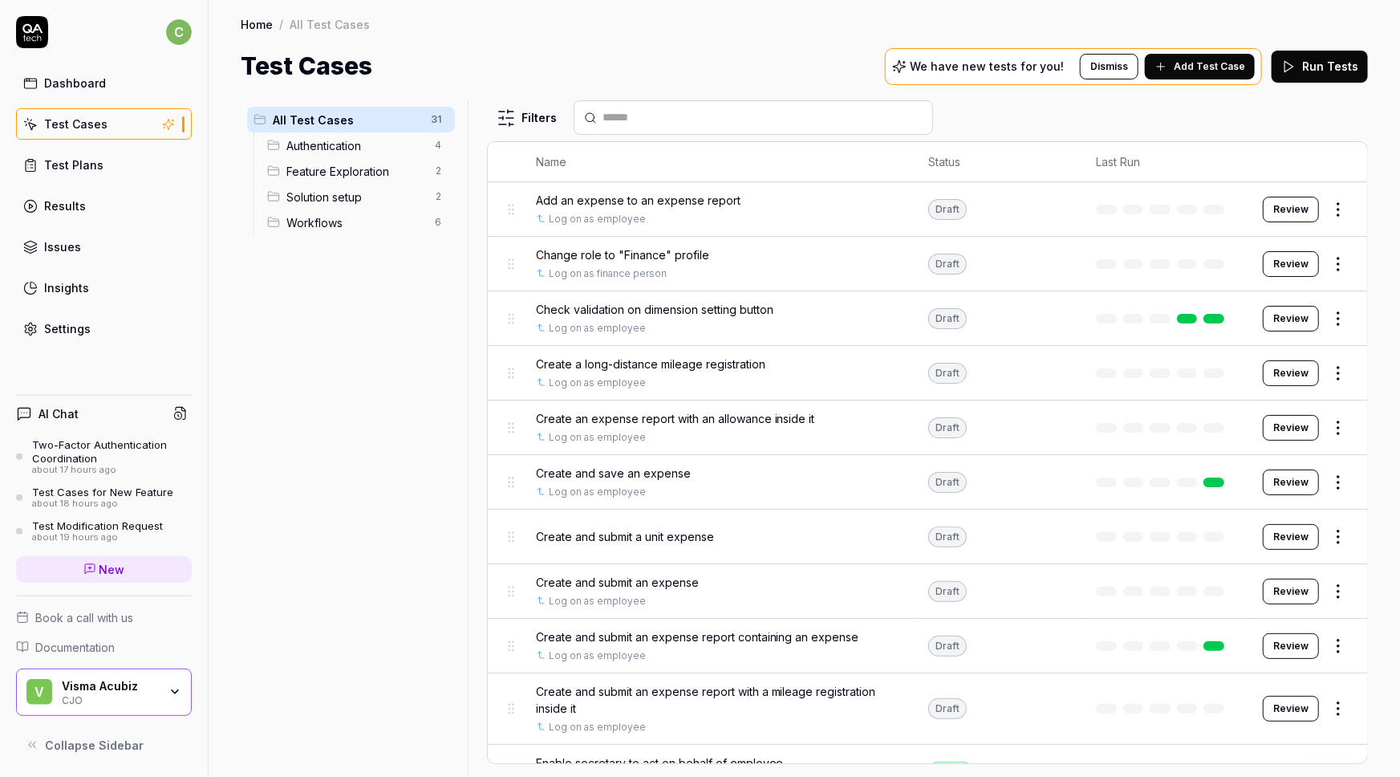
click at [699, 40] on div "Home / All Test Cases Home / All Test Cases Test Cases We have new tests for yo…" at bounding box center [804, 42] width 1191 height 84
click at [1319, 534] on html "c Dashboard Test Cases Test Plans Results Issues Insights Settings AI Chat Two-…" at bounding box center [700, 388] width 1400 height 777
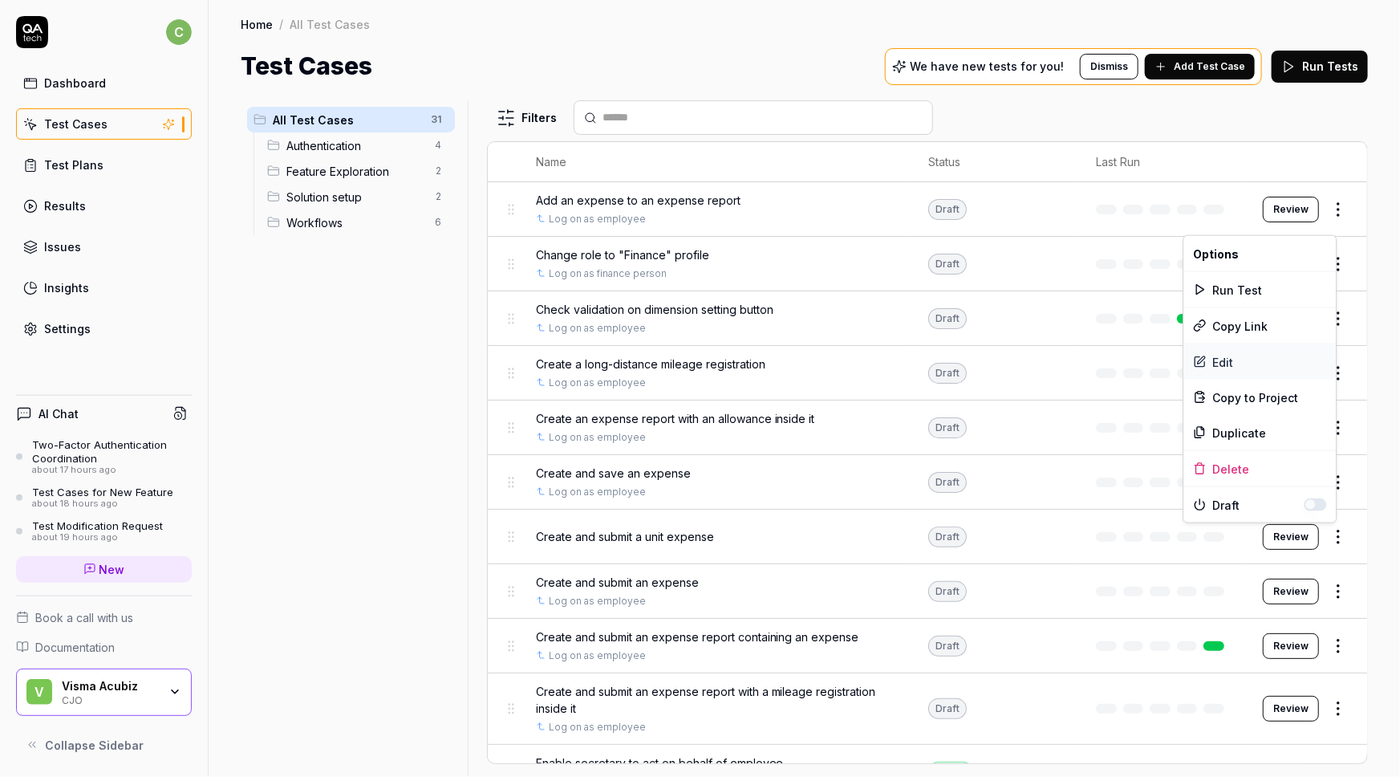
click at [1222, 361] on div "Edit" at bounding box center [1260, 361] width 152 height 35
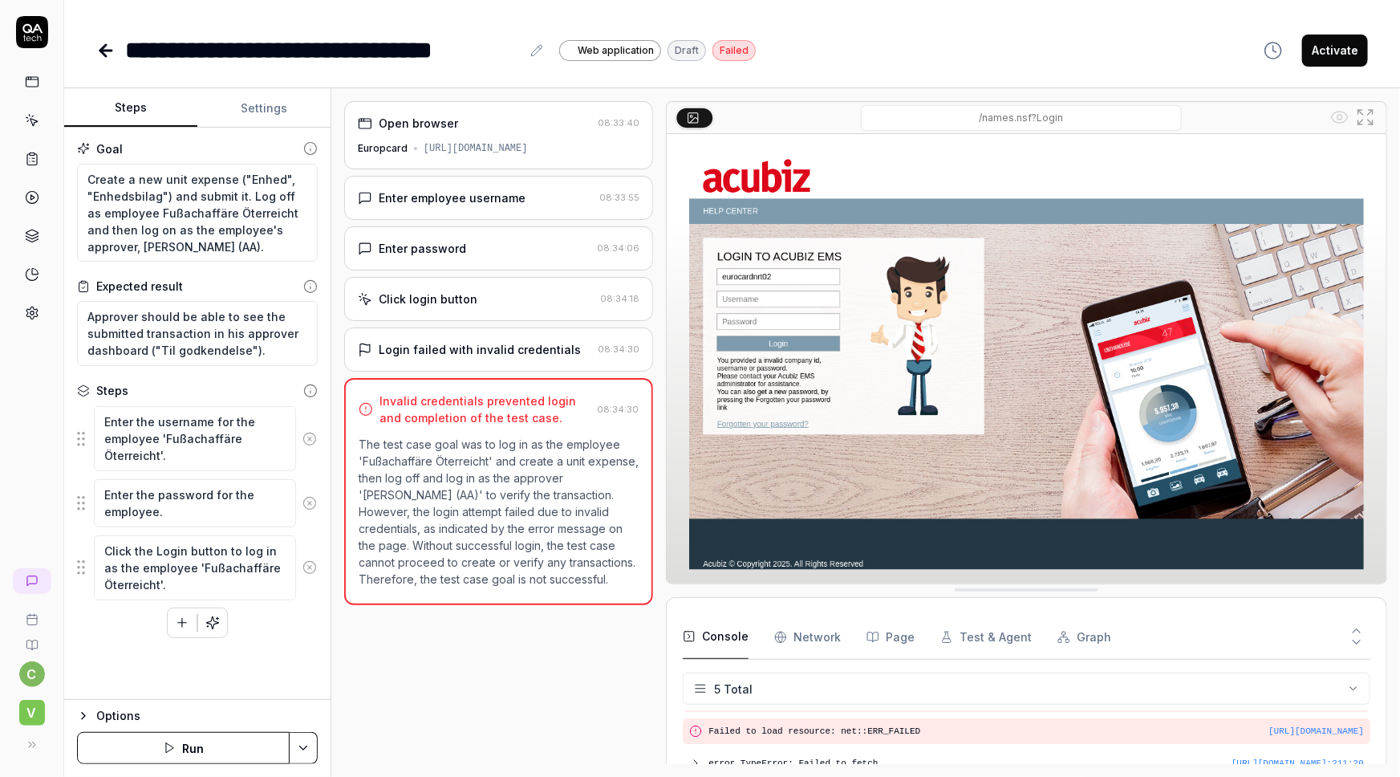
scroll to position [72, 0]
click at [189, 243] on textarea "Create a new unit expense ("Enhed", "Enhedsbilag") and submit it. Log off as em…" at bounding box center [197, 213] width 241 height 99
click at [172, 243] on textarea "Create a new unit expense ("Enhed", "Enhedsbilag") and submit it. Log off as em…" at bounding box center [197, 213] width 241 height 99
click at [211, 245] on textarea "Create a new unit expense ("Enhed", "Enhedsbilag") and submit it. Log off as em…" at bounding box center [197, 213] width 241 height 99
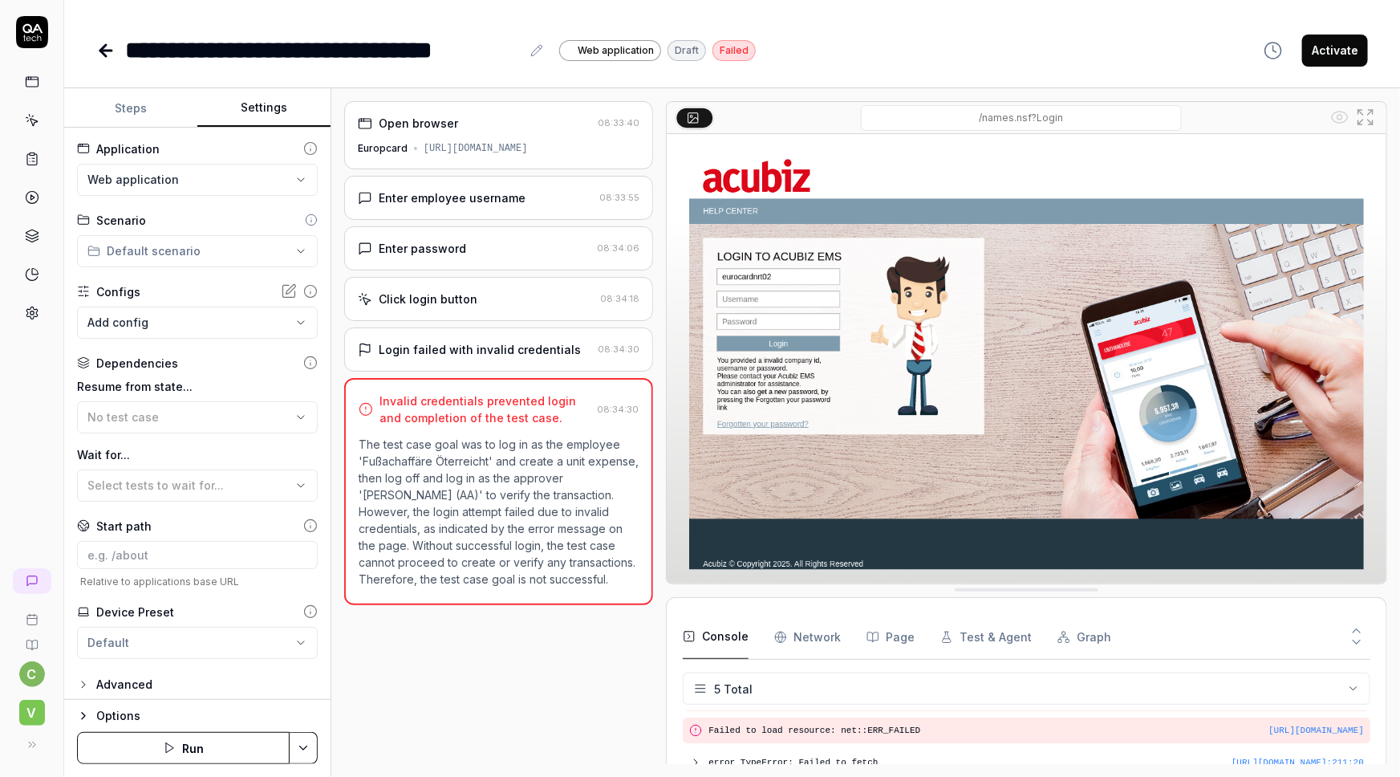
click at [265, 100] on button "Settings" at bounding box center [263, 108] width 133 height 39
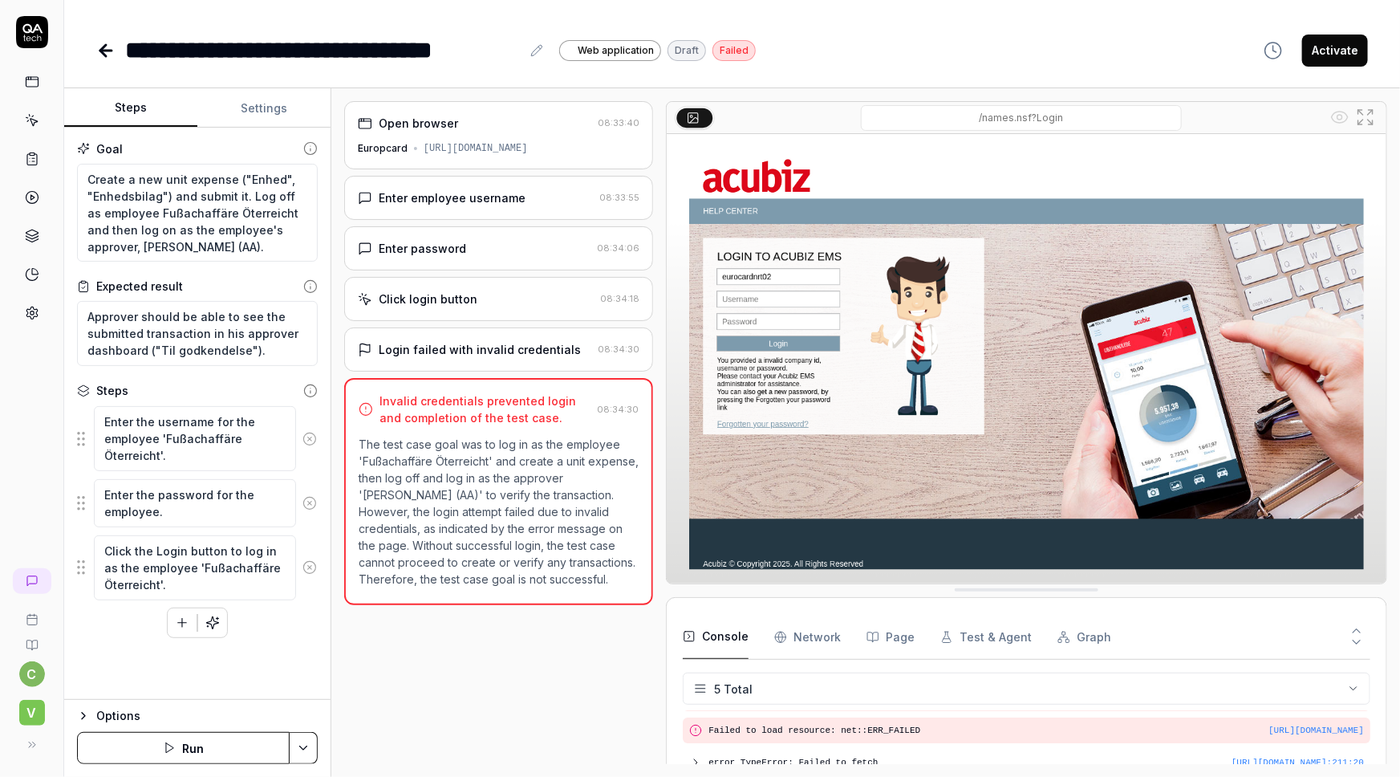
click at [148, 106] on button "Steps" at bounding box center [130, 108] width 133 height 39
click at [181, 242] on textarea "Create a new unit expense ("Enhed", "Enhedsbilag") and submit it. Log off as em…" at bounding box center [197, 213] width 241 height 99
click at [172, 247] on textarea "Create a new unit expense ("Enhed", "Enhedsbilag") and submit it. Log off as em…" at bounding box center [197, 213] width 241 height 99
click at [265, 248] on textarea "Create a new unit expense ("Enhed", "Enhedsbilag") and submit it. Log off as em…" at bounding box center [197, 213] width 241 height 99
drag, startPoint x: 266, startPoint y: 248, endPoint x: 186, endPoint y: 242, distance: 80.4
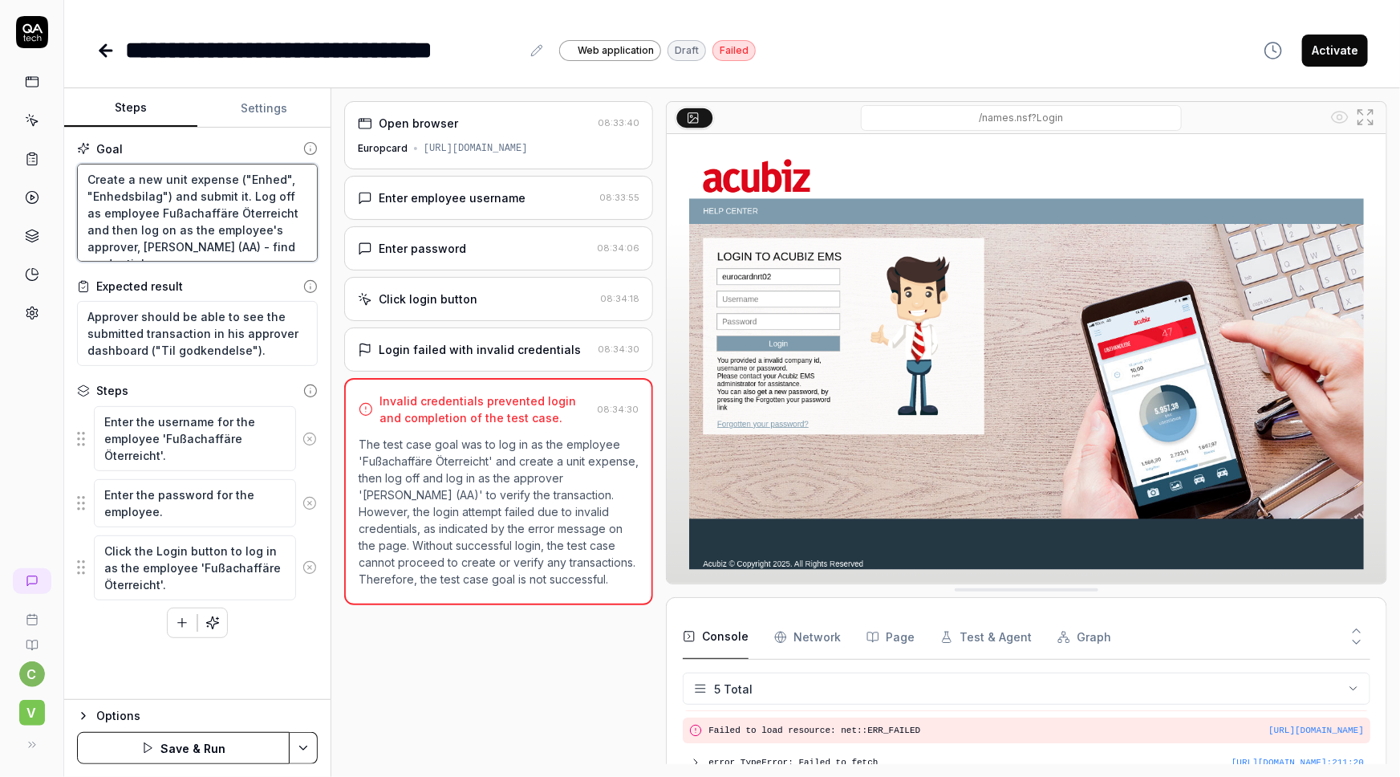
click at [186, 242] on textarea "Create a new unit expense ("Enhed", "Enhedsbilag") and submit it. Log off as em…" at bounding box center [197, 213] width 241 height 99
click at [243, 244] on textarea "Create a new unit expense ("Enhed", "Enhedsbilag") and submit it. Log off as em…" at bounding box center [197, 213] width 241 height 99
click at [268, 249] on textarea "Create a new unit expense ("Enhed", "Enhedsbilag") and submit it. Log off as em…" at bounding box center [197, 213] width 241 height 99
click at [257, 242] on textarea "Create a new unit expense ("Enhed", "Enhedsbilag") and submit it. Log off as em…" at bounding box center [197, 213] width 241 height 99
click at [265, 249] on textarea "Create a new unit expense ("Enhed", "Enhedsbilag") and submit it. Log off as em…" at bounding box center [197, 213] width 241 height 99
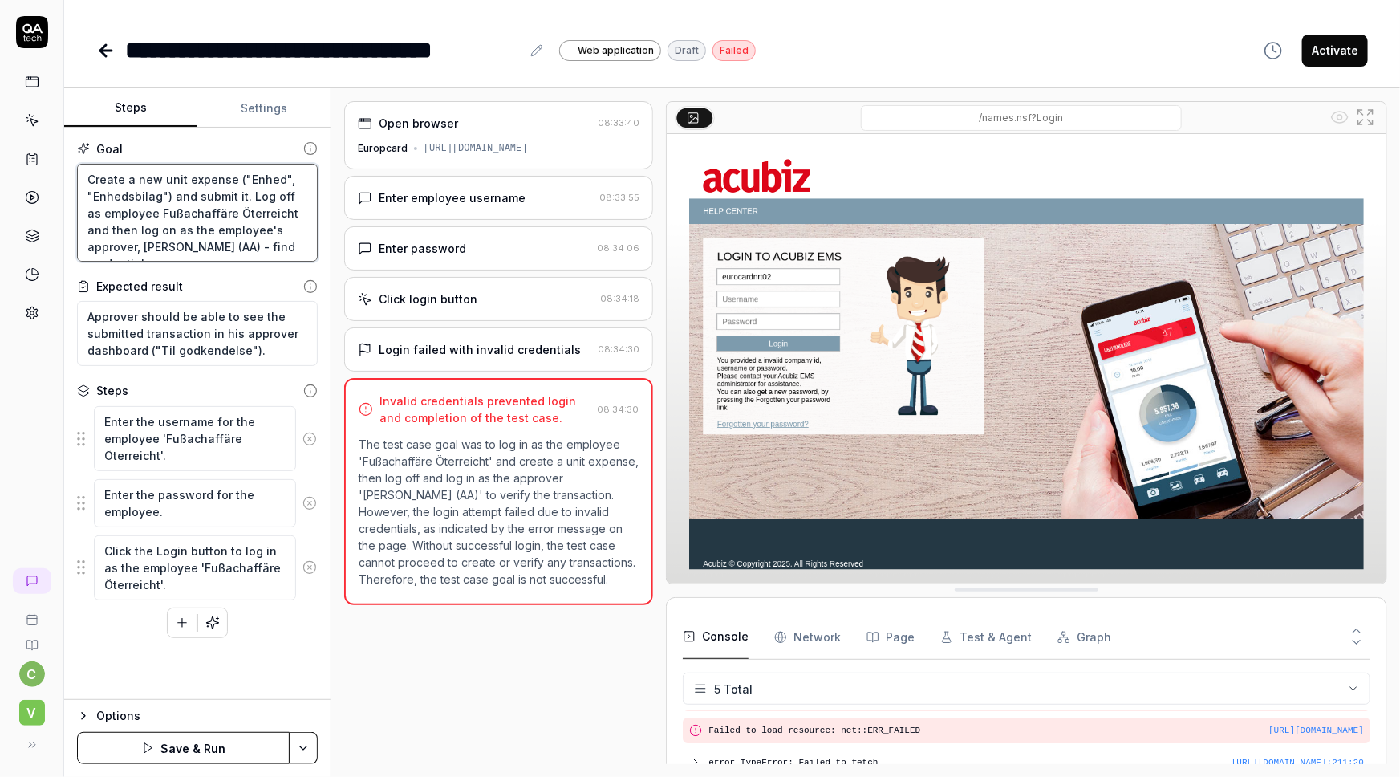
click at [200, 246] on textarea "Create a new unit expense ("Enhed", "Enhedsbilag") and submit it. Log off as em…" at bounding box center [197, 213] width 241 height 99
click at [241, 242] on textarea "Create a new unit expense ("Enhed", "Enhedsbilag") and submit it. Log off as em…" at bounding box center [197, 213] width 241 height 99
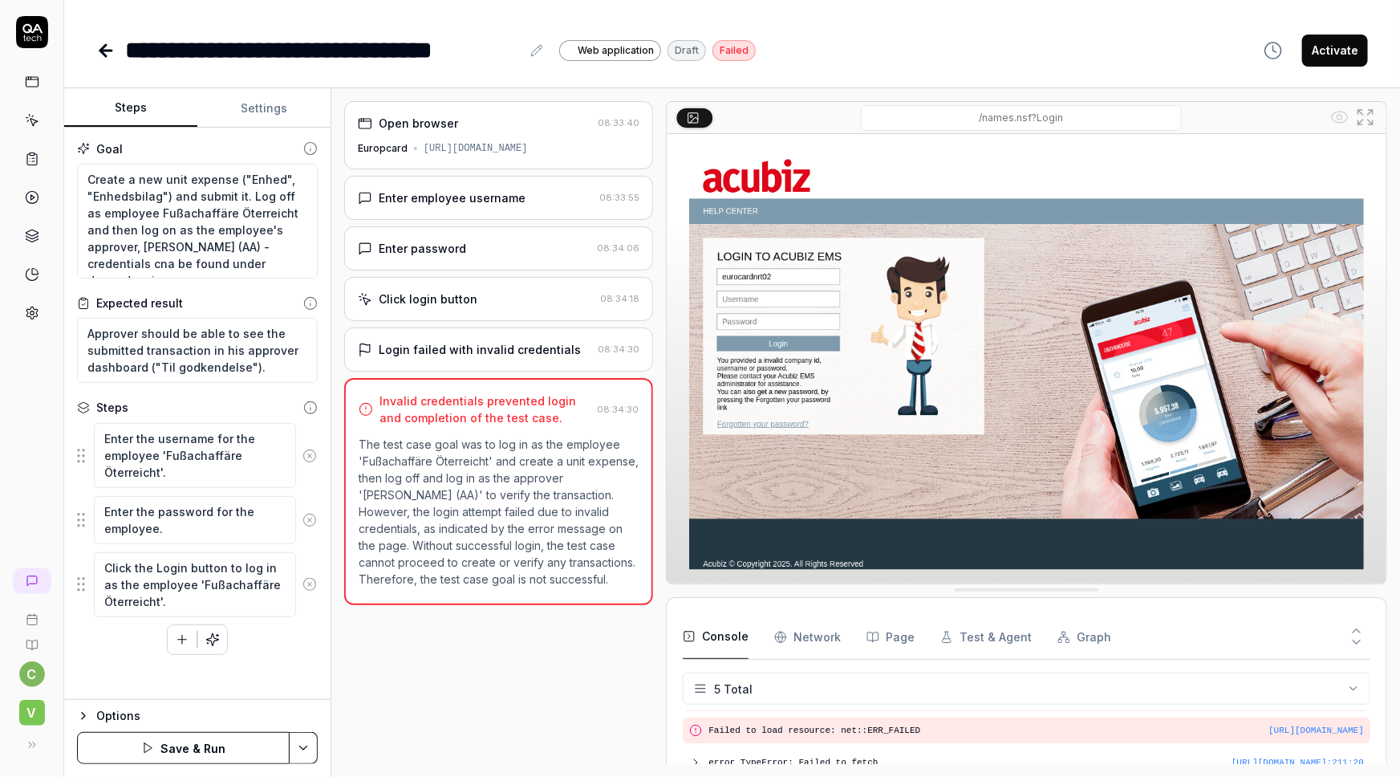
click at [304, 753] on html "**********" at bounding box center [700, 388] width 1400 height 777
click at [461, 704] on html "**********" at bounding box center [700, 388] width 1400 height 777
click at [307, 743] on html "**********" at bounding box center [700, 388] width 1400 height 777
click at [185, 635] on div "Save" at bounding box center [224, 636] width 205 height 35
click at [292, 741] on html "**********" at bounding box center [700, 388] width 1400 height 777
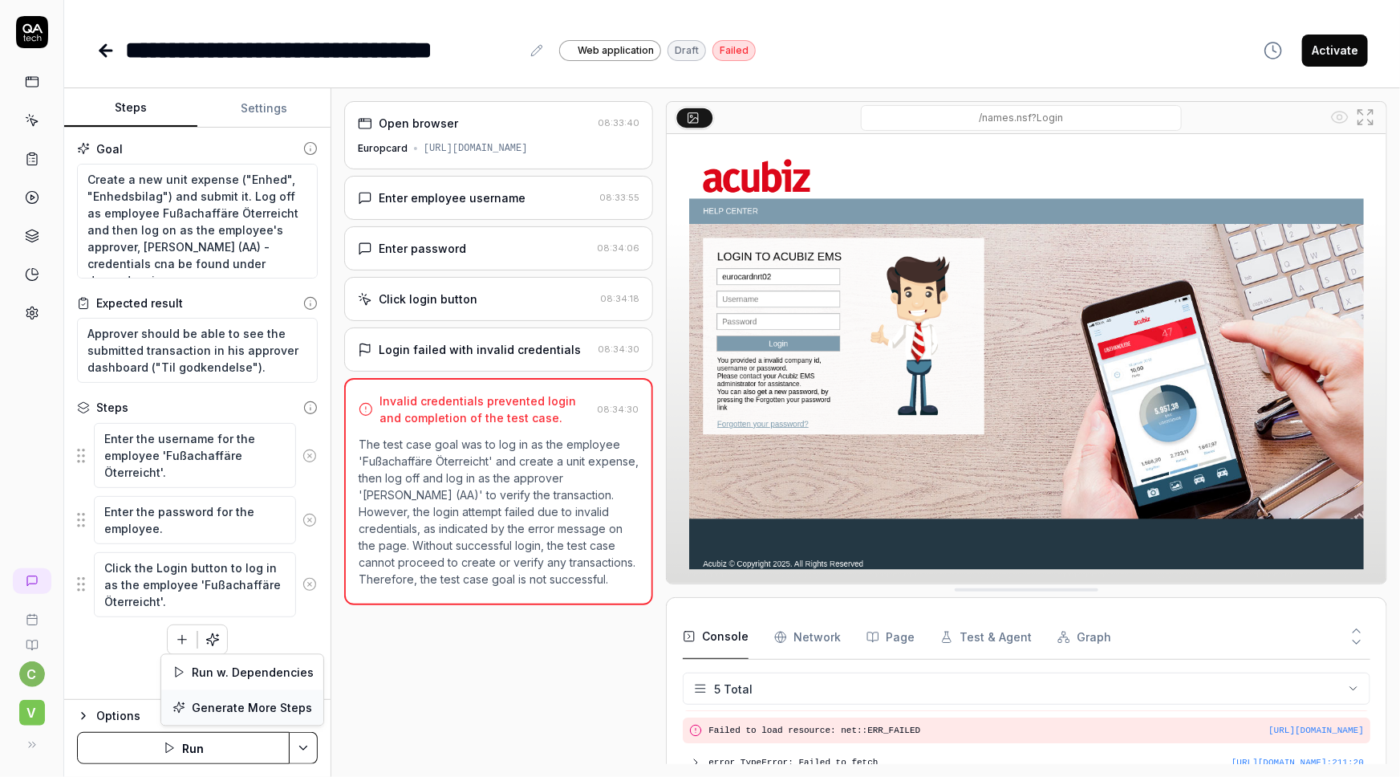
click at [259, 704] on div "Generate More Steps" at bounding box center [242, 707] width 162 height 35
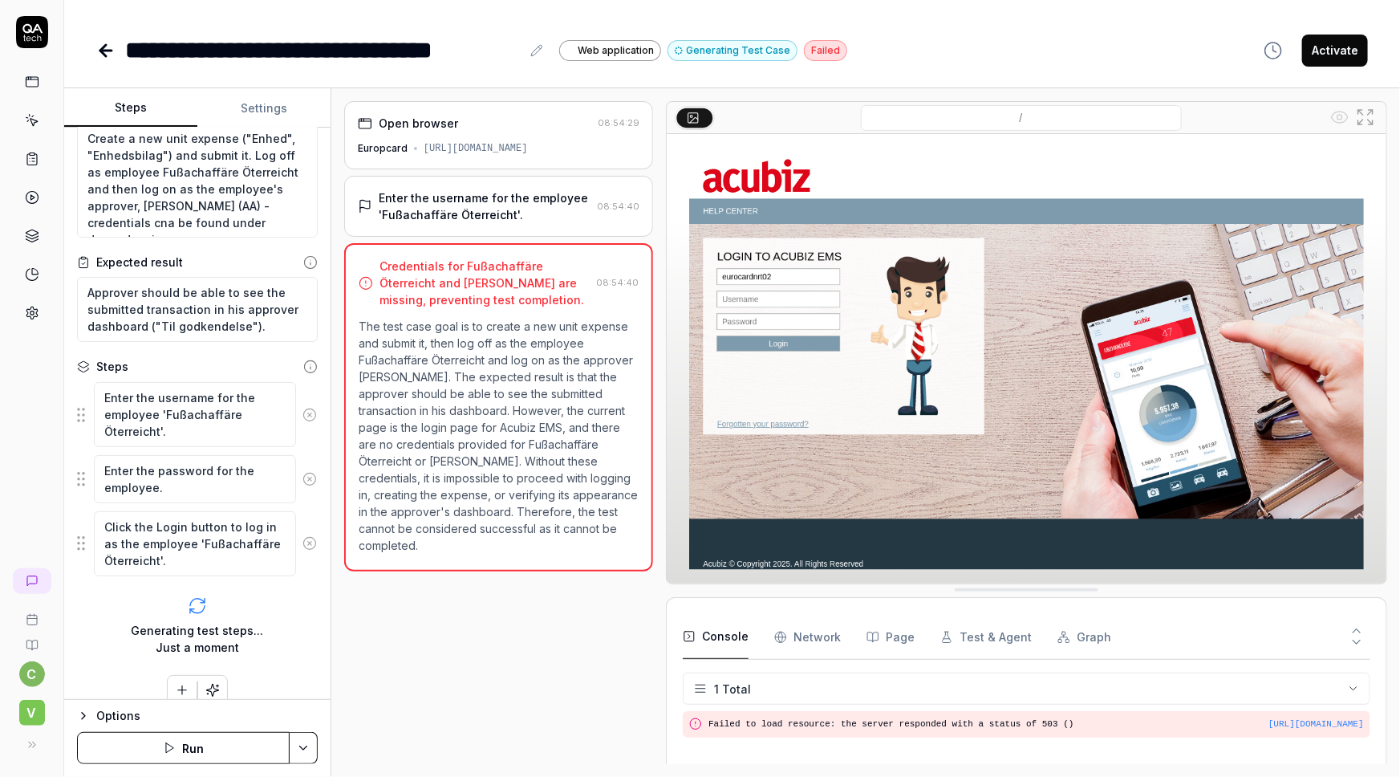
scroll to position [59, 0]
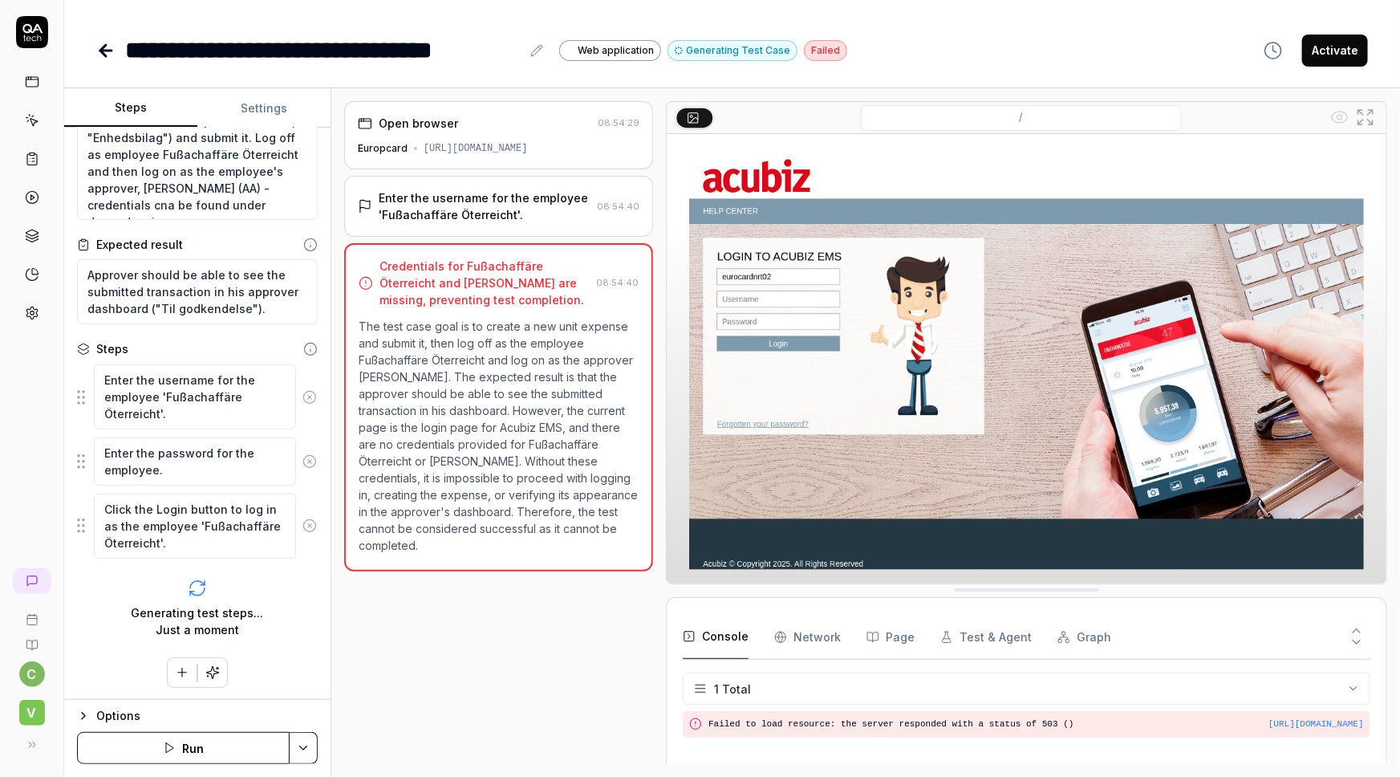
click at [257, 111] on button "Settings" at bounding box center [263, 108] width 133 height 39
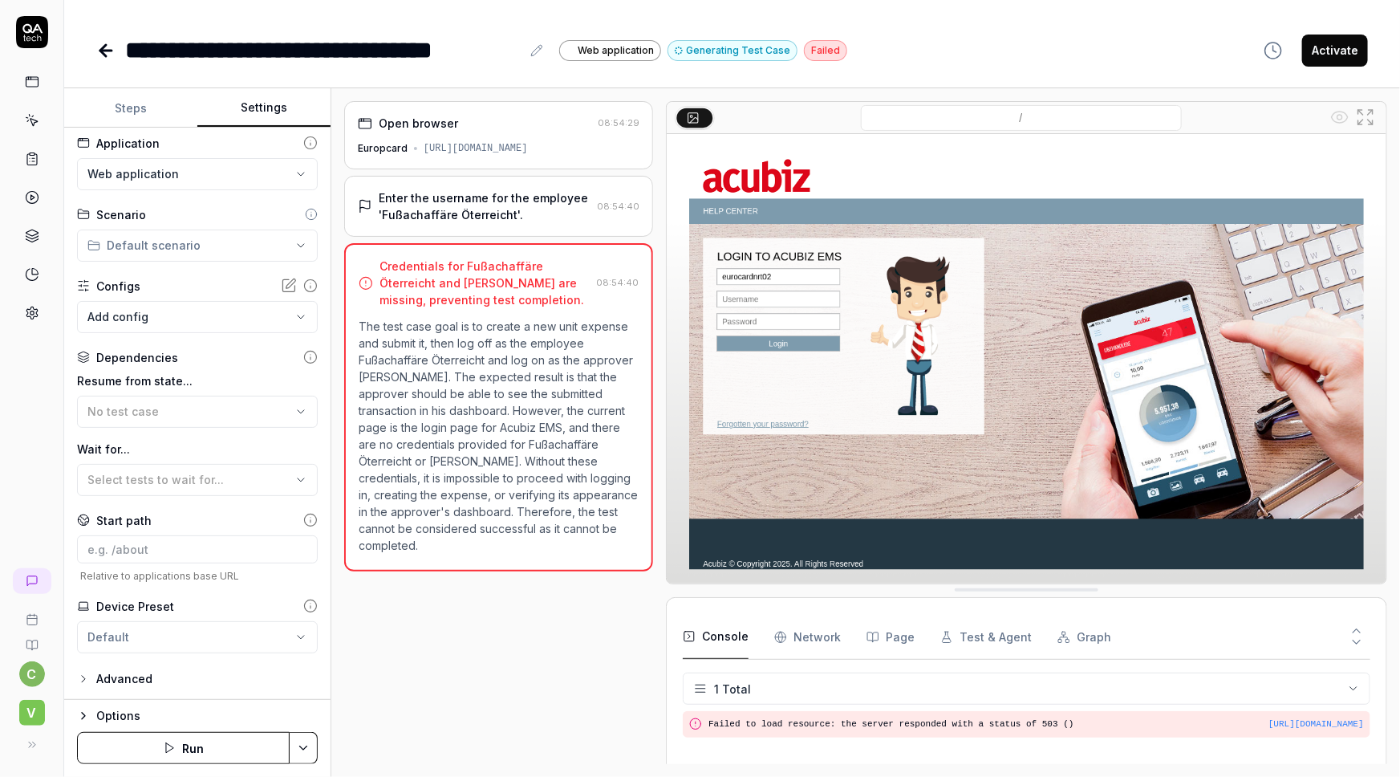
scroll to position [7, 0]
